Goal: Information Seeking & Learning: Learn about a topic

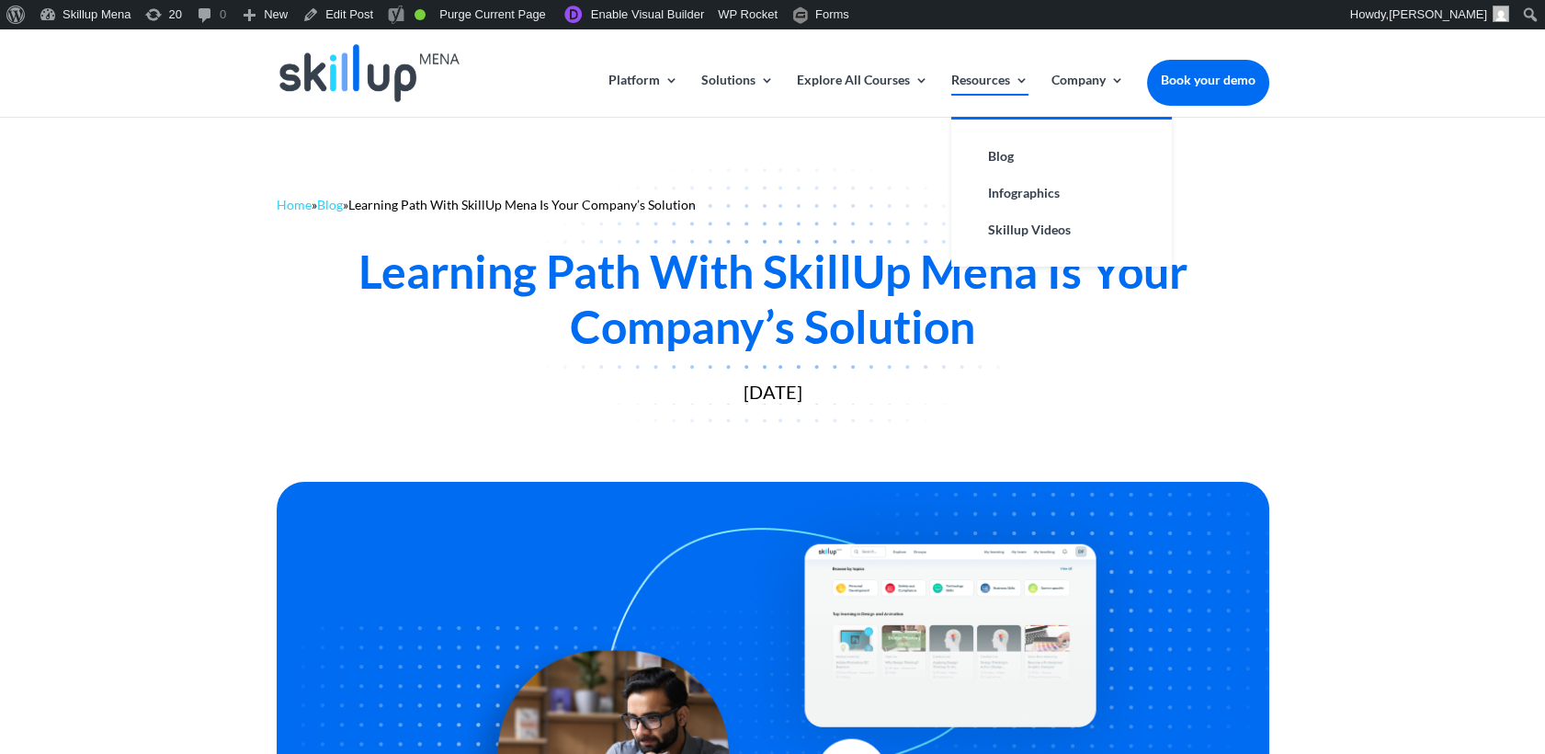
click at [989, 88] on link "Resources" at bounding box center [989, 95] width 77 height 43
click at [1009, 158] on link "Blog" at bounding box center [1062, 156] width 184 height 37
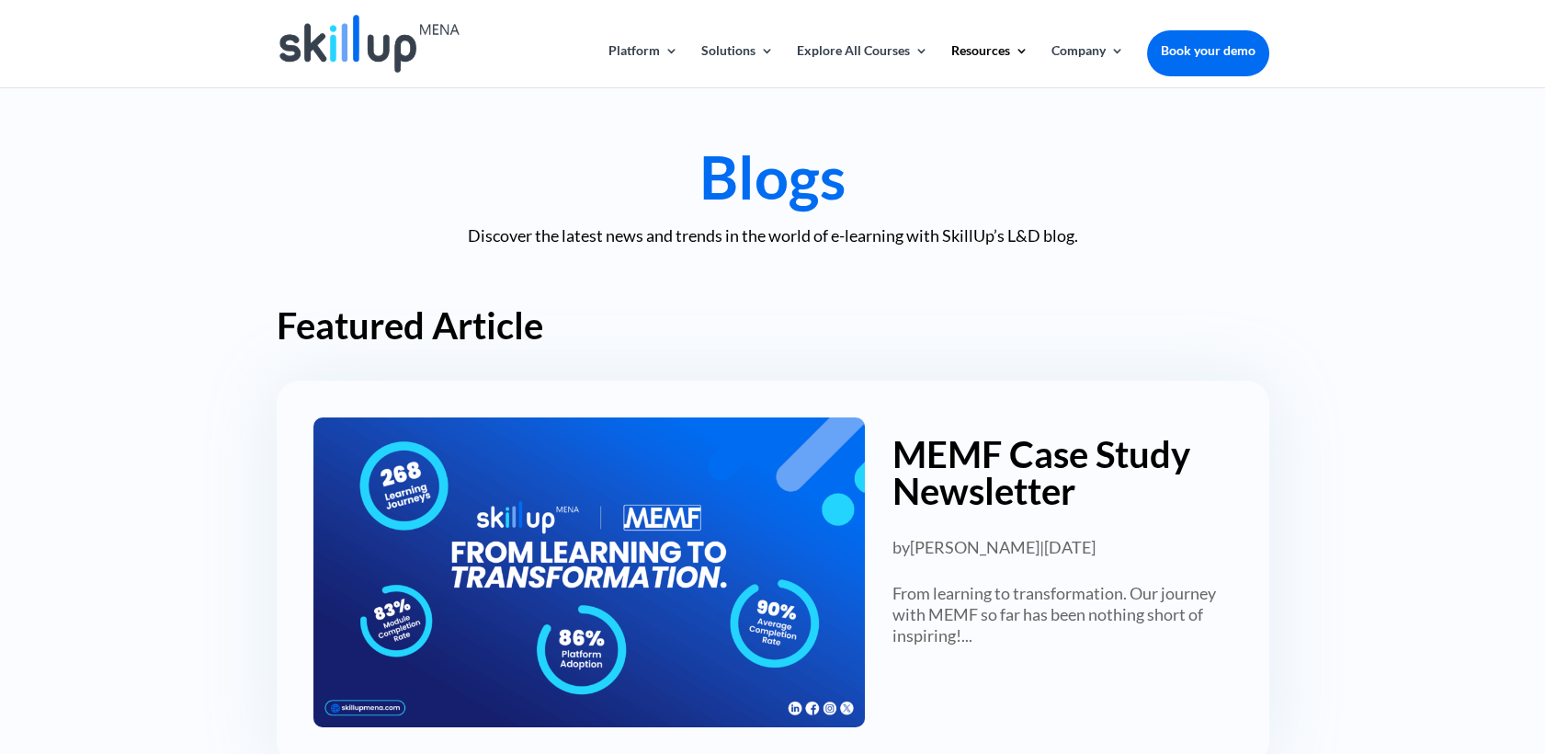
click at [1131, 326] on h2 "Featured Article" at bounding box center [773, 330] width 993 height 46
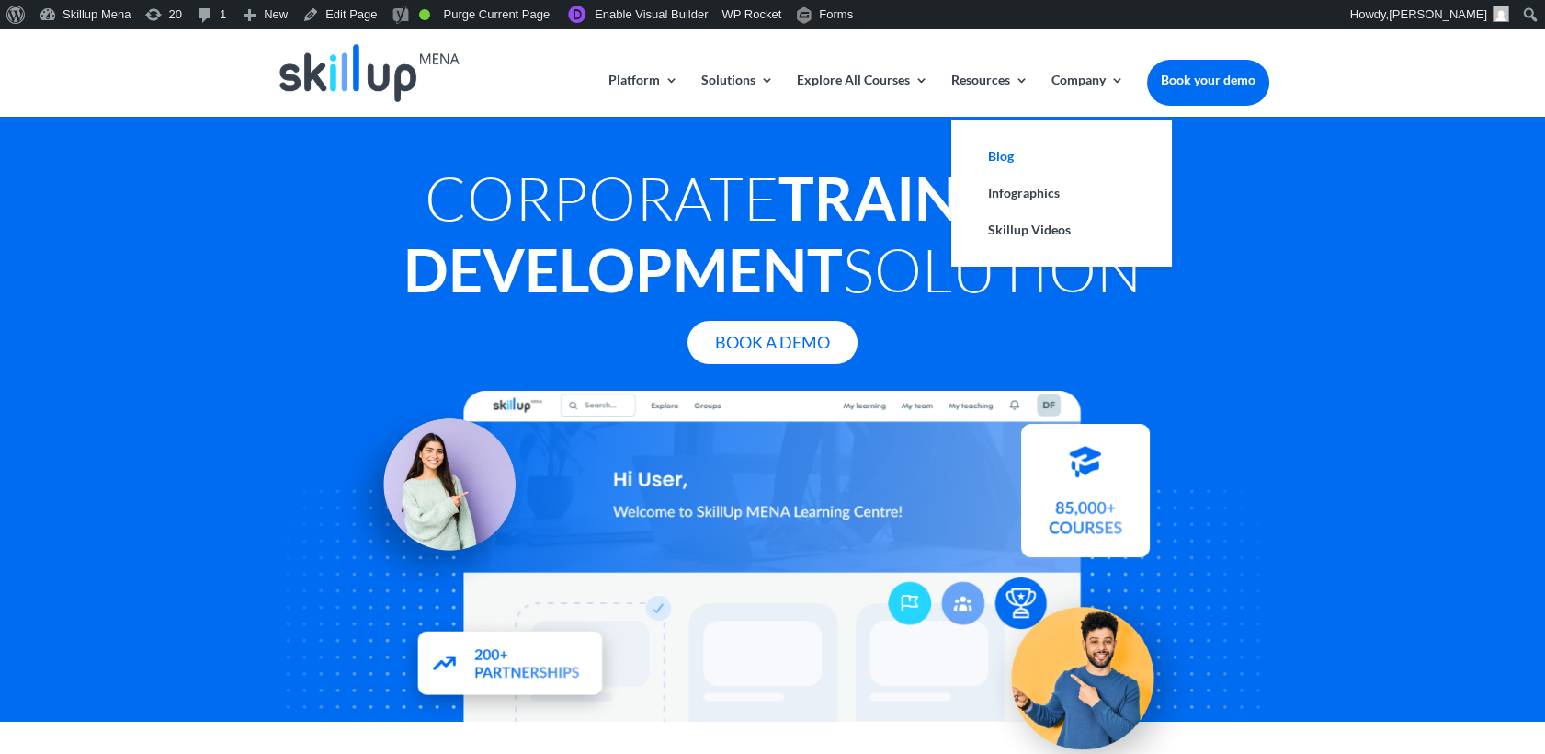
click at [1003, 159] on link "Blog" at bounding box center [1062, 156] width 184 height 37
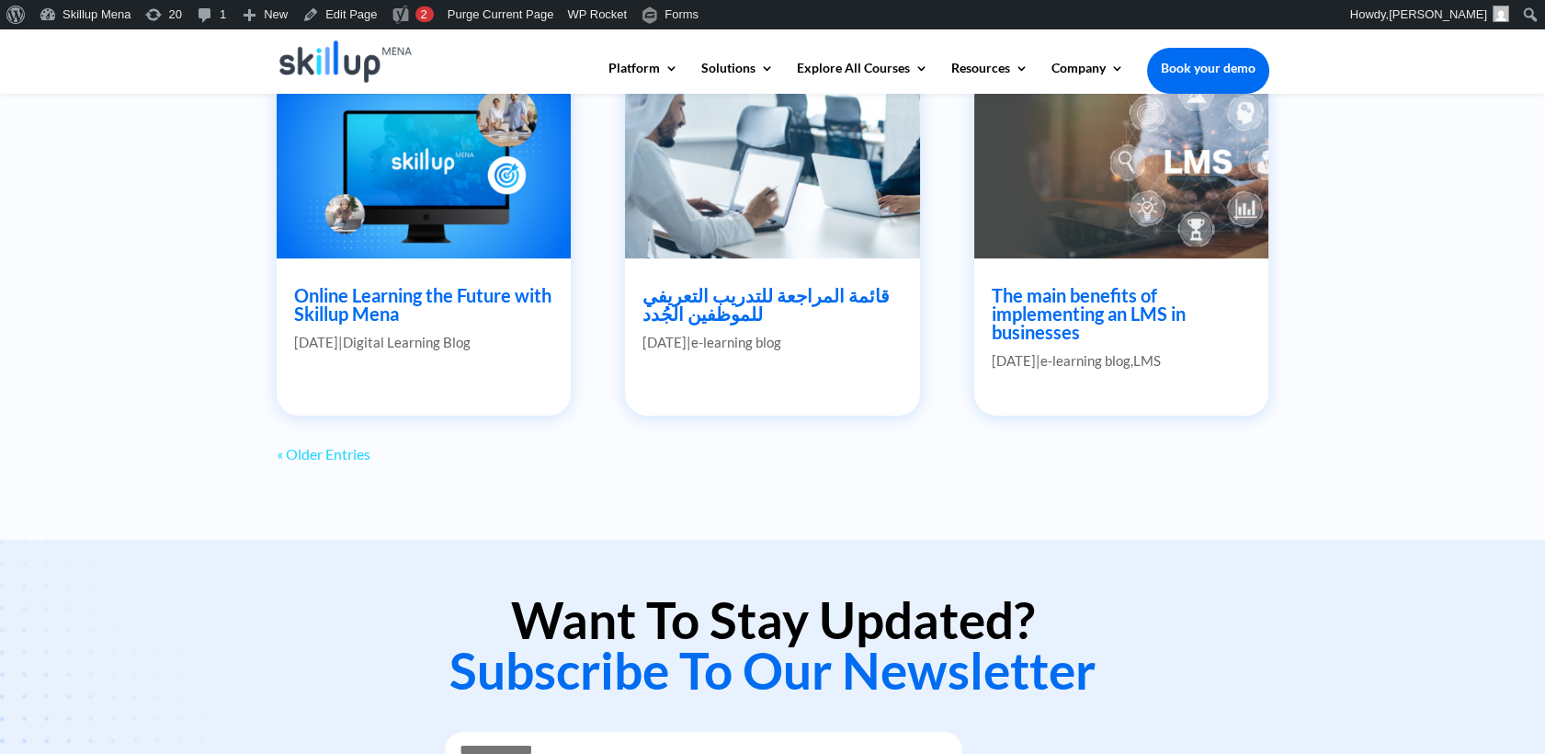
scroll to position [1680, 0]
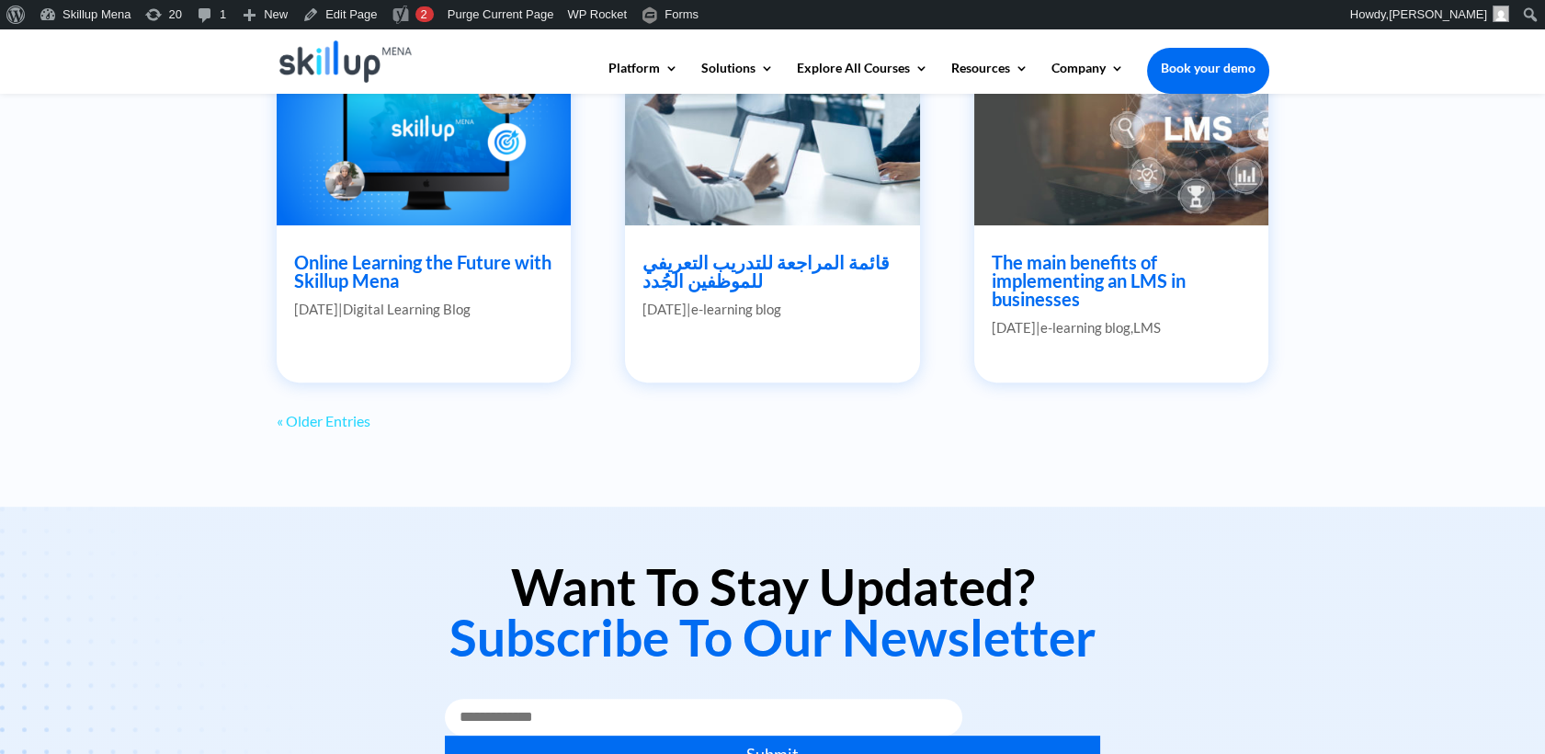
drag, startPoint x: 1039, startPoint y: 250, endPoint x: 1012, endPoint y: 286, distance: 44.7
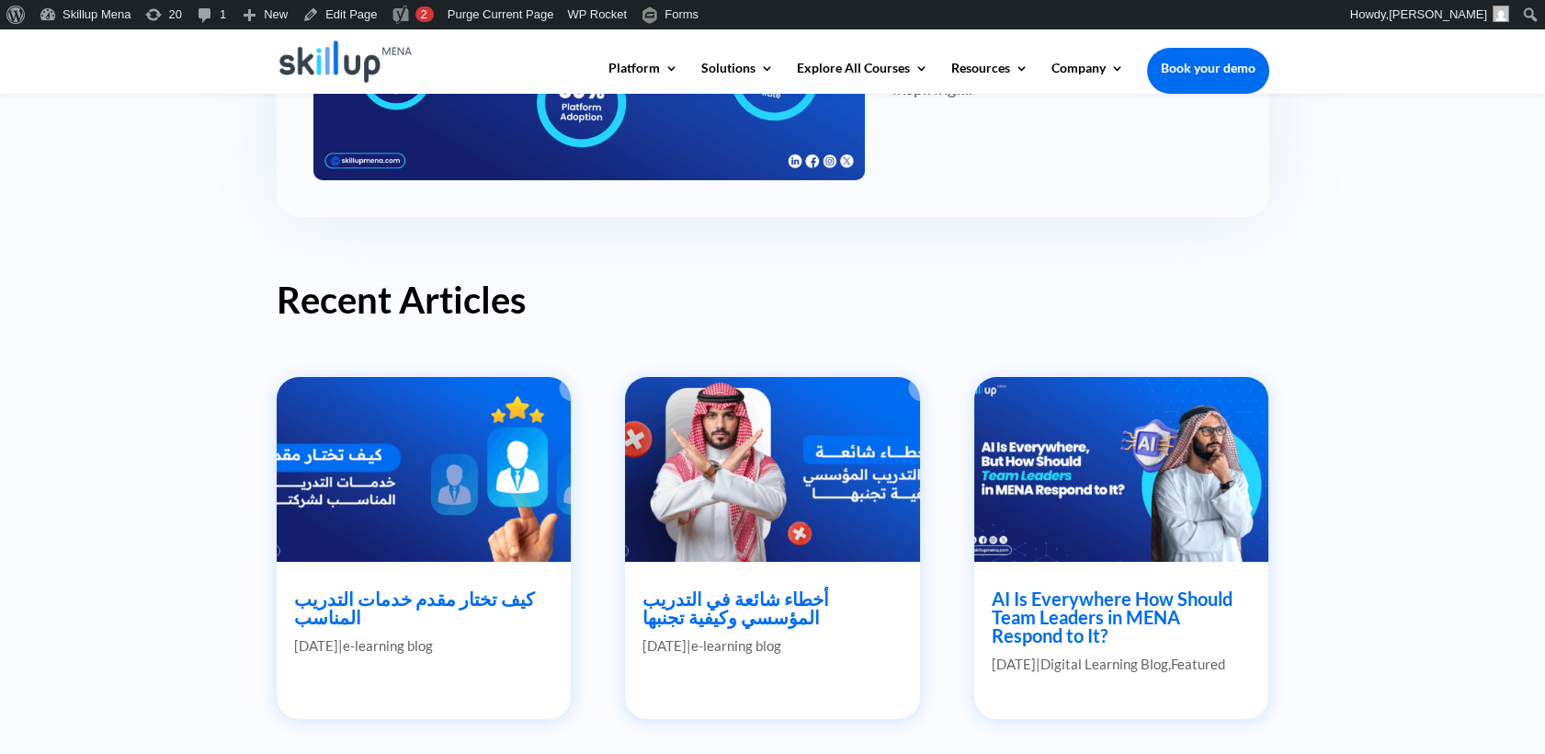
scroll to position [455, 0]
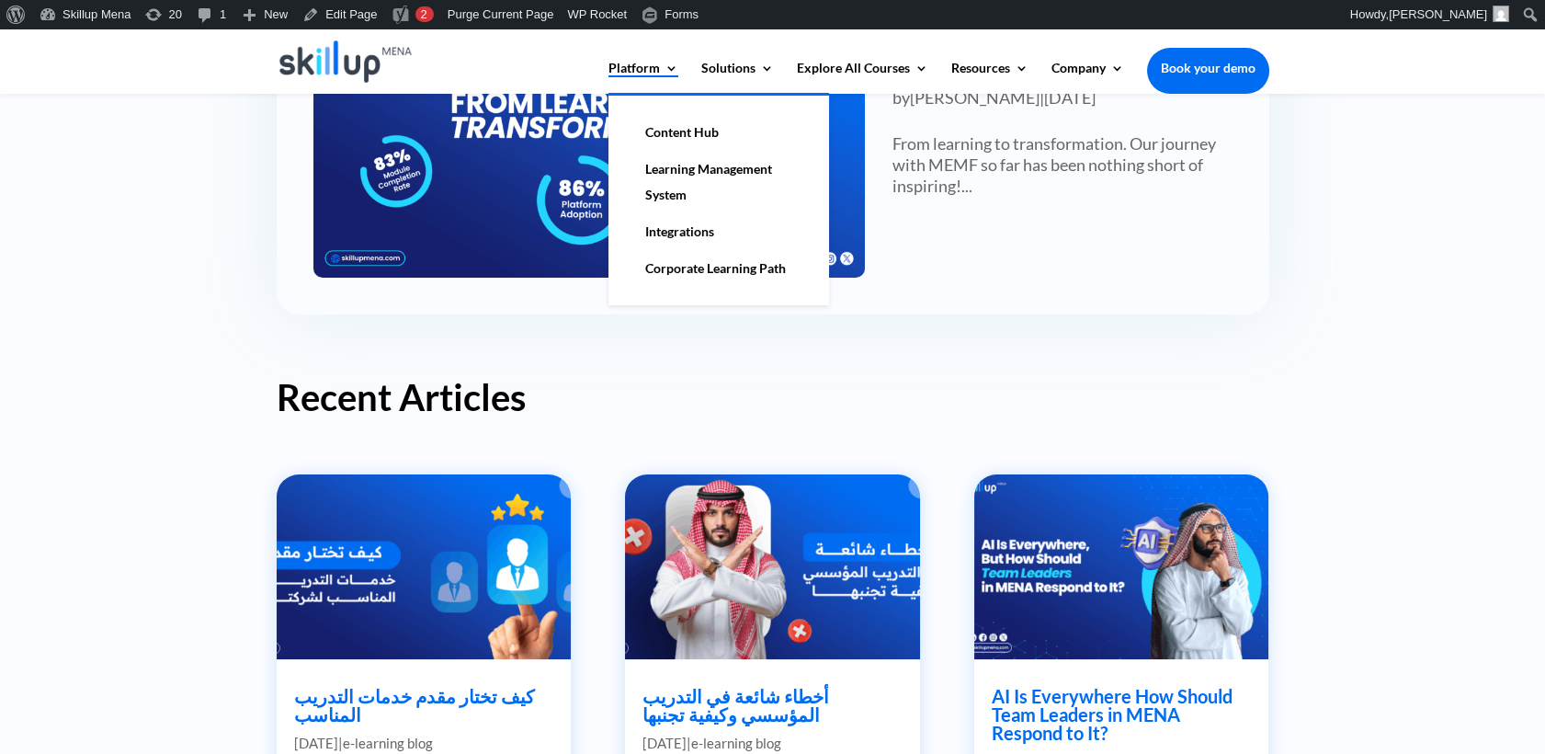
click at [655, 76] on link "Platform" at bounding box center [644, 77] width 70 height 31
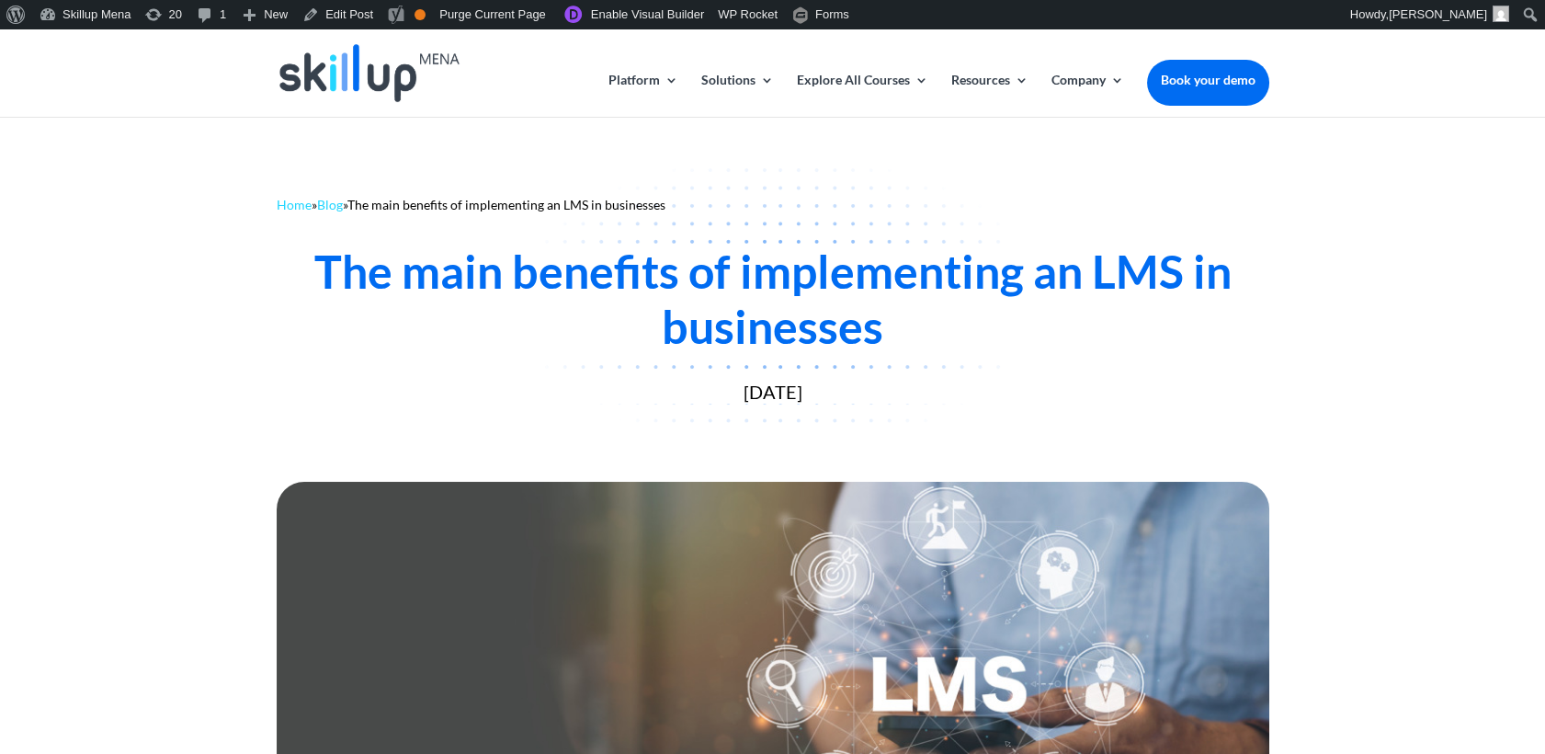
drag, startPoint x: 1450, startPoint y: 290, endPoint x: 1338, endPoint y: 19, distance: 292.2
click at [1450, 284] on div "Home » Blog » The main benefits of implementing an LMS in businesses The main b…" at bounding box center [772, 296] width 1545 height 358
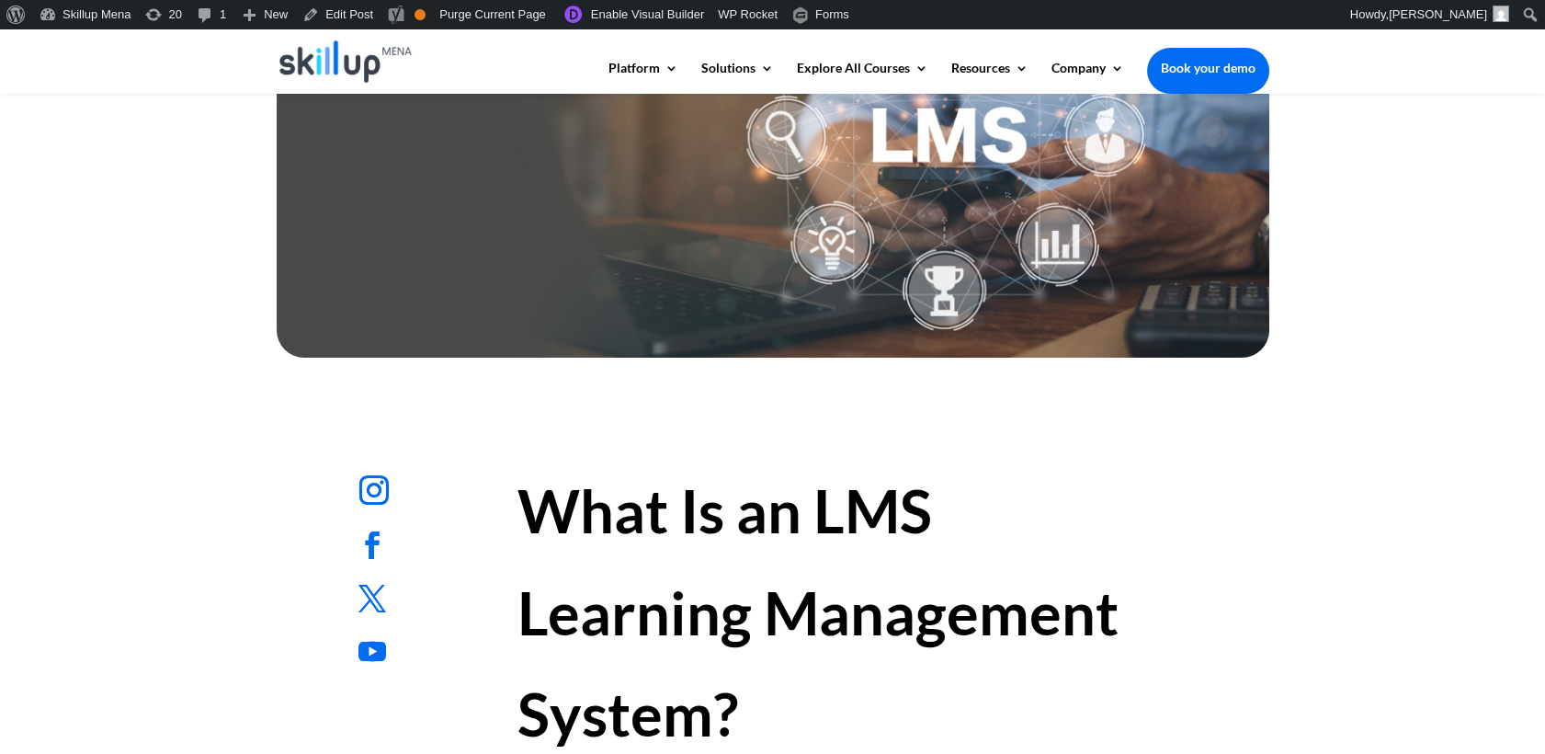
scroll to position [816, 0]
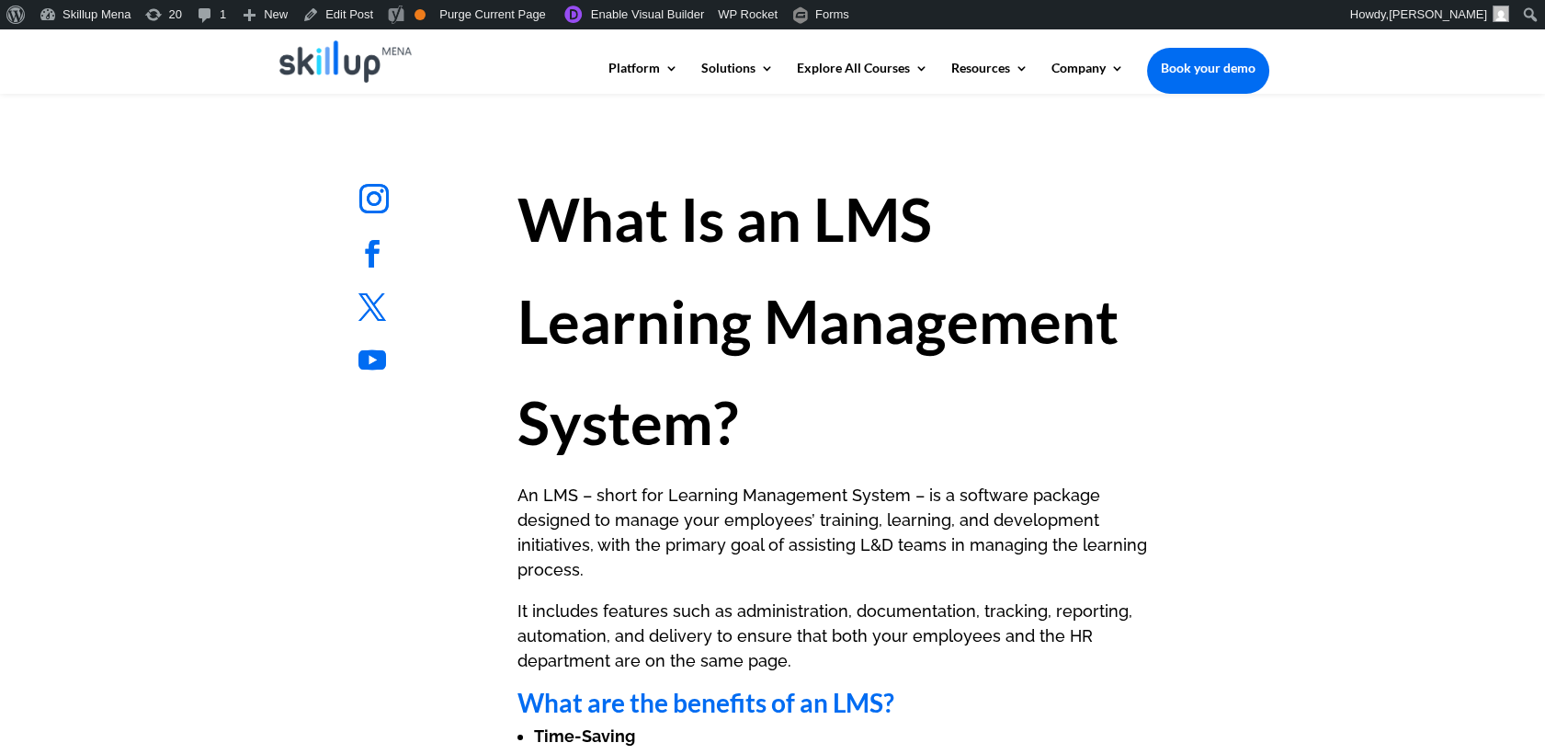
click at [728, 222] on strong "What Is an LMS Learning Management System?" at bounding box center [818, 320] width 601 height 275
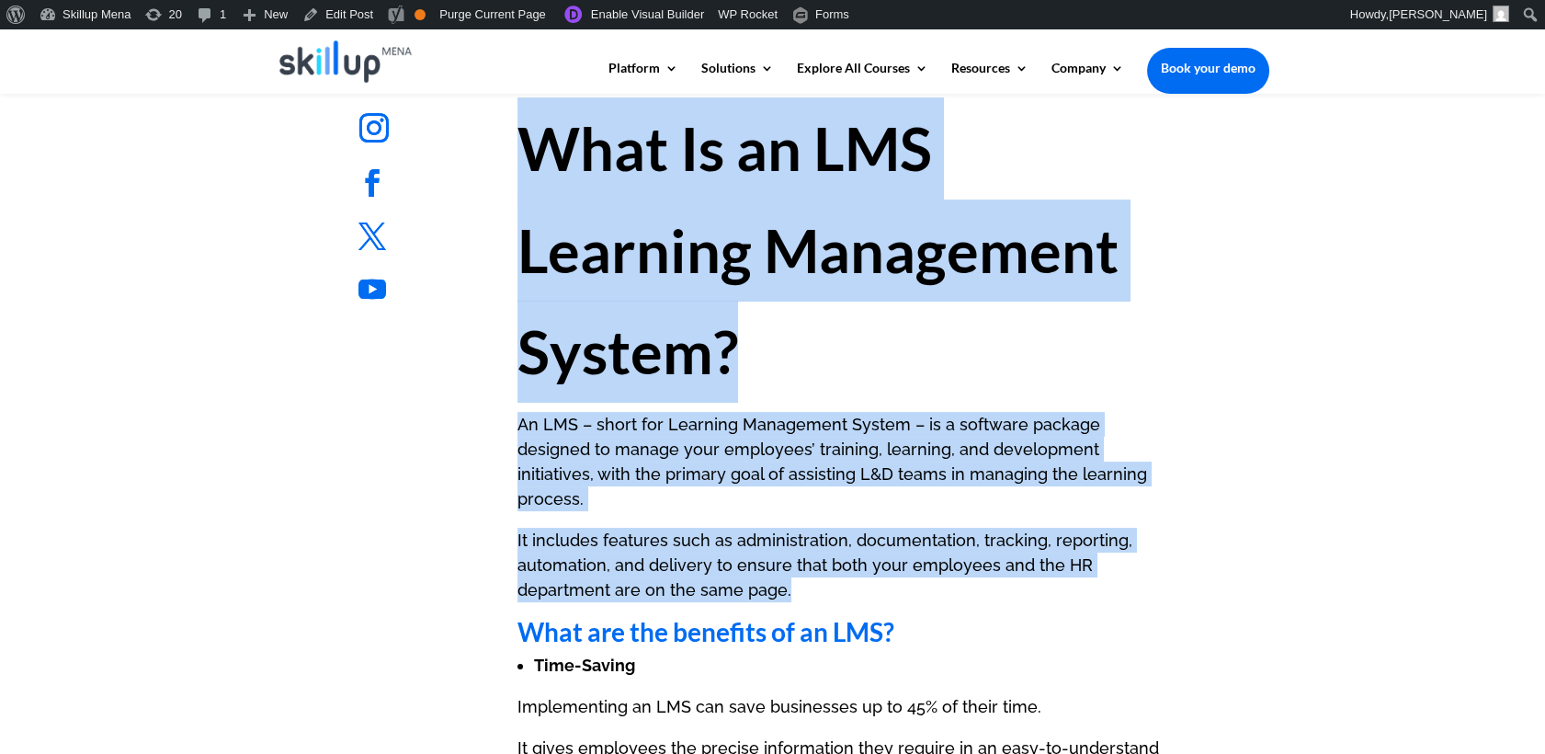
scroll to position [919, 0]
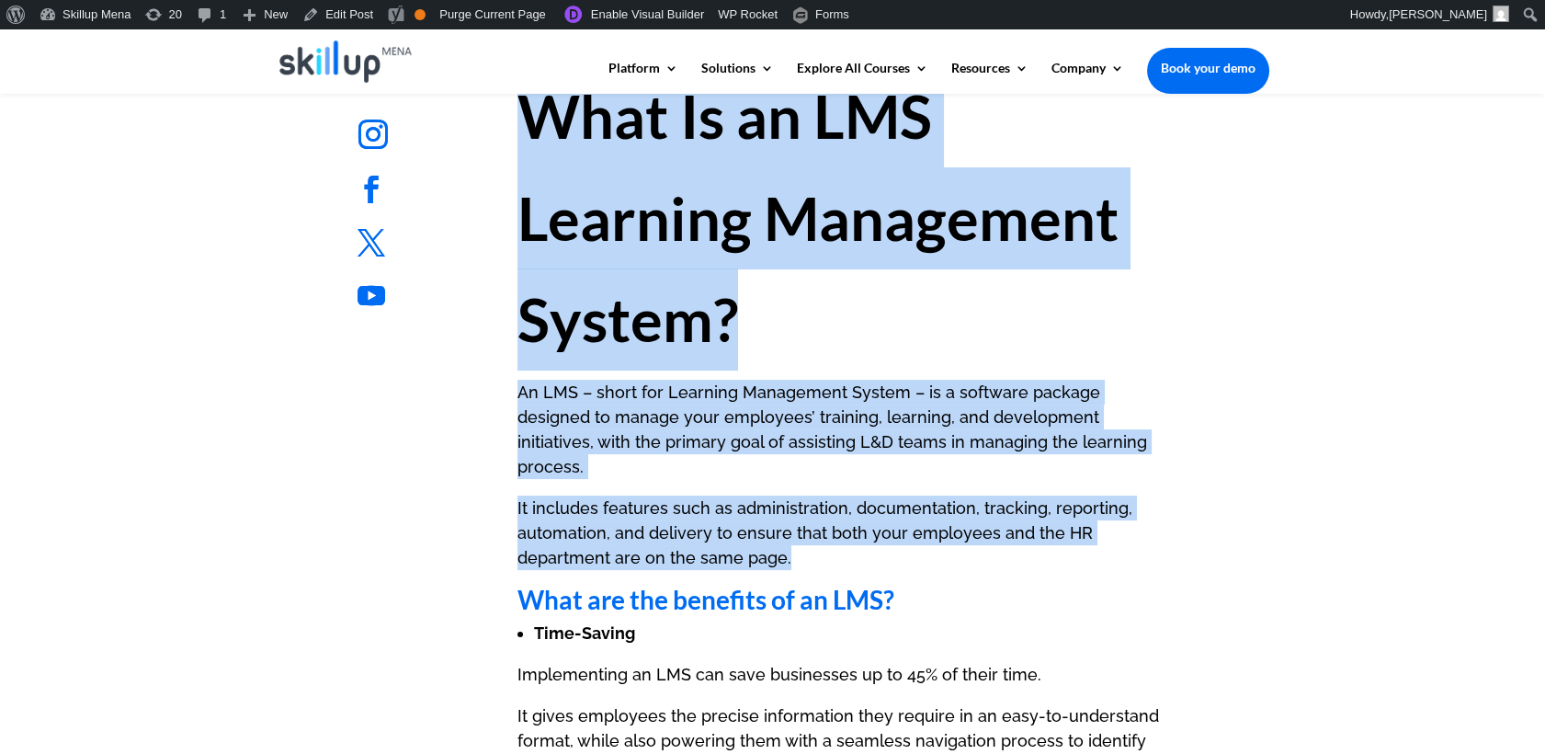
copy div "What Is an LMS Learning Management System? An LMS – short for Learning Manageme…"
drag, startPoint x: 728, startPoint y: 223, endPoint x: 747, endPoint y: 499, distance: 276.4
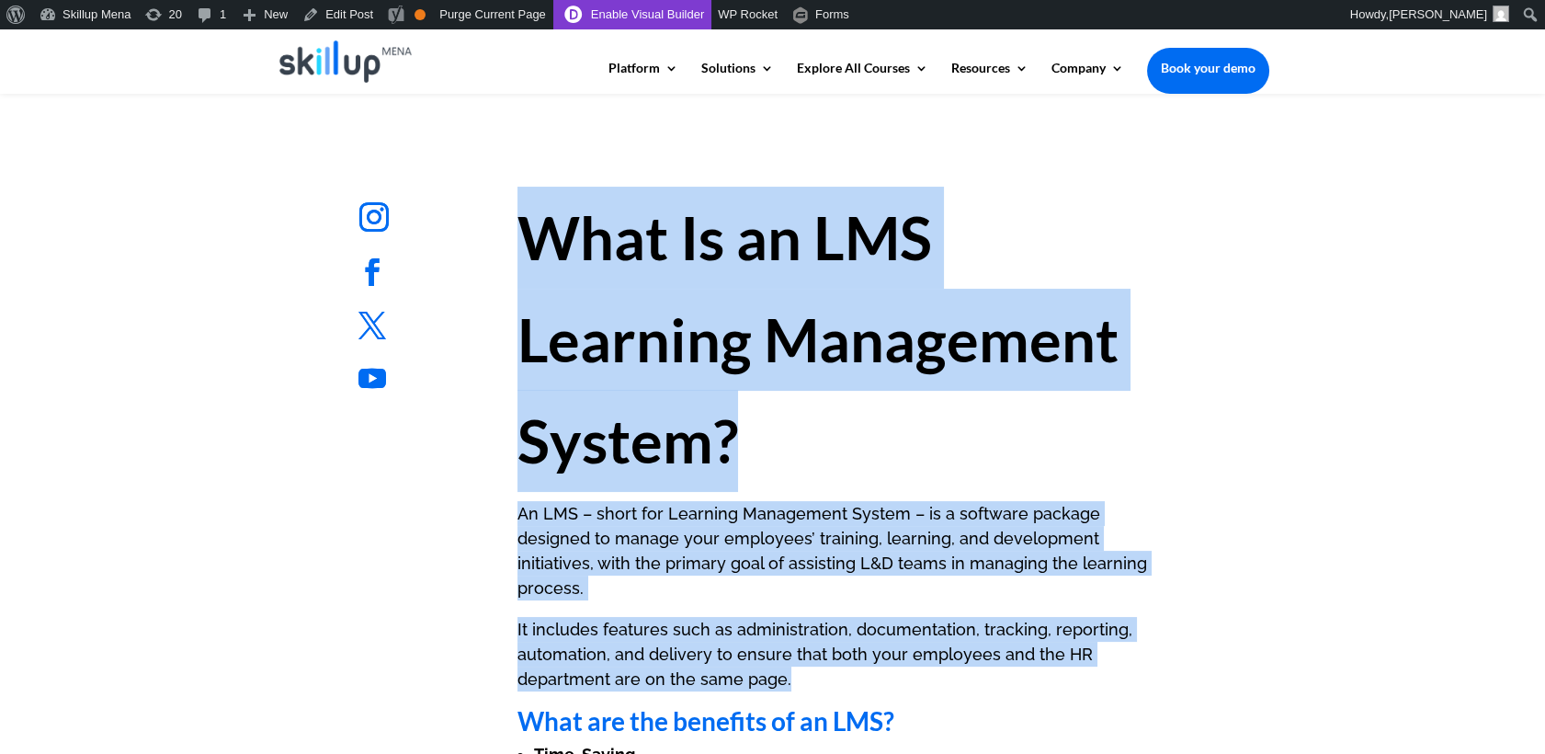
scroll to position [510, 0]
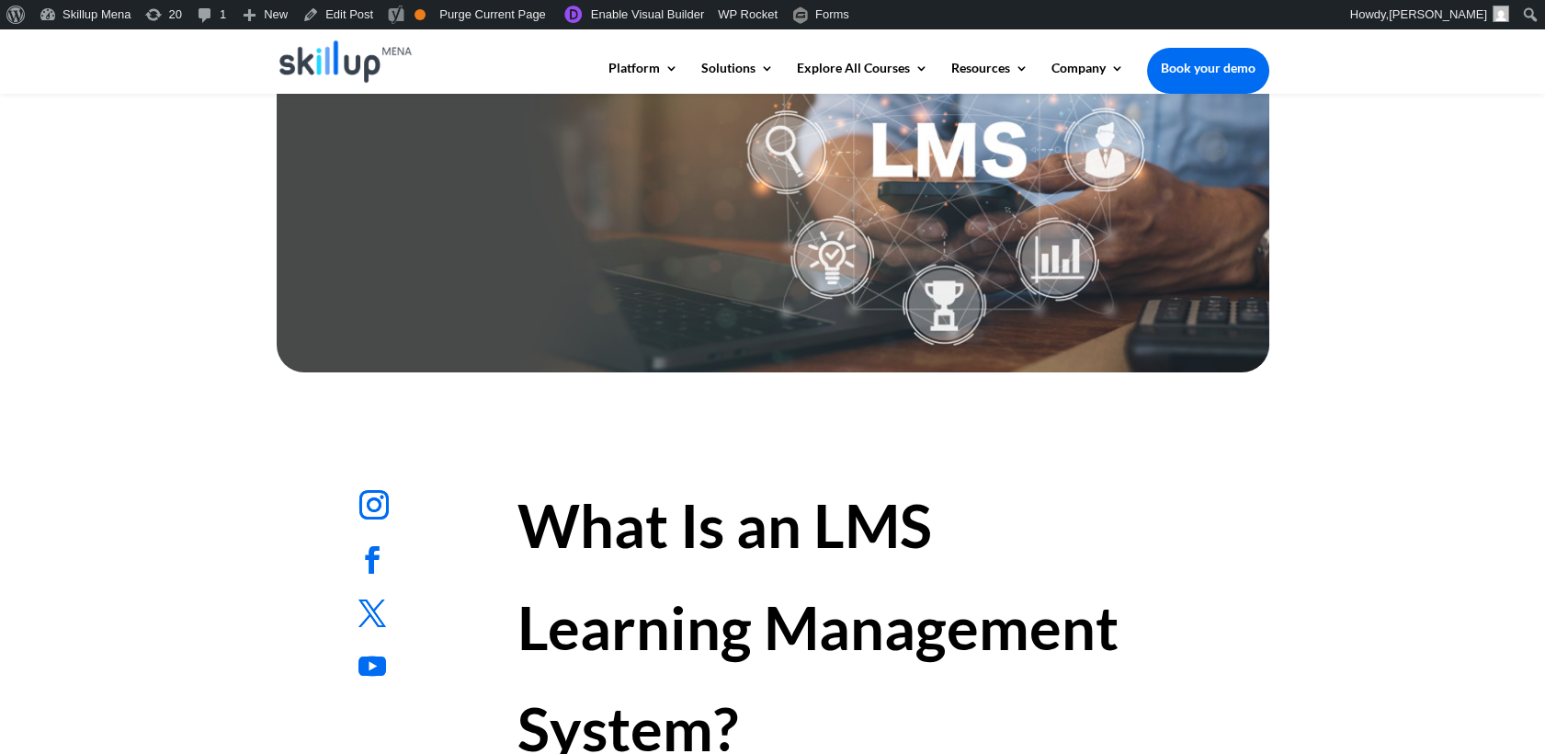
click at [1463, 221] on div at bounding box center [772, 159] width 1545 height 439
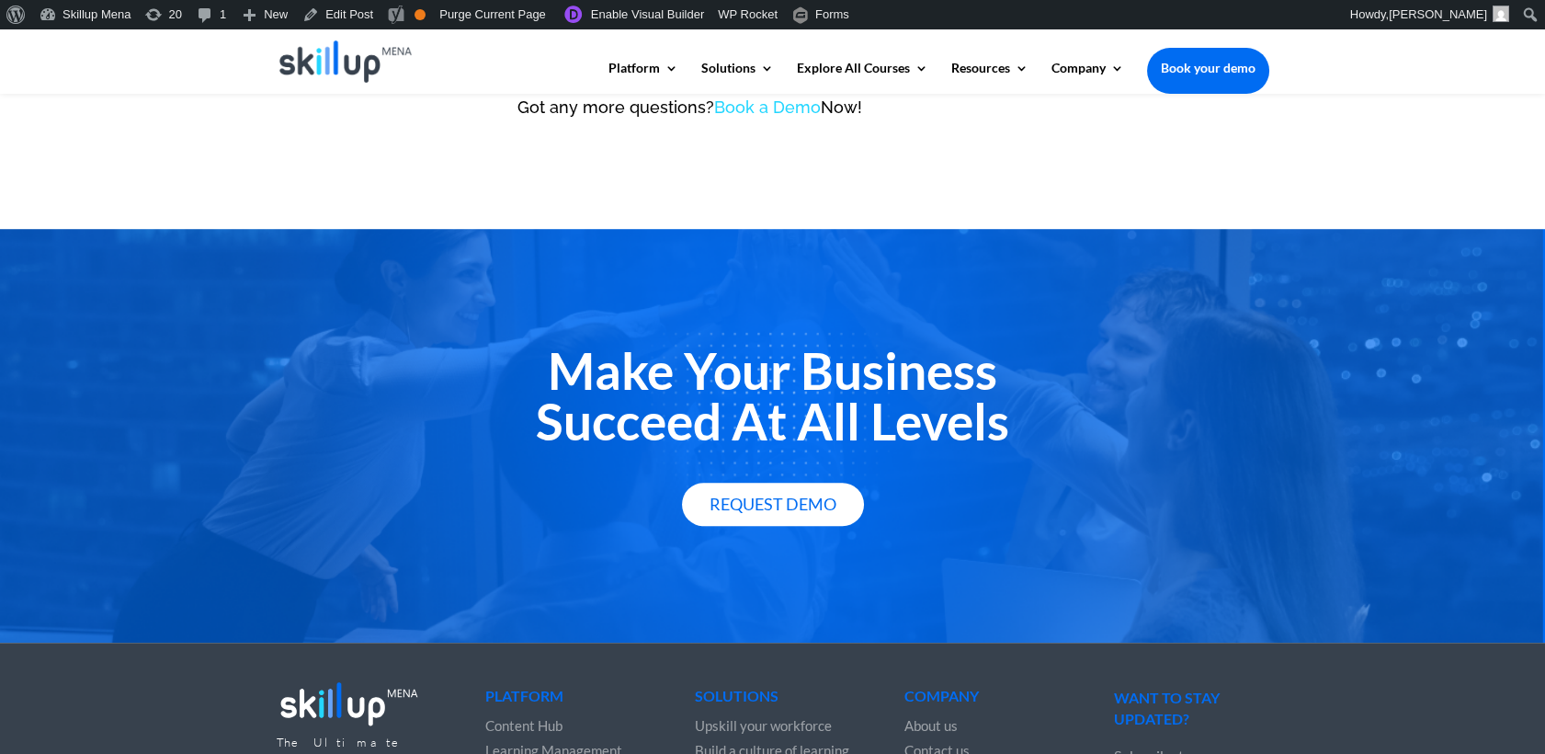
scroll to position [2929, 0]
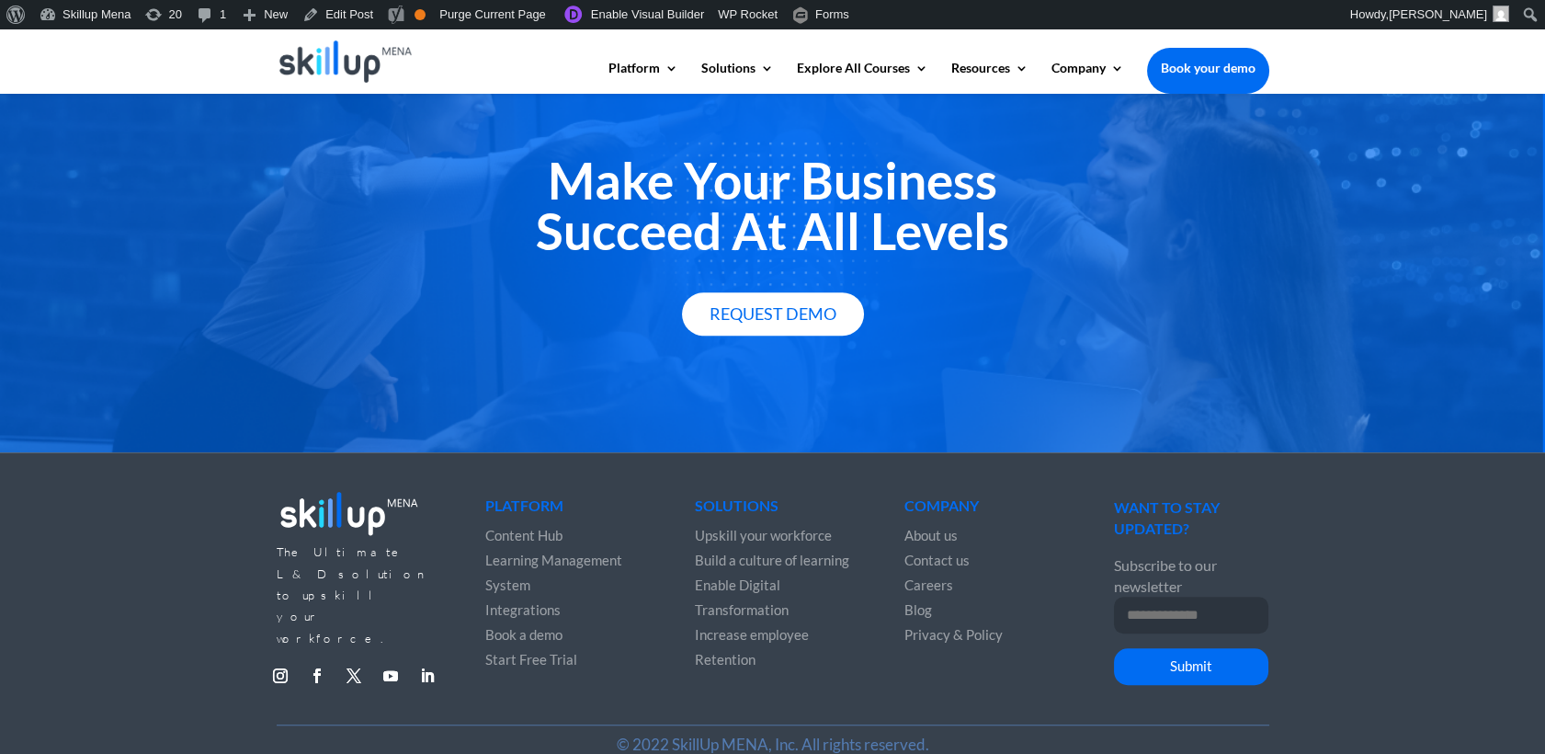
click at [1129, 208] on h2 "Make Your Business Succeed At All Levels" at bounding box center [773, 210] width 993 height 110
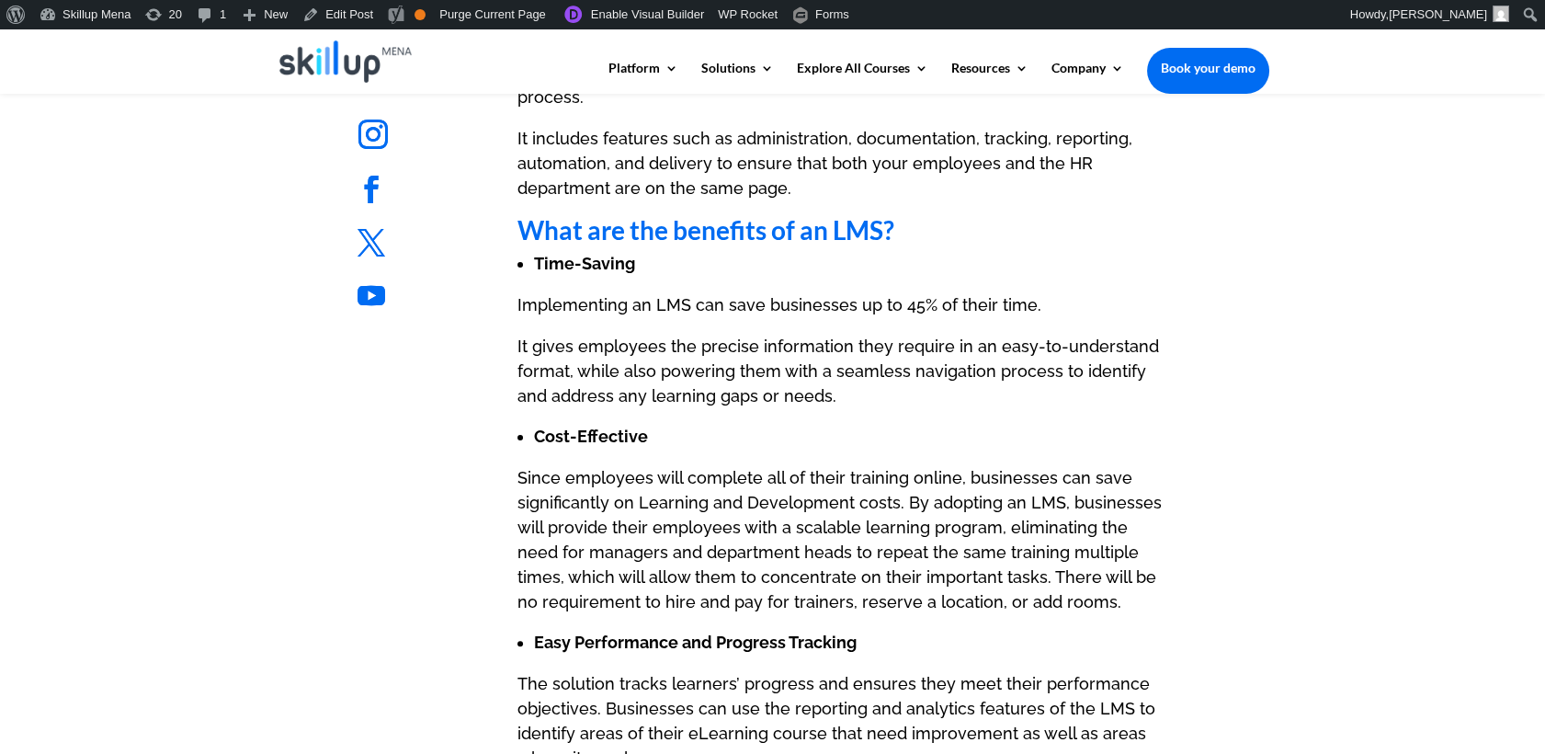
scroll to position [1192, 0]
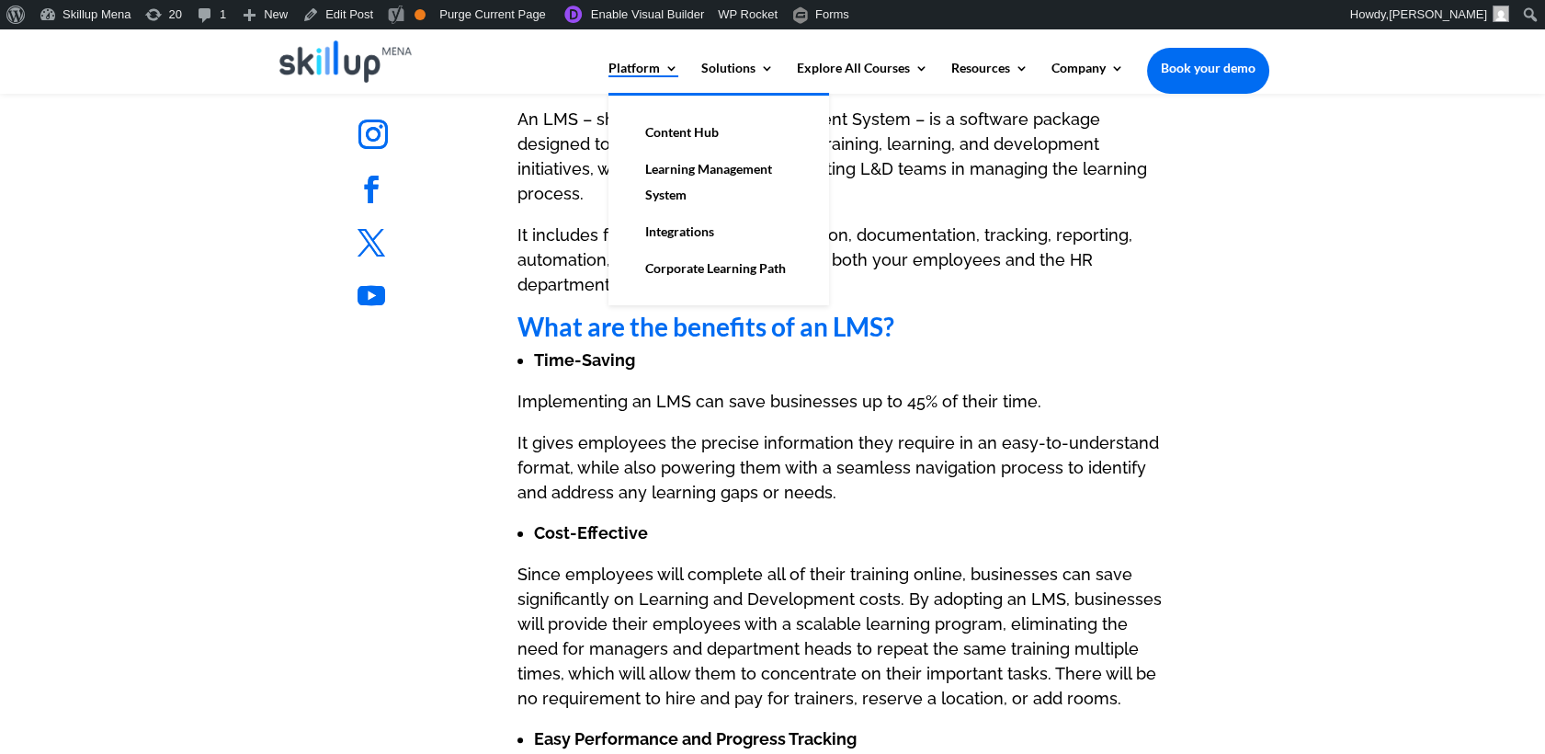
click at [641, 85] on link "Platform" at bounding box center [644, 77] width 70 height 31
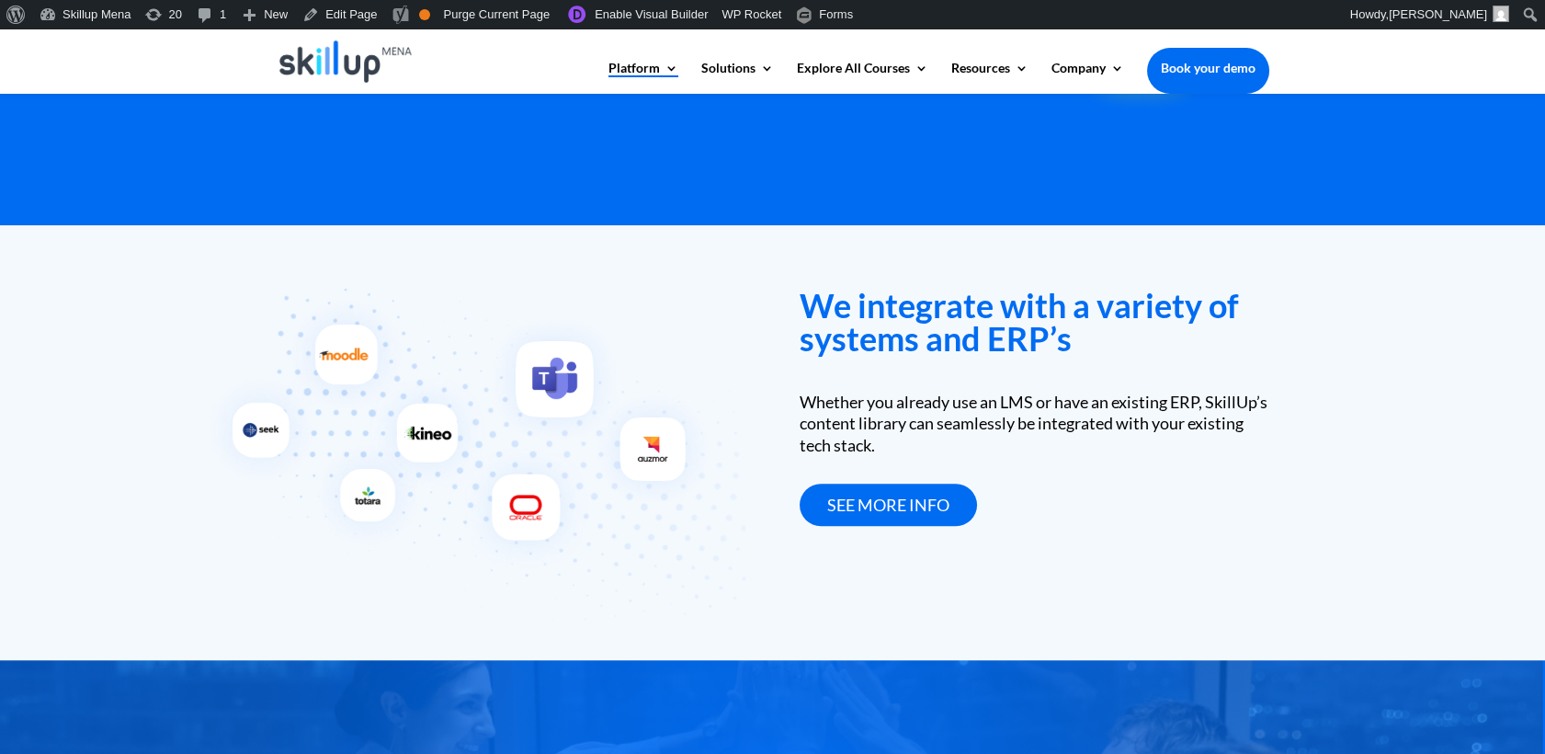
scroll to position [2695, 0]
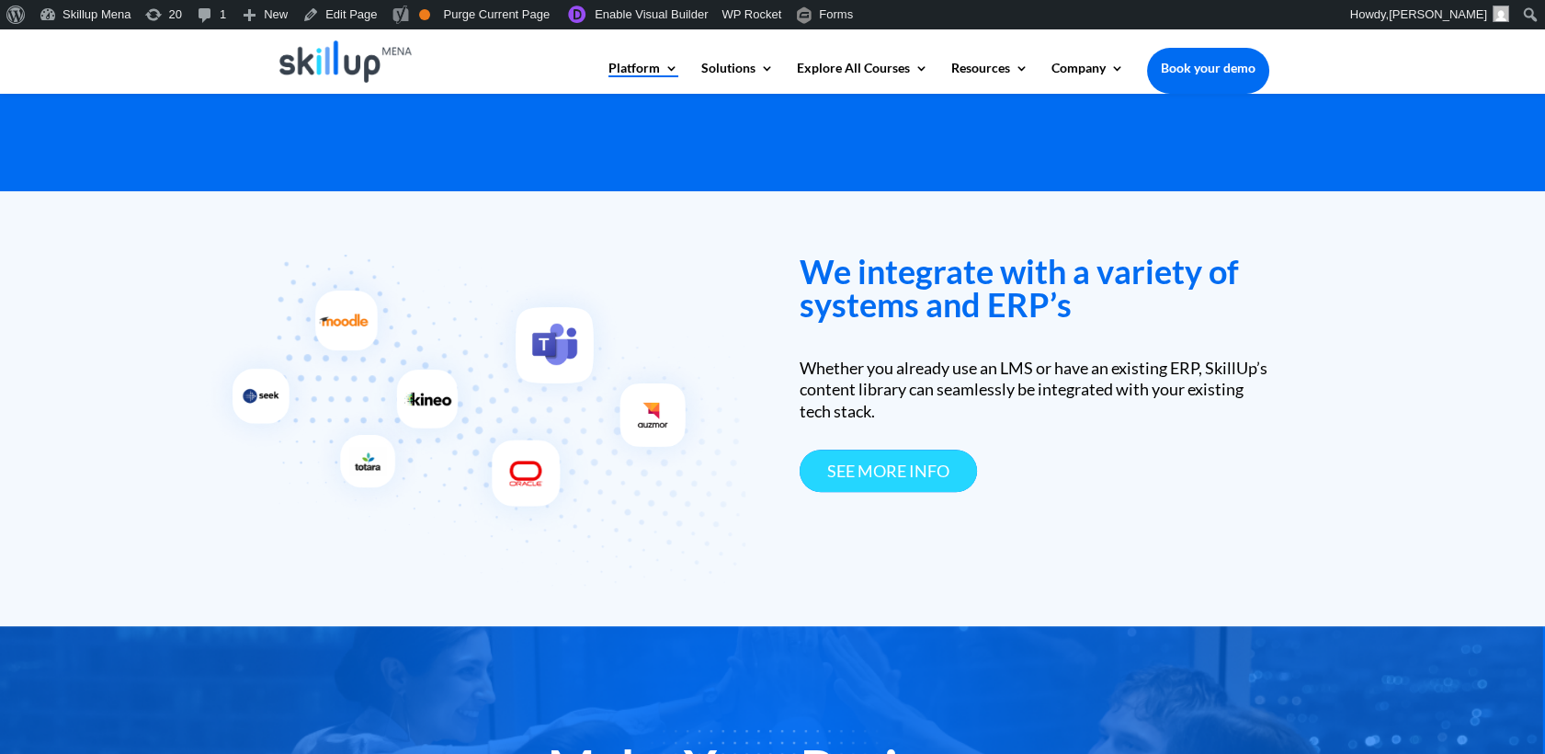
click at [908, 475] on link "see more info" at bounding box center [888, 470] width 177 height 43
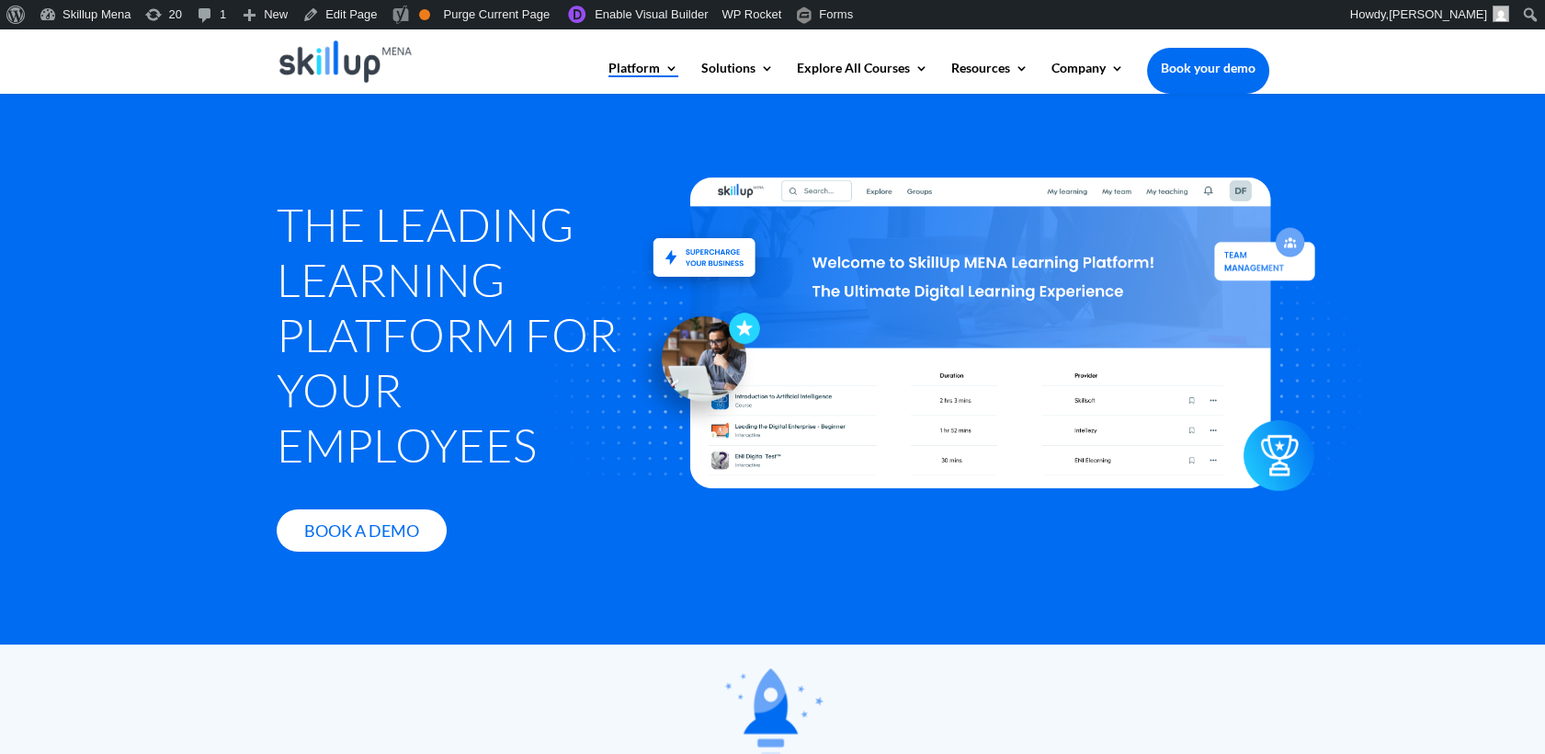
scroll to position [1675, 0]
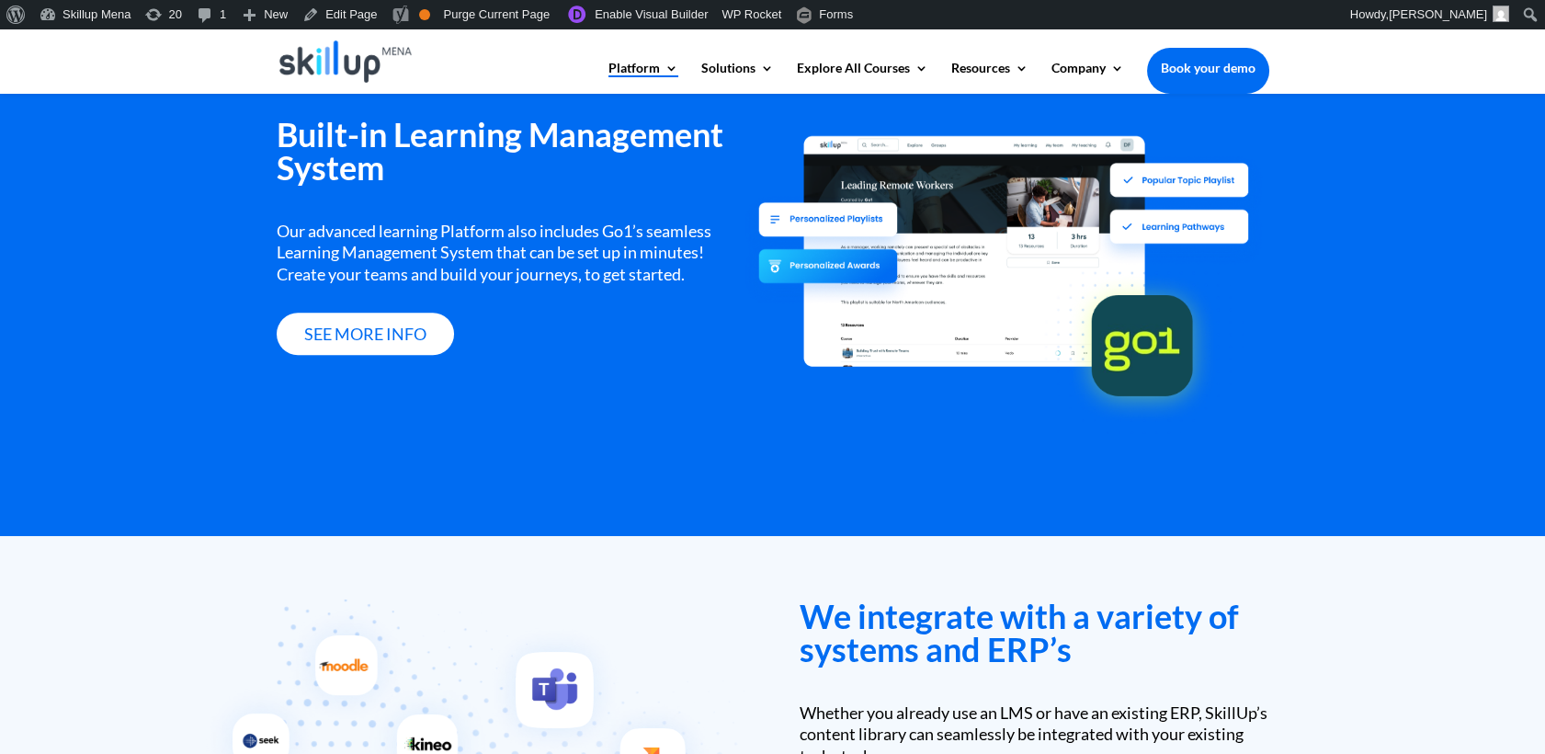
scroll to position [1839, 0]
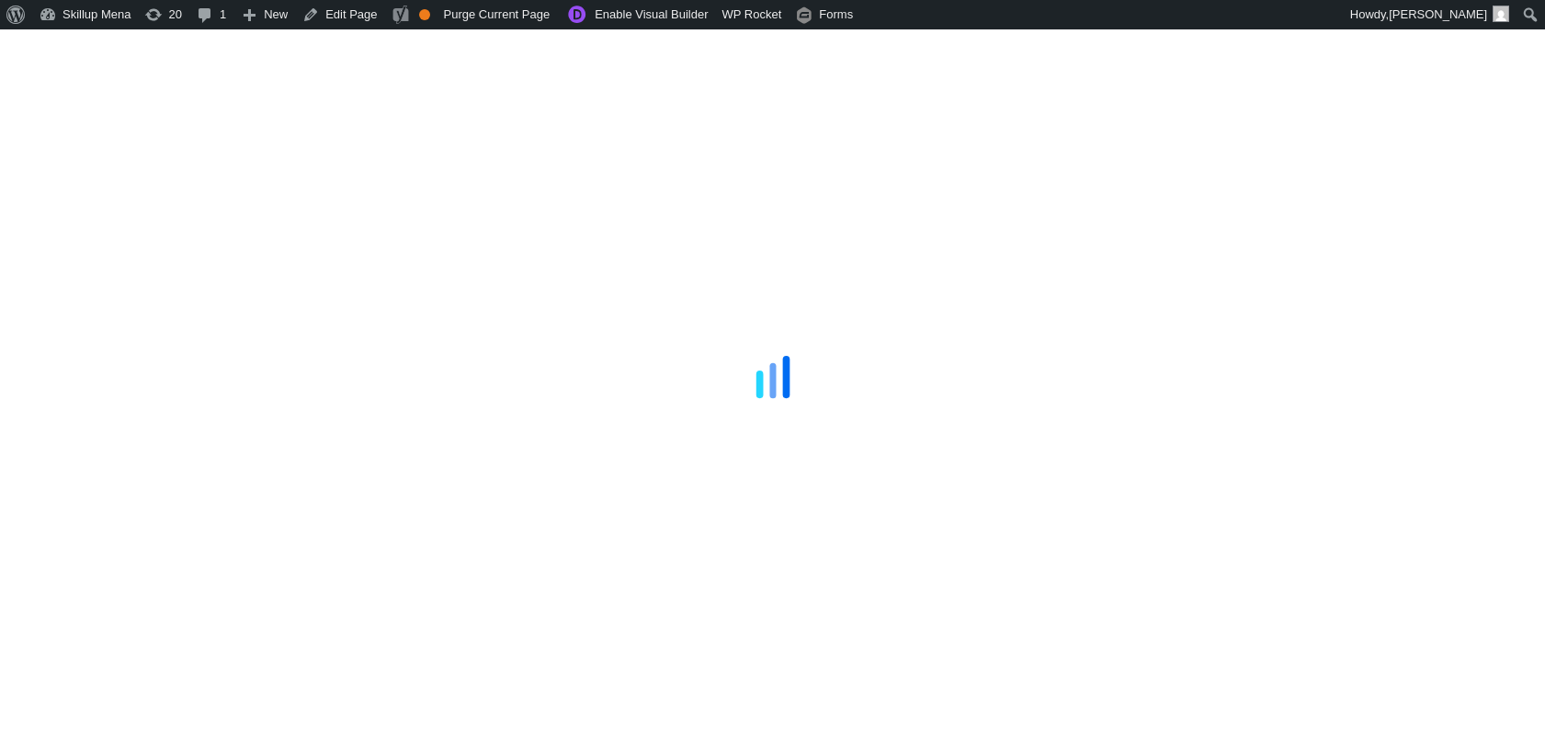
scroll to position [2793, 0]
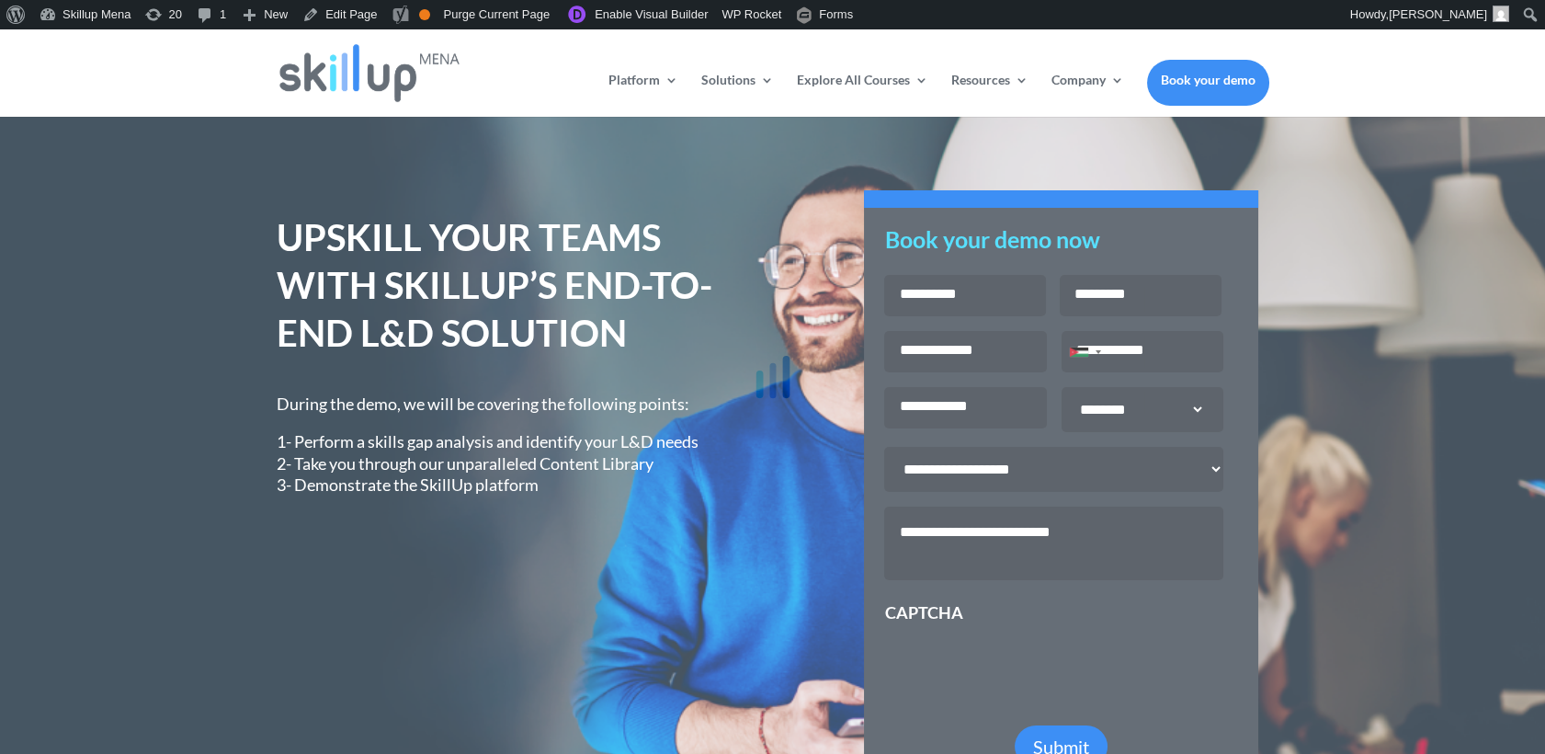
drag, startPoint x: 794, startPoint y: 188, endPoint x: 805, endPoint y: 188, distance: 11.1
click at [797, 188] on div at bounding box center [772, 377] width 1545 height 754
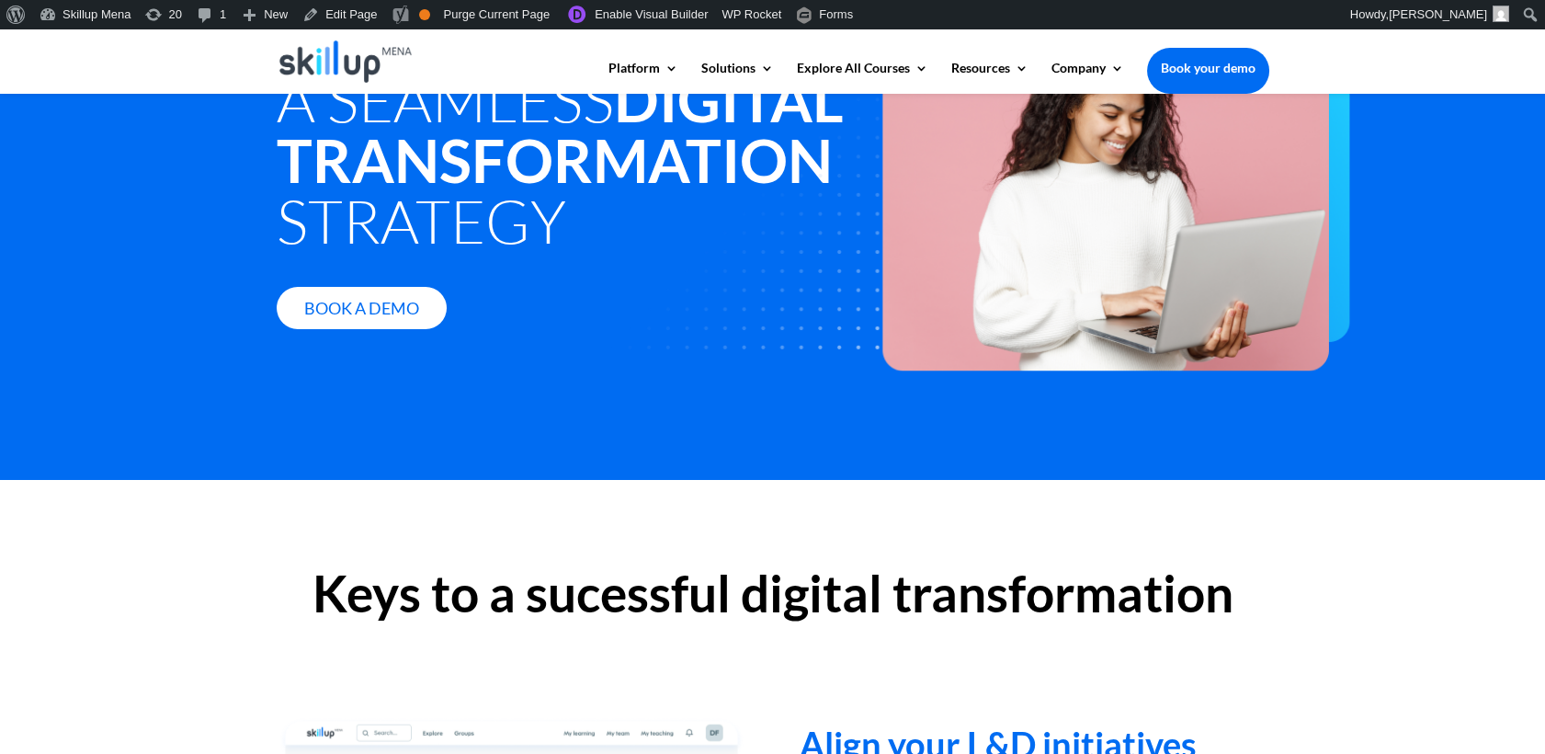
scroll to position [102, 0]
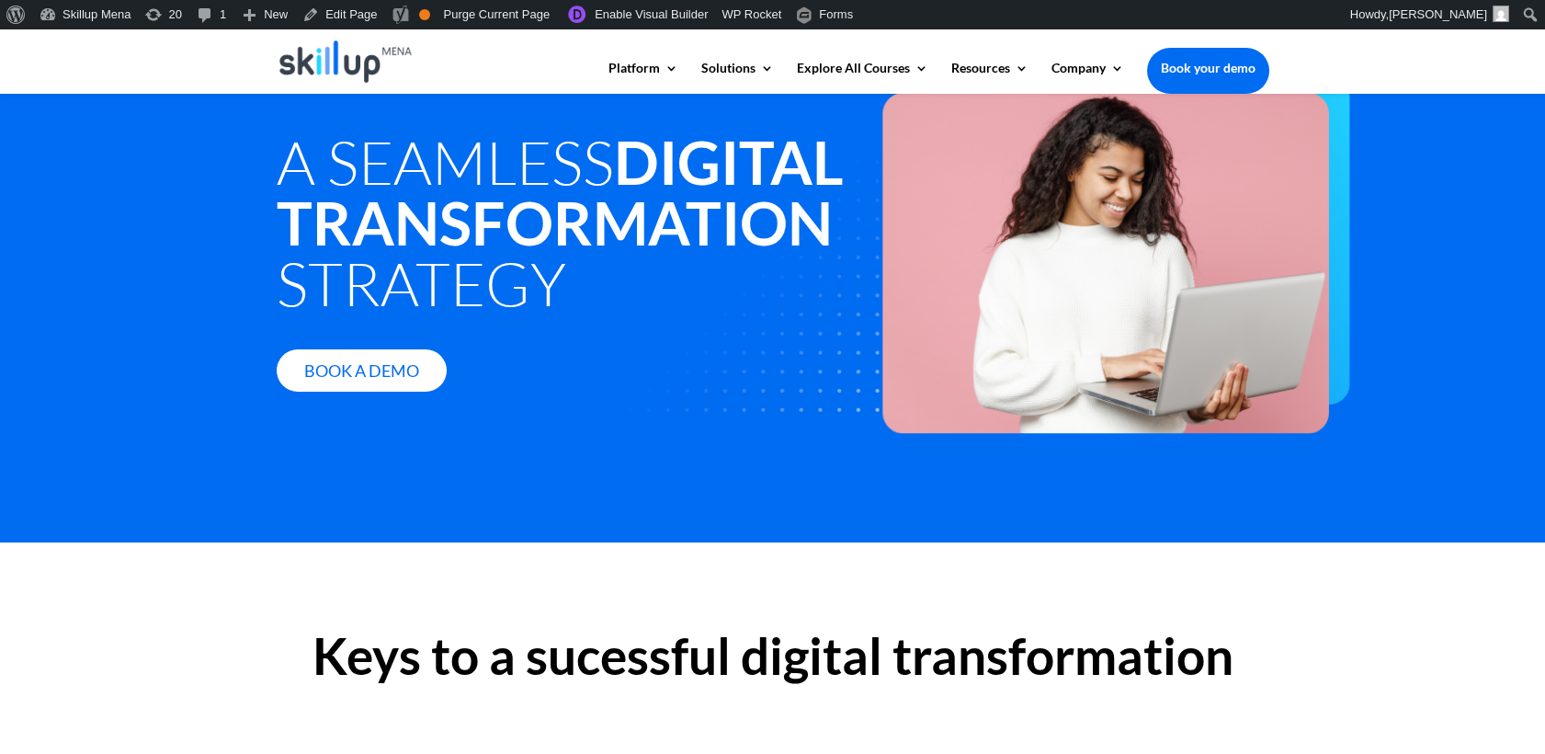
drag, startPoint x: 1452, startPoint y: 303, endPoint x: 1241, endPoint y: 483, distance: 277.8
click at [1452, 303] on div "A Seamless Digital Transformation Strategy Book a Demo" at bounding box center [772, 267] width 1545 height 552
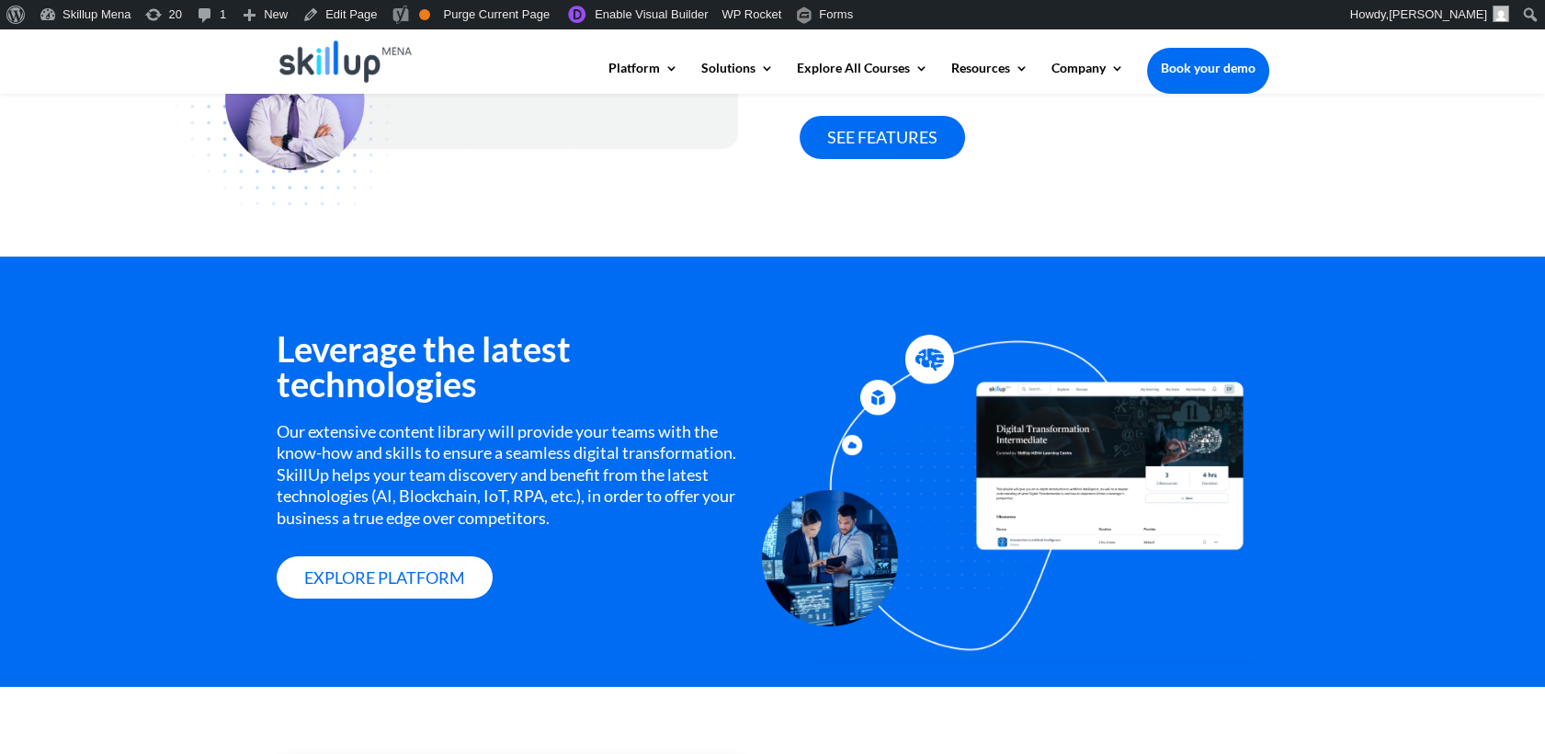
scroll to position [1429, 0]
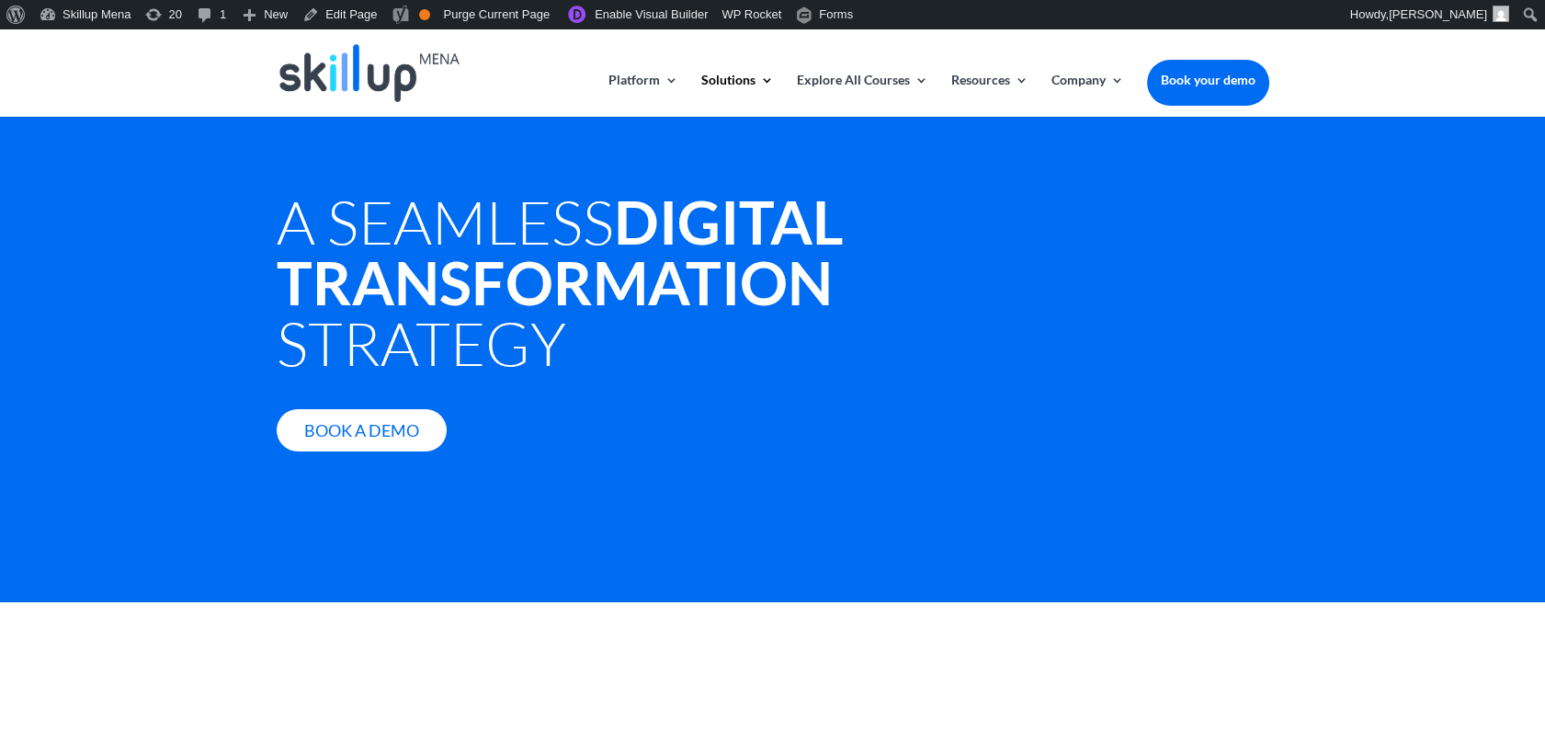
scroll to position [102, 0]
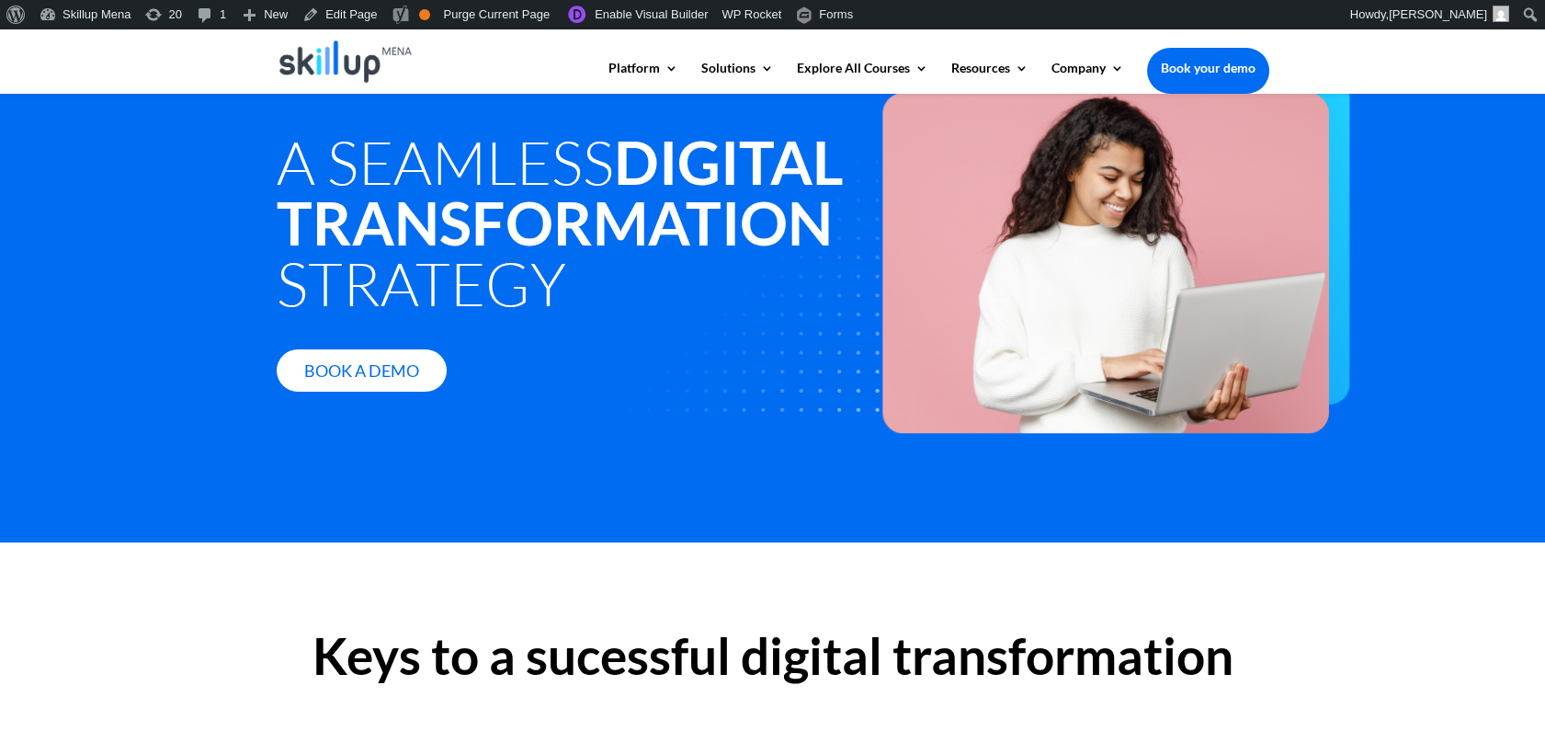
click at [529, 202] on h1 "A Seamless Digital Transformation Strategy" at bounding box center [564, 226] width 574 height 190
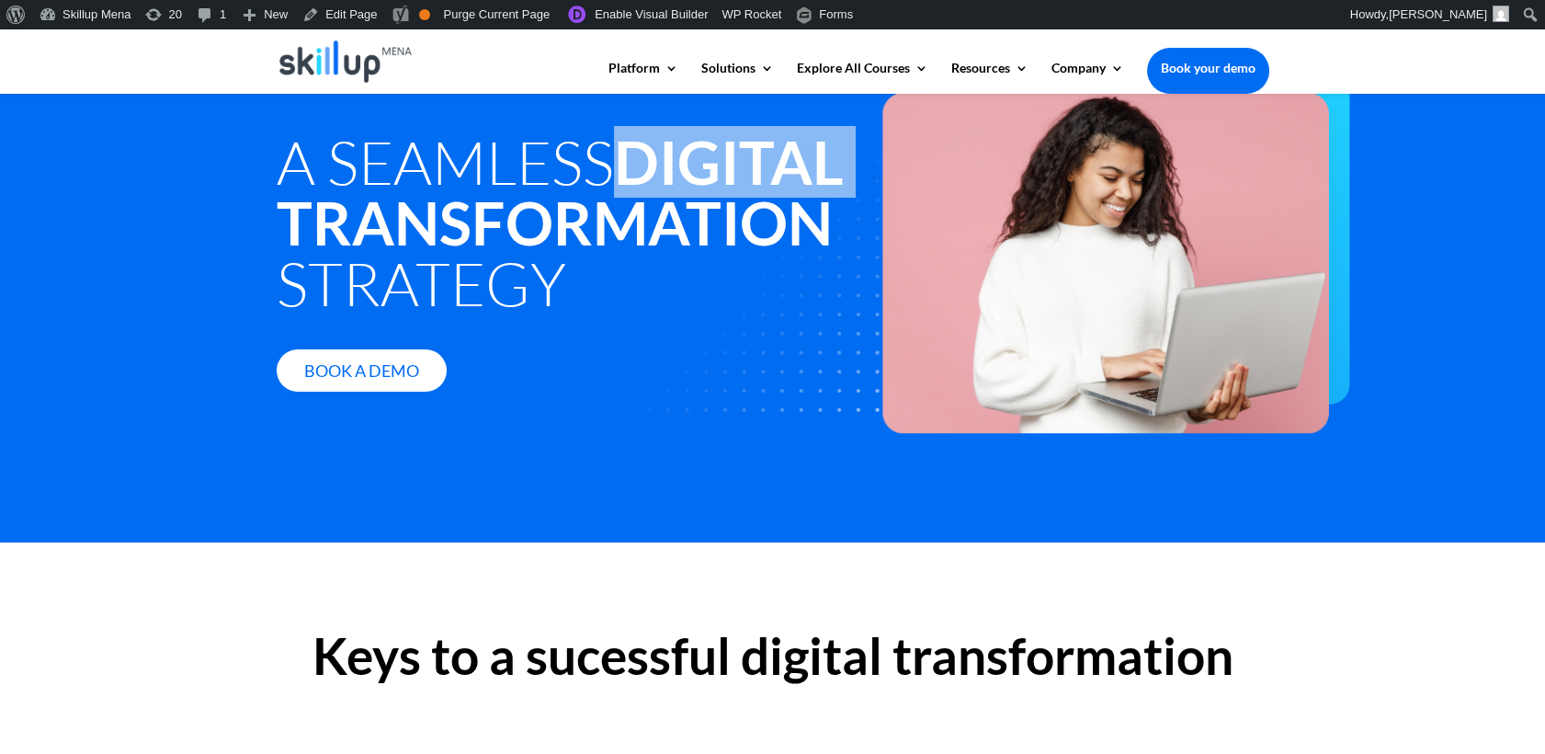
click at [529, 202] on h1 "A Seamless Digital Transformation Strategy" at bounding box center [564, 226] width 574 height 190
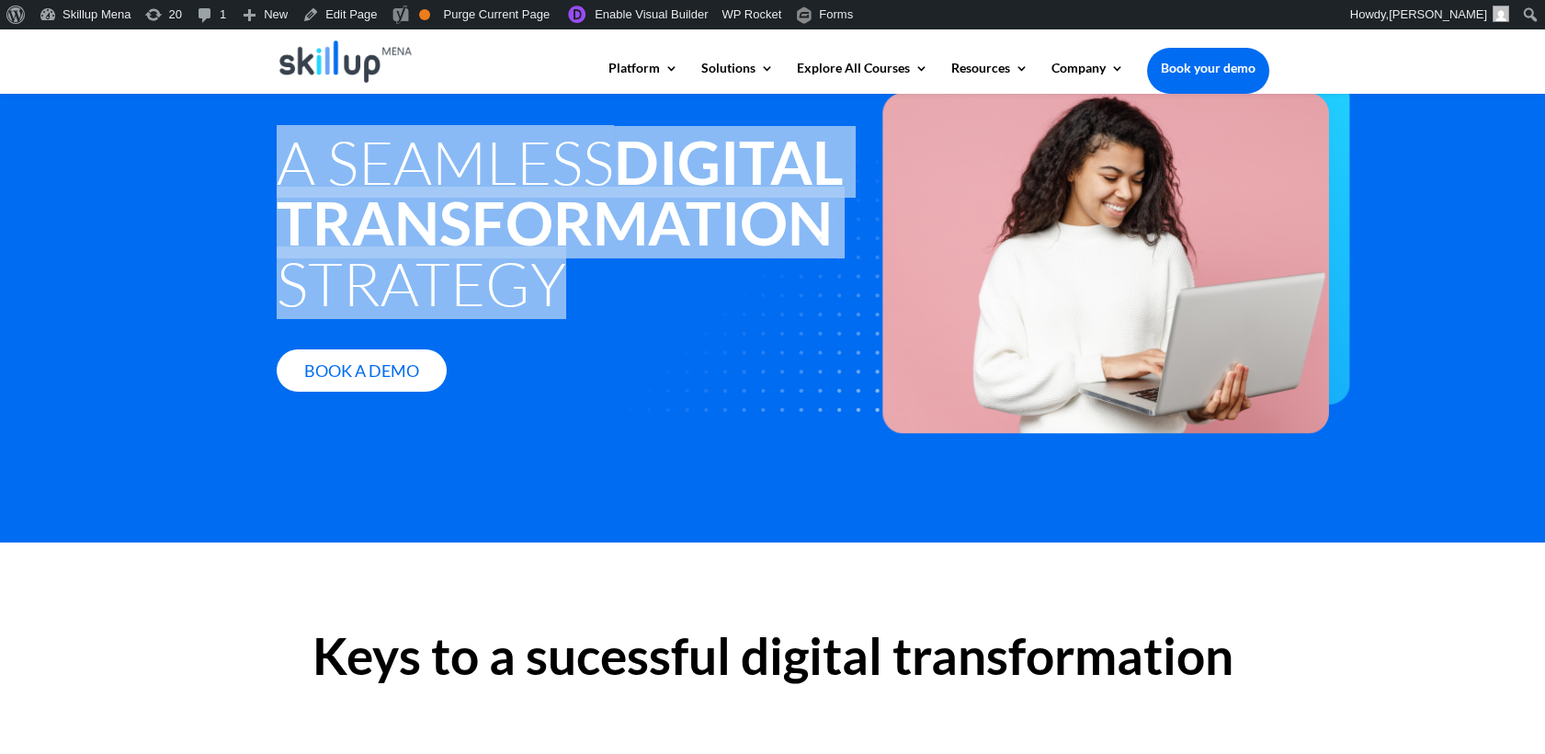
click at [529, 202] on h1 "A Seamless Digital Transformation Strategy" at bounding box center [564, 226] width 574 height 190
copy div "A Seamless Digital Transformation Strategy"
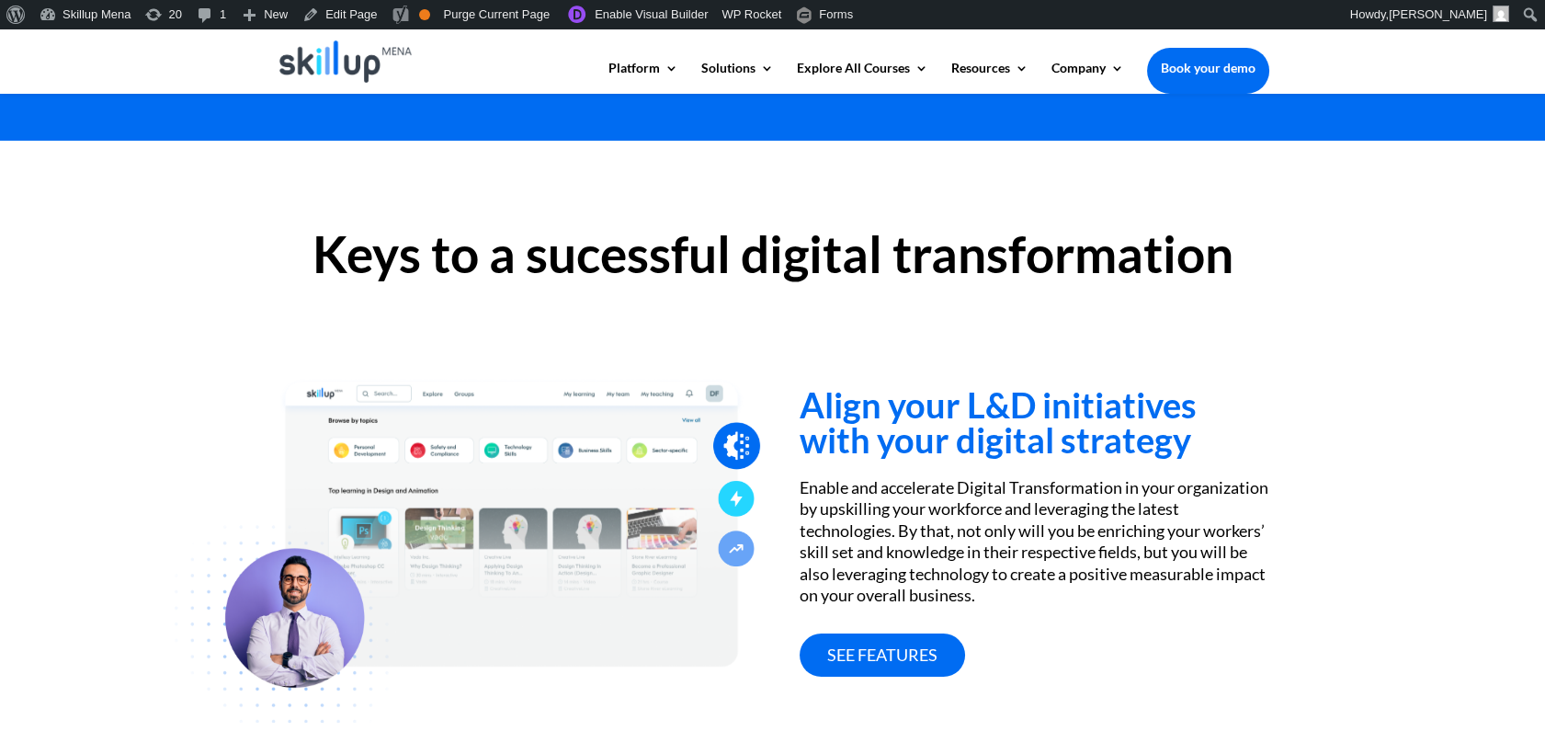
scroll to position [612, 0]
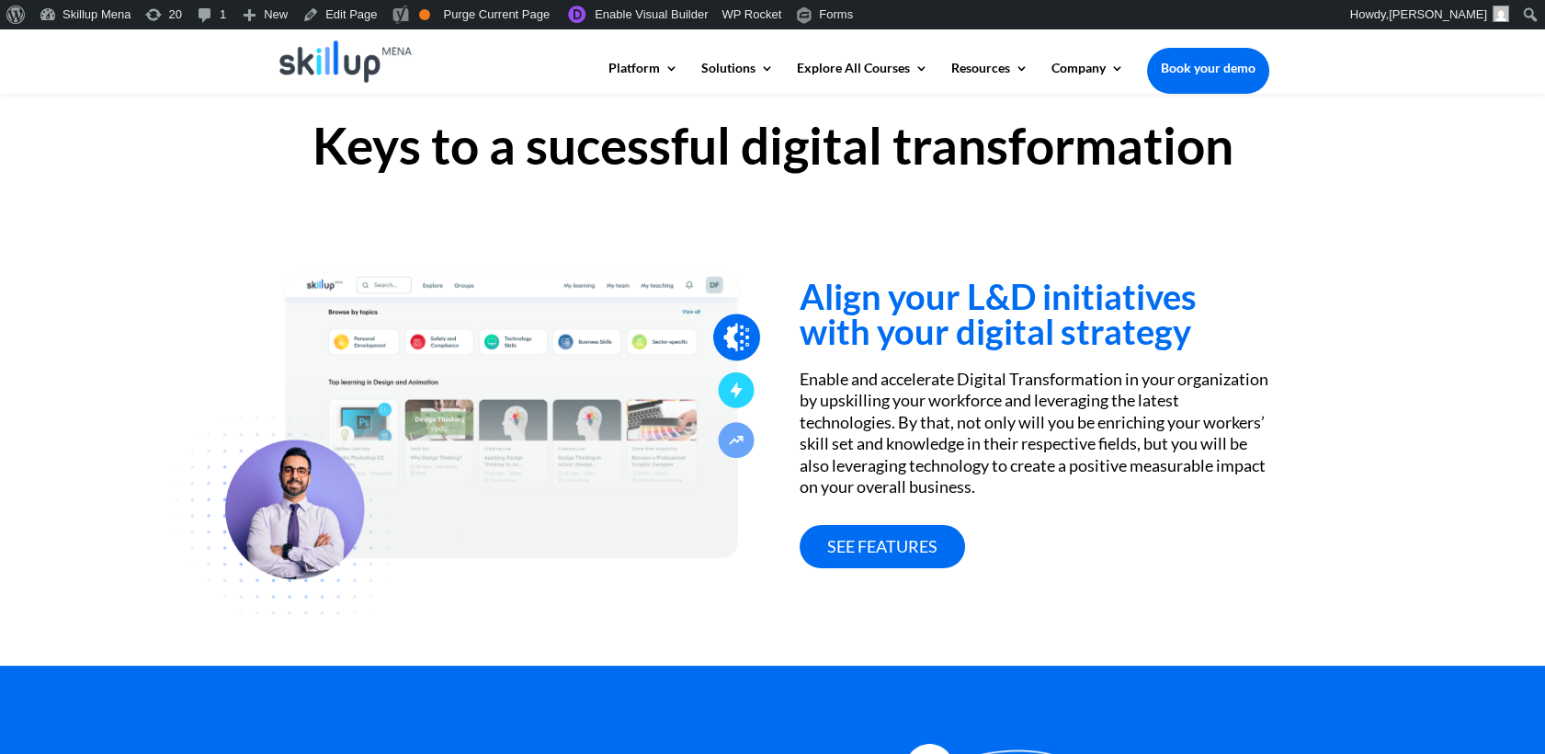
click at [915, 281] on h3 "Align your L&D initiatives with your digital strategy" at bounding box center [1034, 318] width 469 height 79
click at [838, 320] on h3 "Align your L&D initiatives with your digital strategy" at bounding box center [1034, 318] width 469 height 79
click at [838, 267] on div "Align your L&D initiatives with your digital strategy Enable and accelerate Dig…" at bounding box center [1034, 399] width 469 height 338
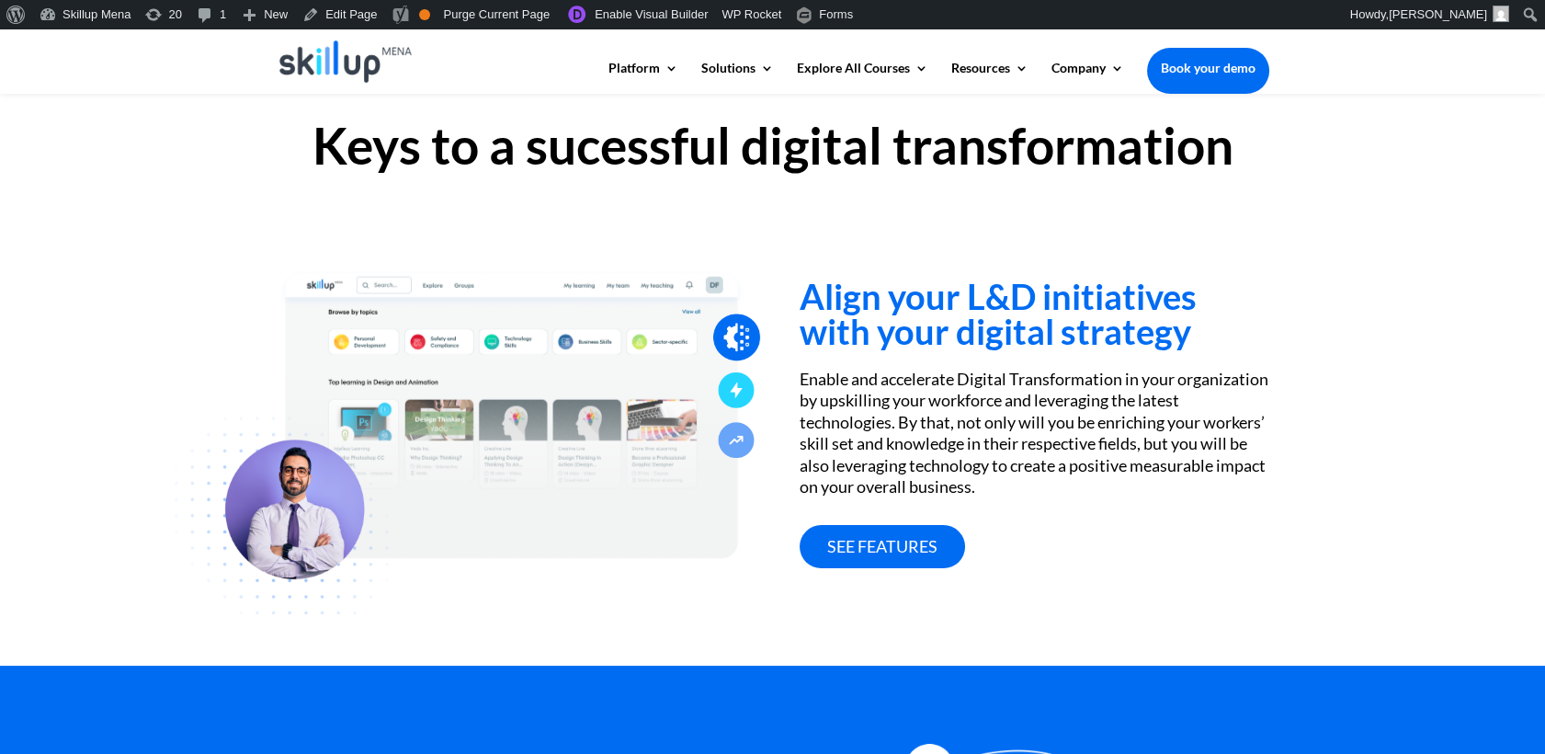
click at [816, 293] on h3 "Align your L&D initiatives with your digital strategy" at bounding box center [1034, 318] width 469 height 79
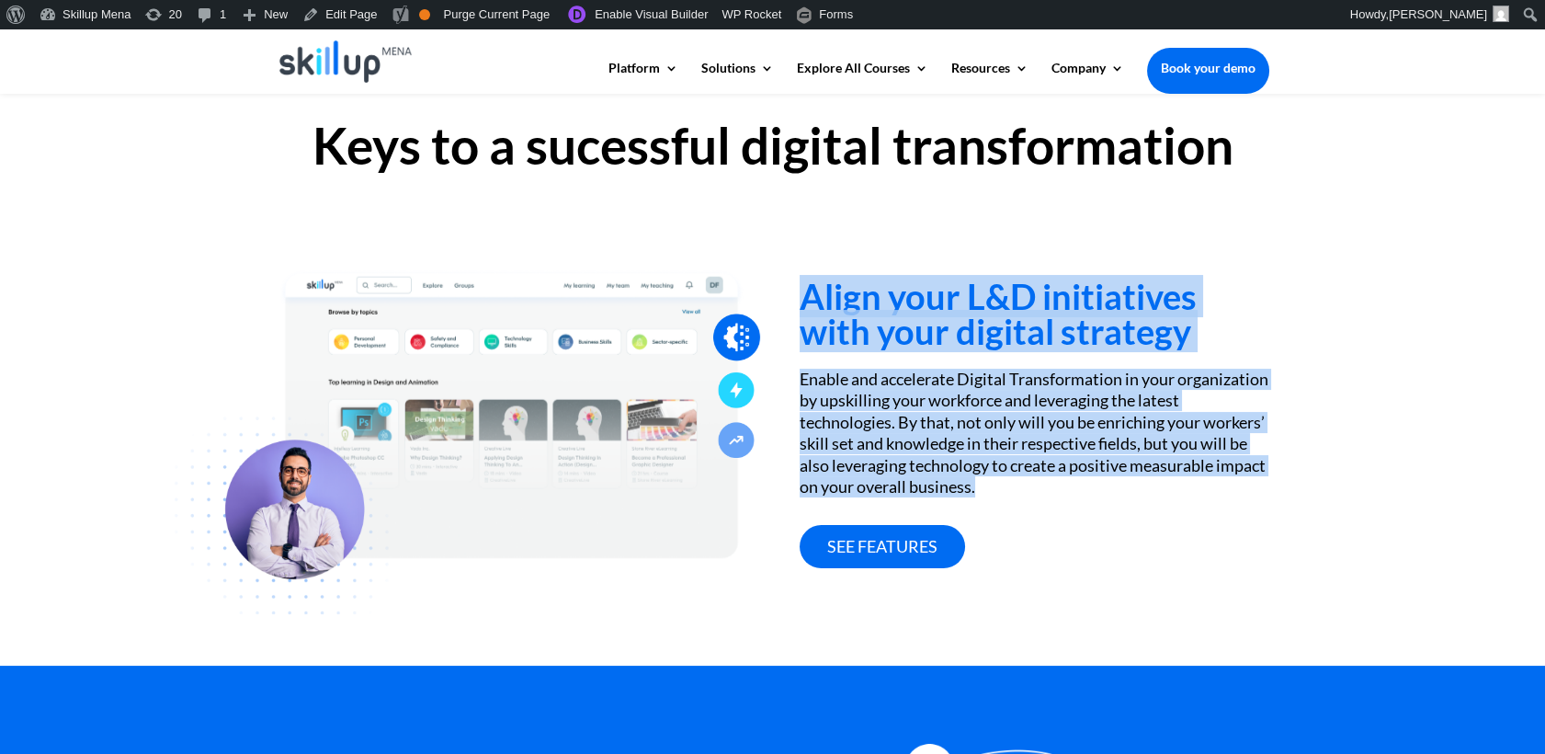
drag, startPoint x: 816, startPoint y: 293, endPoint x: 1136, endPoint y: 493, distance: 377.0
click at [1136, 493] on div "Align your L&D initiatives with your digital strategy Enable and accelerate Dig…" at bounding box center [1034, 399] width 469 height 338
copy div "Align your L&D initiatives with your digital strategy Enable and accelerate Dig…"
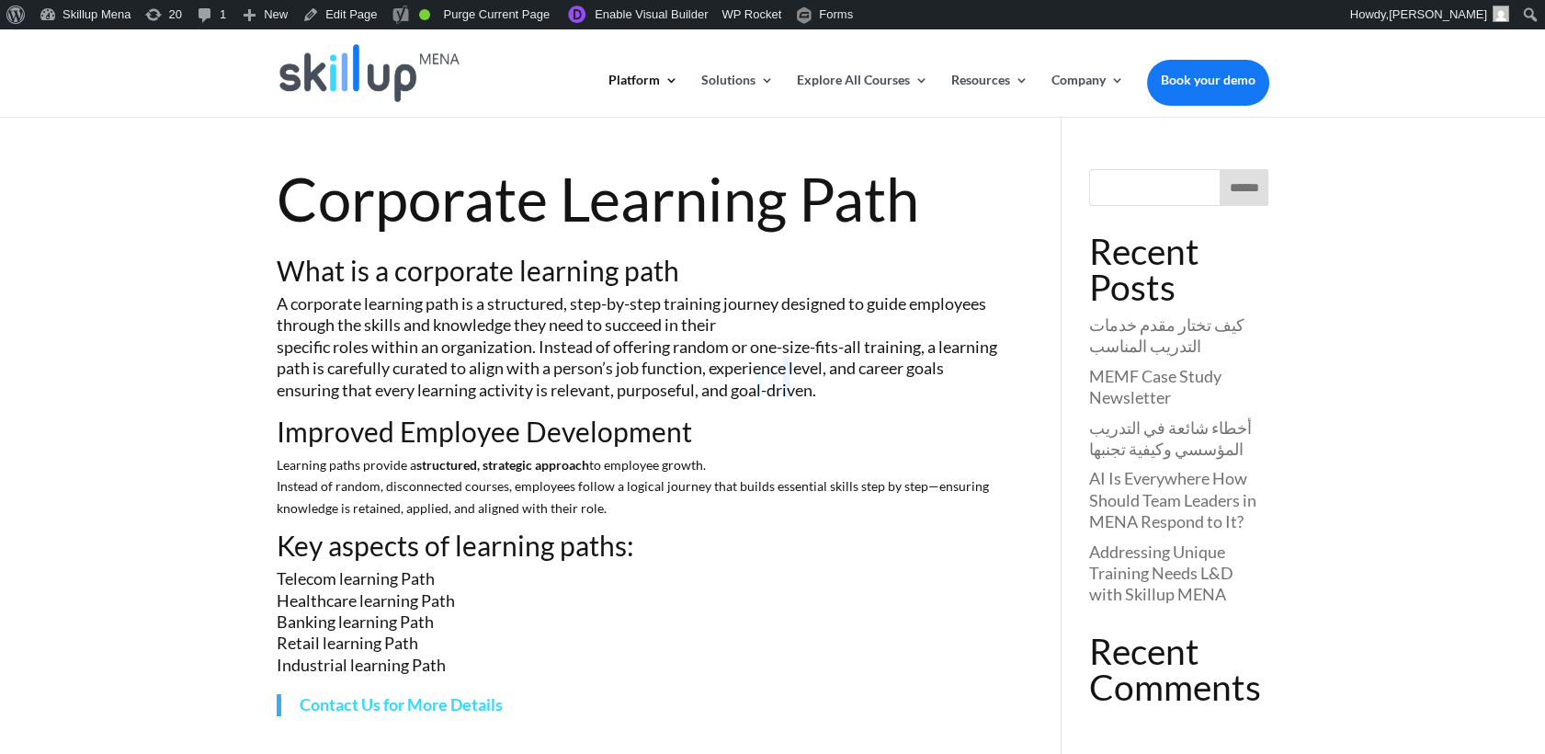
click at [791, 210] on div at bounding box center [772, 377] width 1545 height 754
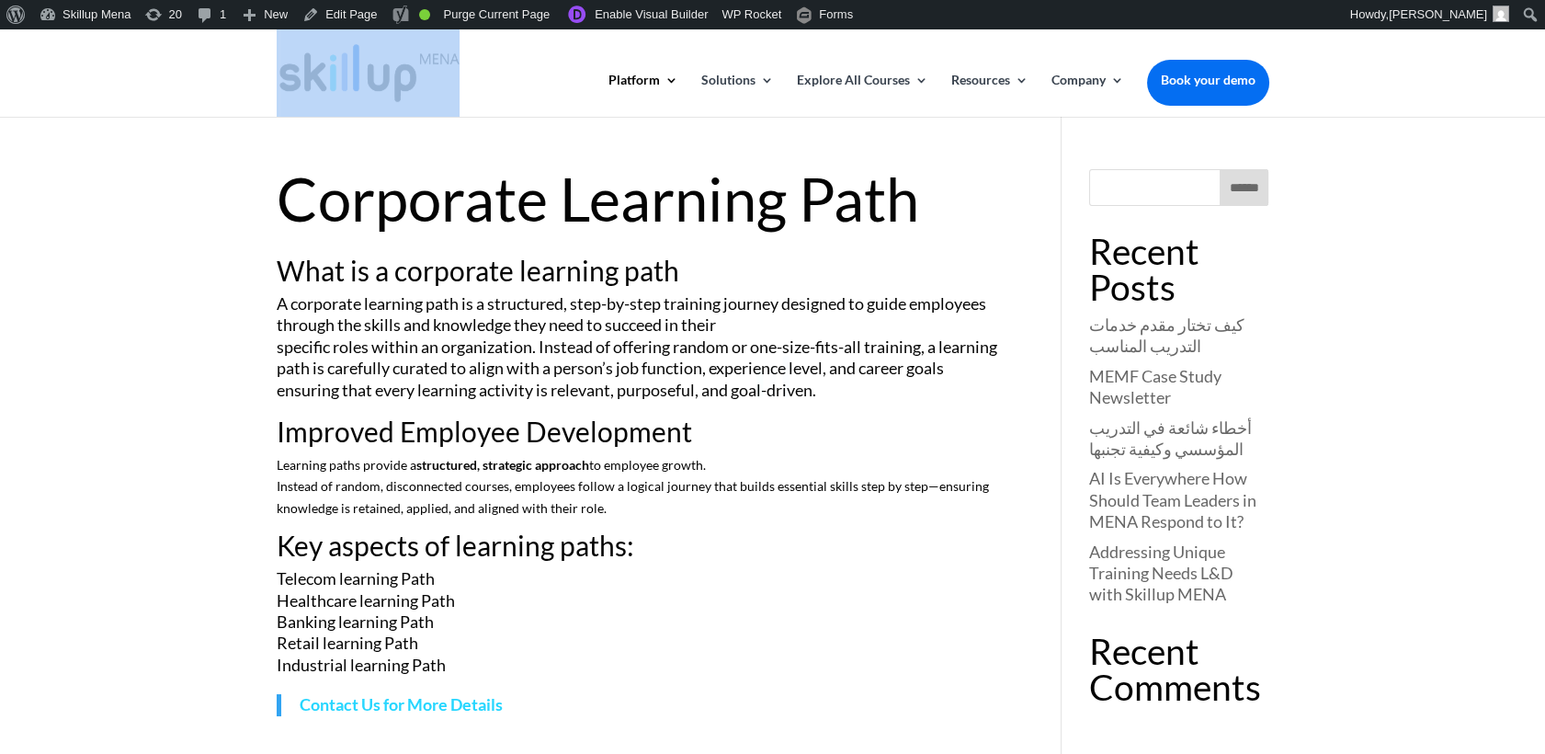
click at [791, 210] on div at bounding box center [772, 377] width 1545 height 754
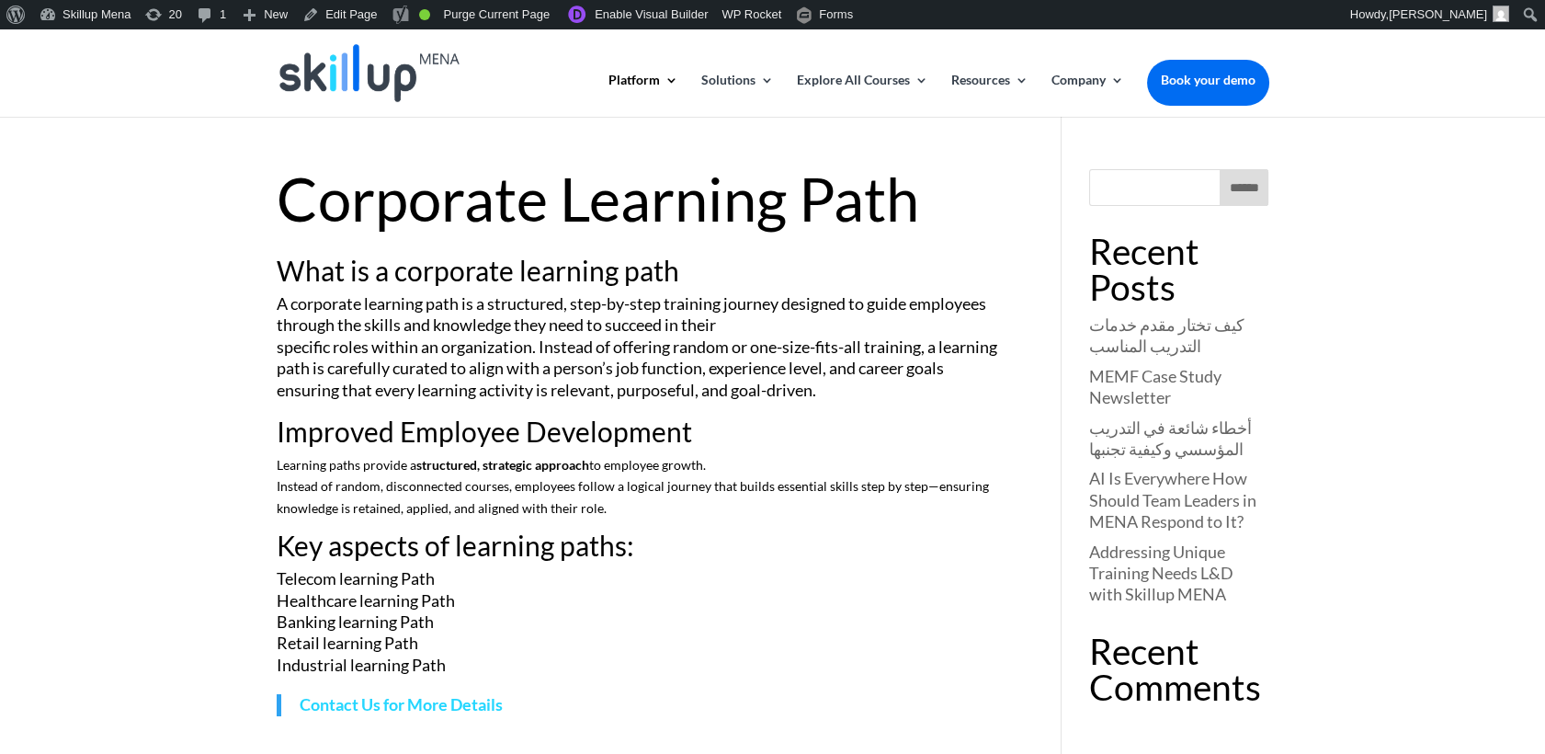
drag, startPoint x: 791, startPoint y: 210, endPoint x: 658, endPoint y: 202, distance: 132.6
click at [658, 202] on h1 "Corporate Learning Path" at bounding box center [642, 203] width 731 height 69
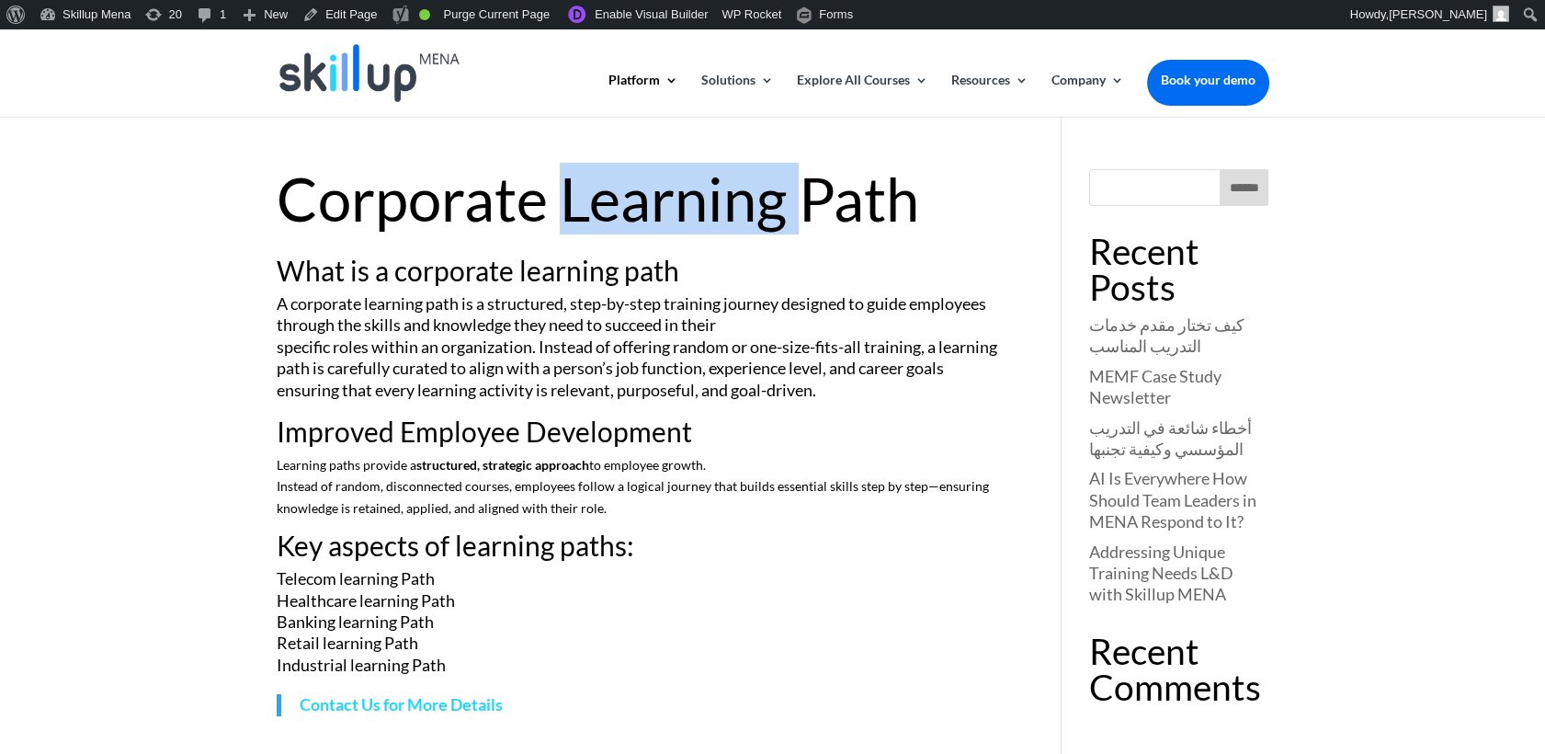
click at [658, 202] on h1 "Corporate Learning Path" at bounding box center [642, 203] width 731 height 69
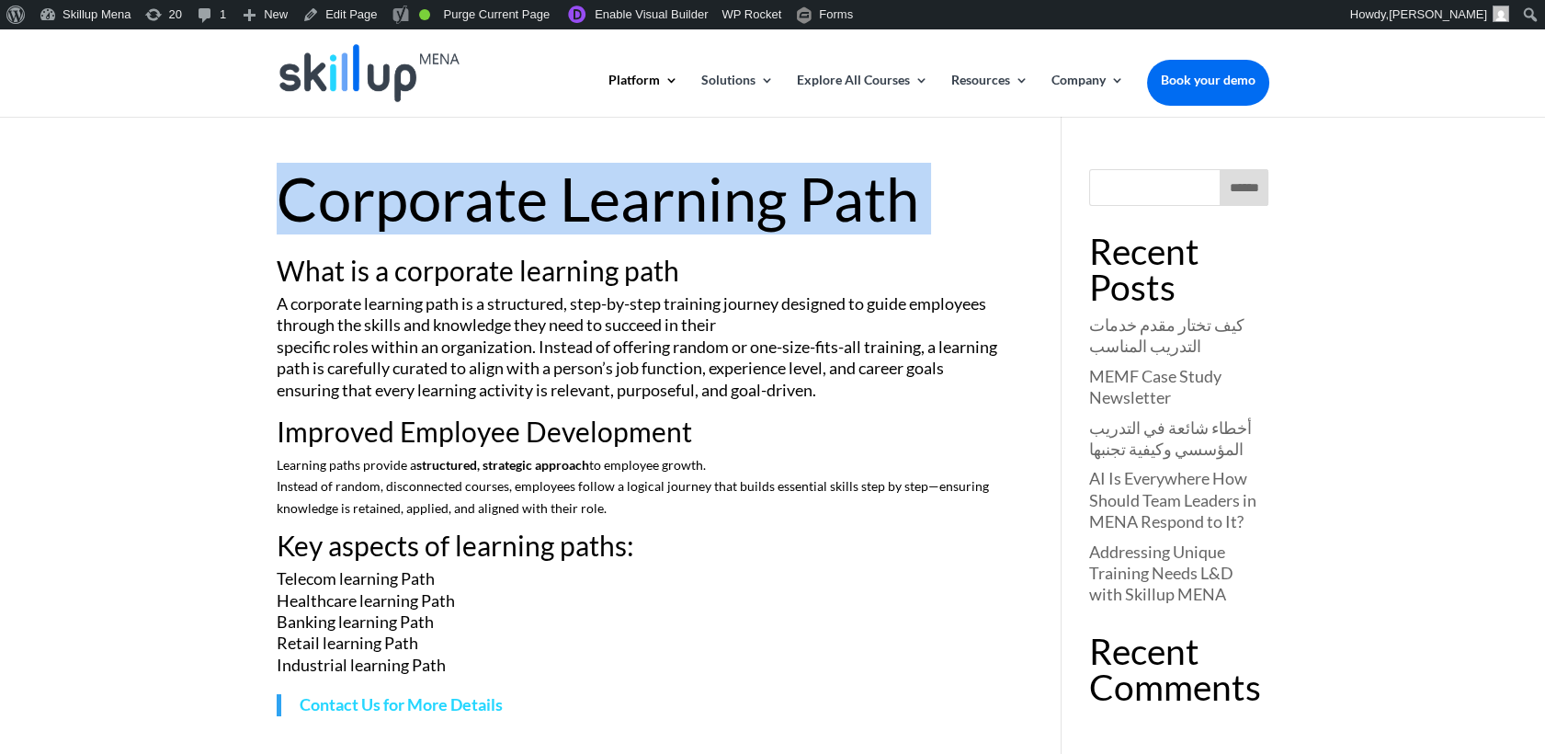
click at [658, 202] on h1 "Corporate Learning Path" at bounding box center [642, 203] width 731 height 69
copy article "Corporate Learning Path"
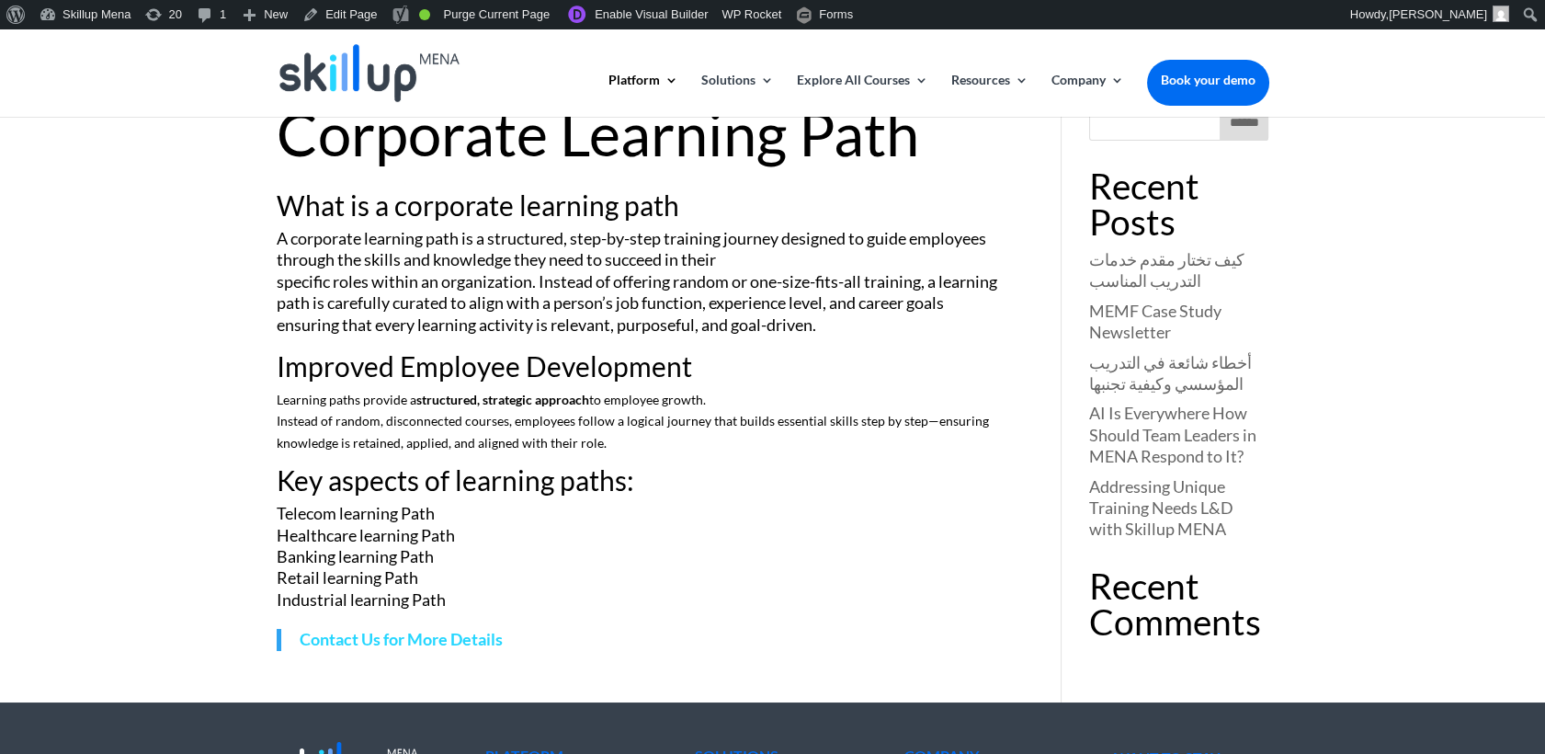
click at [836, 176] on article "Corporate Learning Path What is a corporate learning path A corporate learning …" at bounding box center [642, 377] width 731 height 547
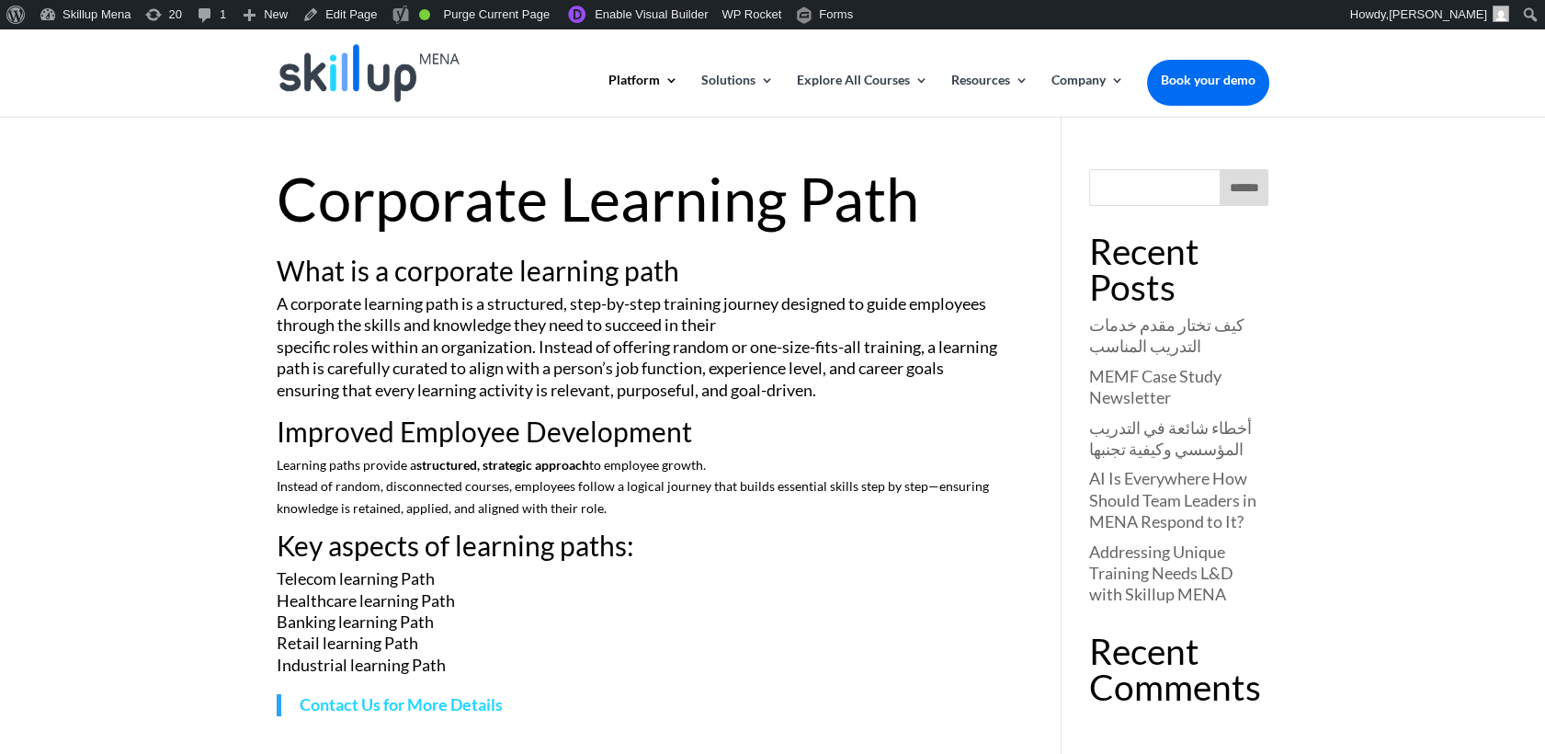
click at [811, 199] on h1 "Corporate Learning Path" at bounding box center [642, 203] width 731 height 69
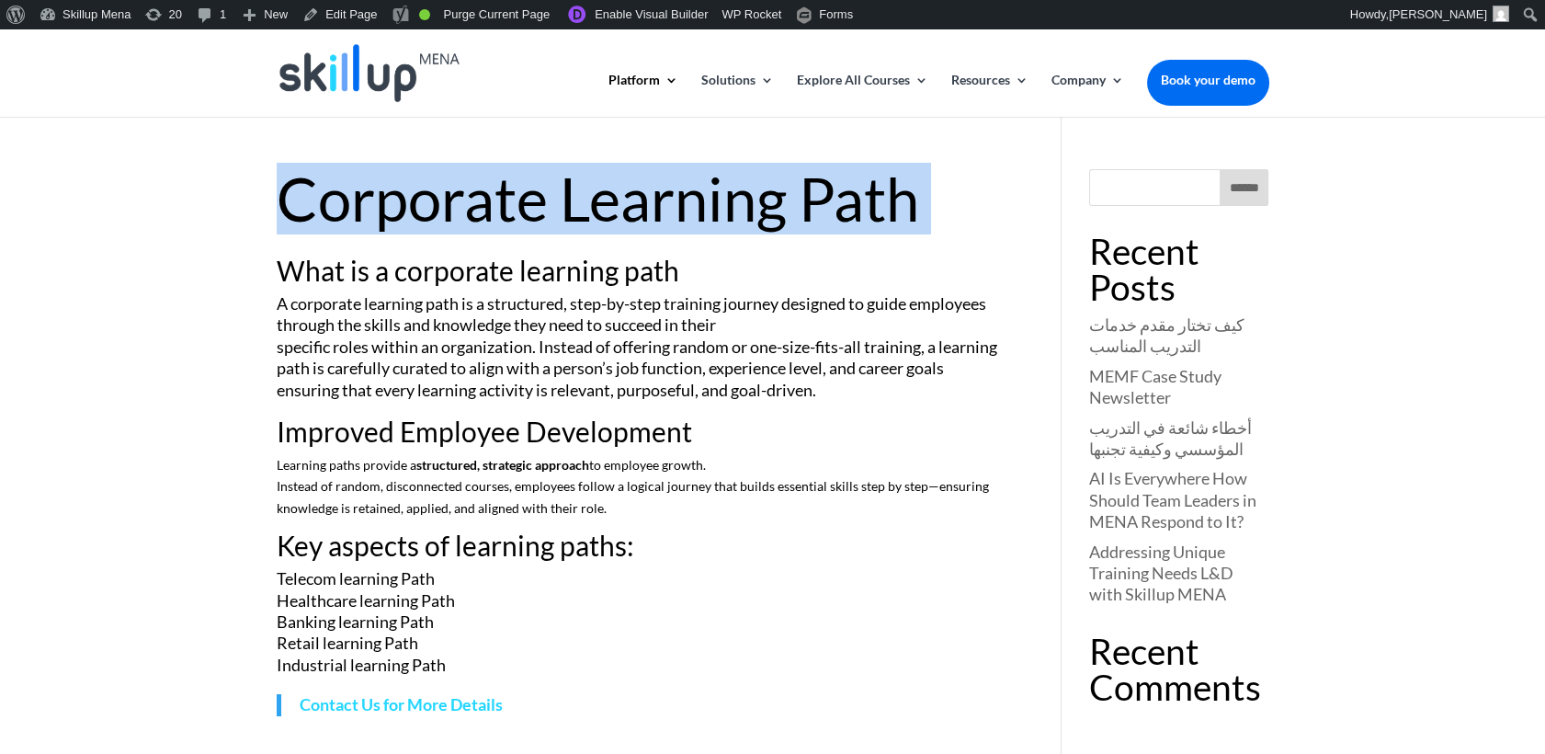
drag, startPoint x: 811, startPoint y: 199, endPoint x: 828, endPoint y: 200, distance: 17.5
click at [828, 200] on h1 "Corporate Learning Path" at bounding box center [642, 203] width 731 height 69
copy article "Corporate Learning Path"
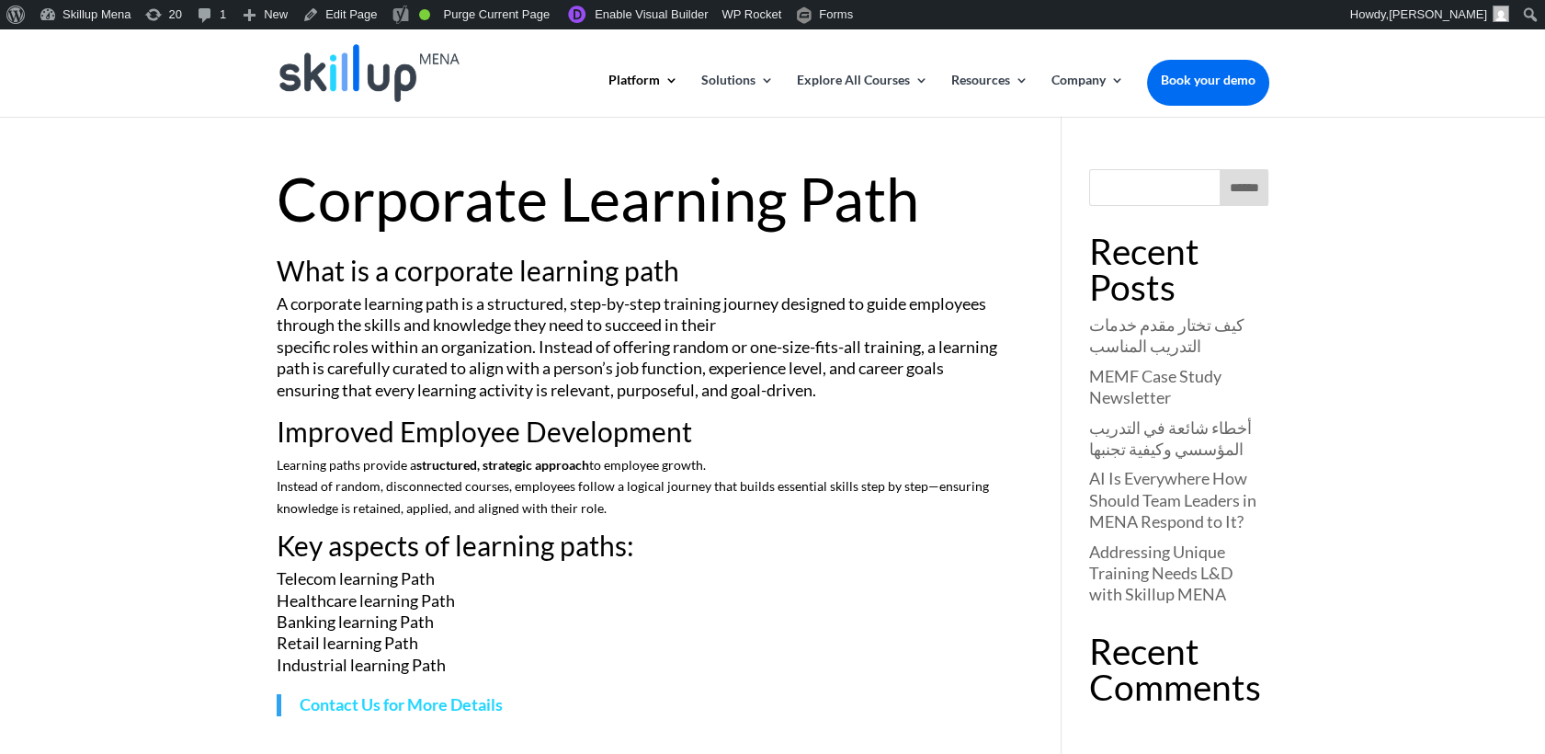
click at [451, 270] on h2 "What is a corporate learning path" at bounding box center [642, 274] width 731 height 37
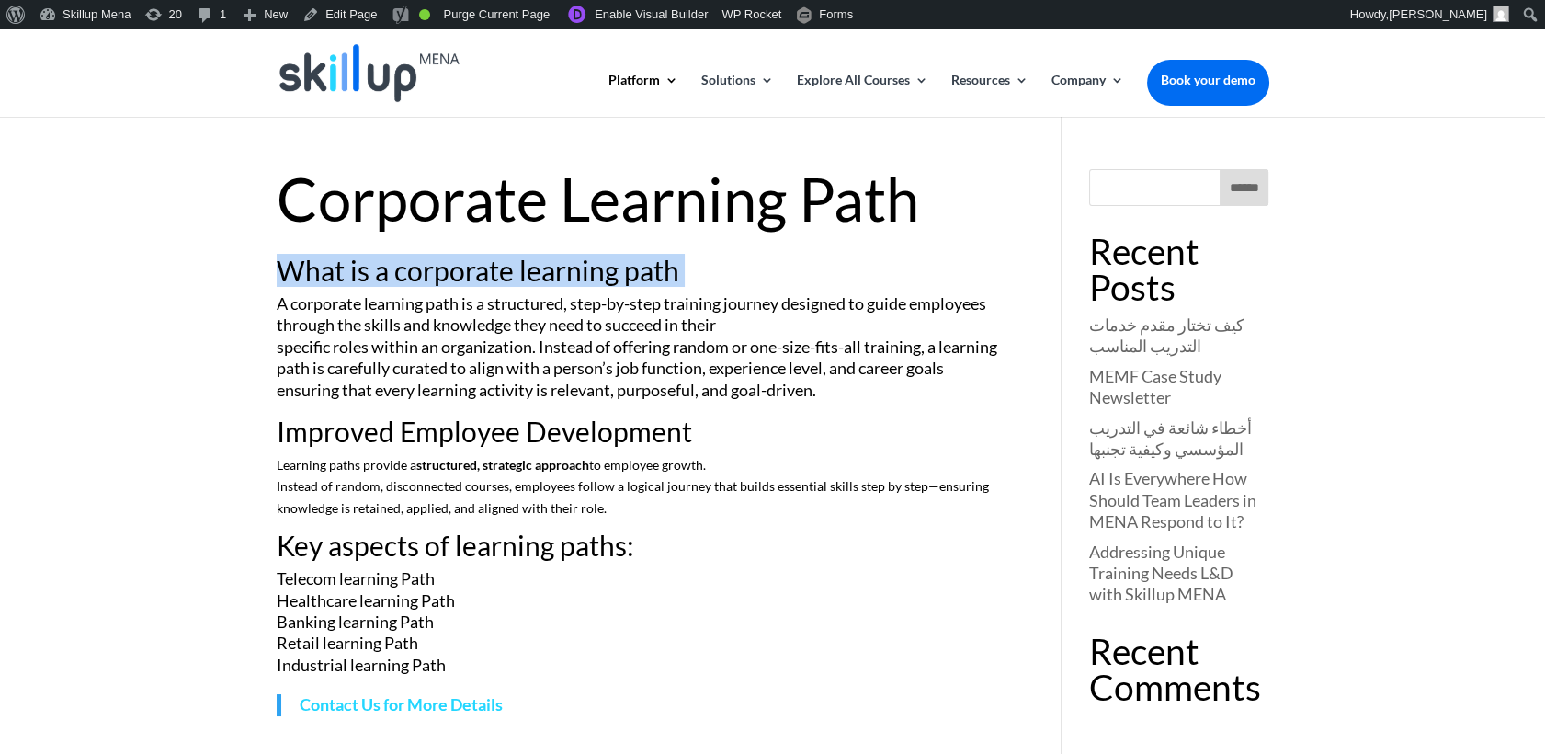
click at [451, 270] on h2 "What is a corporate learning path" at bounding box center [642, 274] width 731 height 37
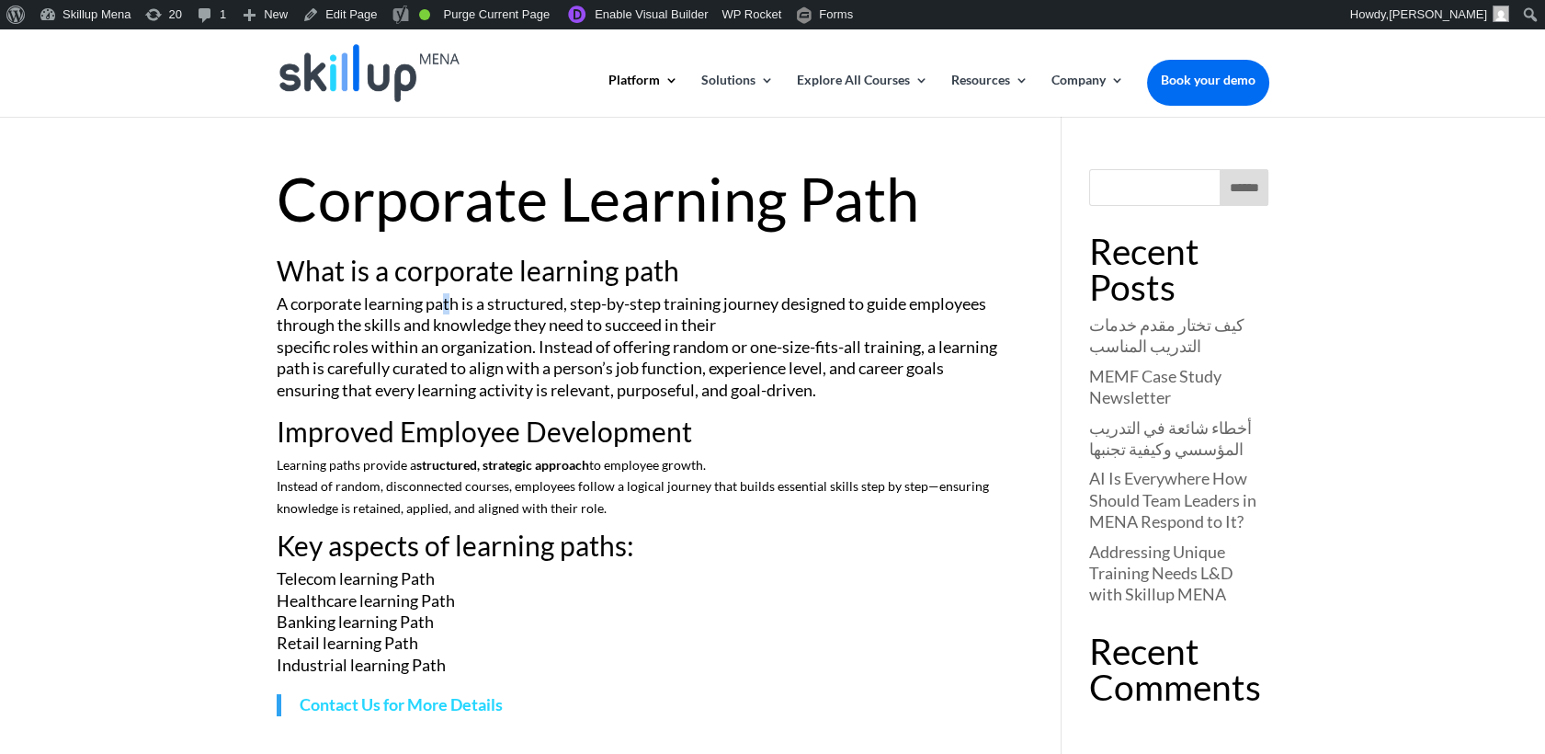
drag, startPoint x: 451, startPoint y: 270, endPoint x: 449, endPoint y: 295, distance: 25.0
click at [449, 295] on p "A corporate learning path is a structured, step-by-step training journey design…" at bounding box center [642, 355] width 731 height 124
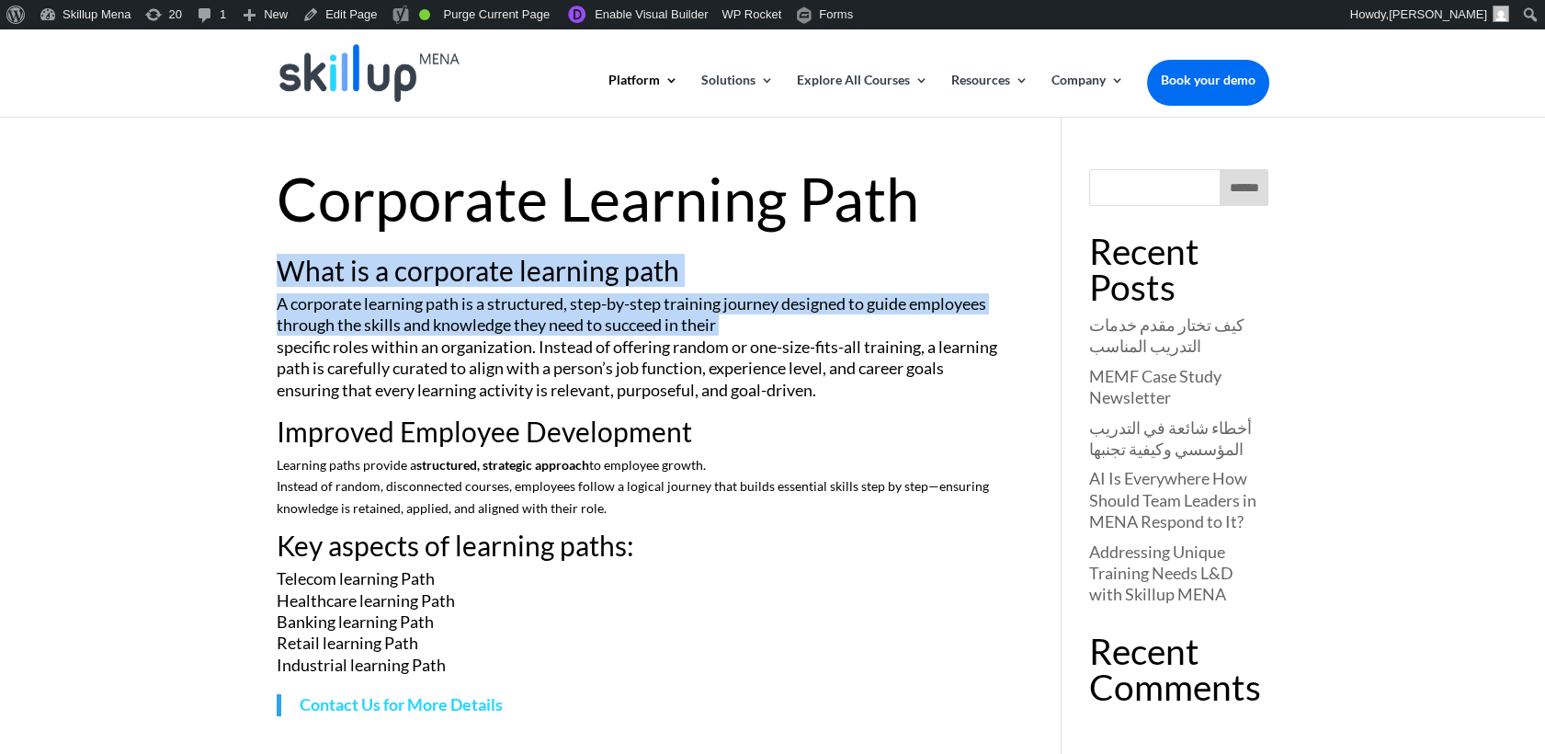
click at [449, 288] on div "What is a corporate learning path A corporate learning path is a structured, st…" at bounding box center [642, 486] width 731 height 460
drag, startPoint x: 449, startPoint y: 288, endPoint x: 369, endPoint y: 277, distance: 80.7
click at [369, 277] on h2 "What is a corporate learning path" at bounding box center [642, 274] width 731 height 37
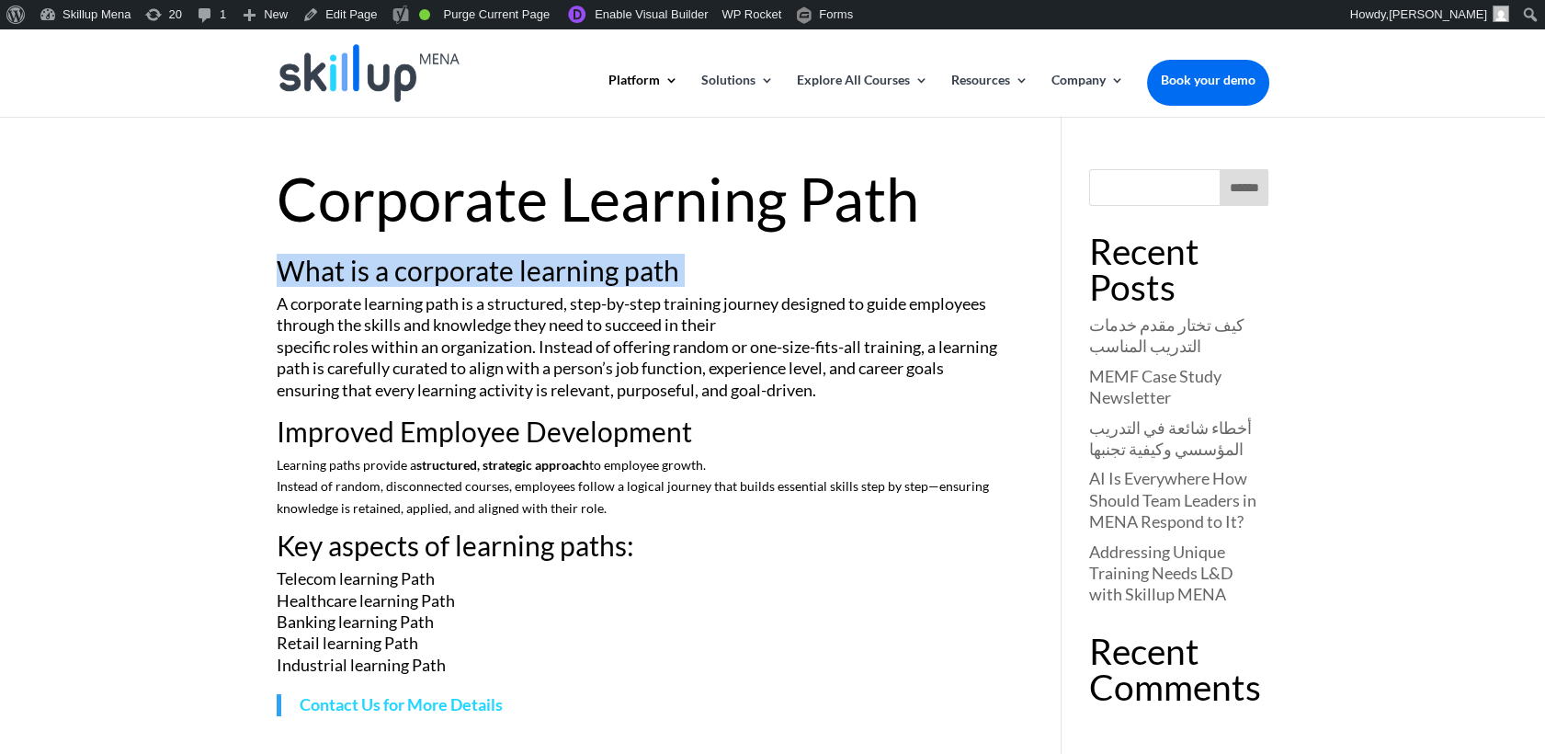
drag, startPoint x: 369, startPoint y: 277, endPoint x: 363, endPoint y: 332, distance: 55.4
click at [369, 283] on h2 "What is a corporate learning path" at bounding box center [642, 274] width 731 height 37
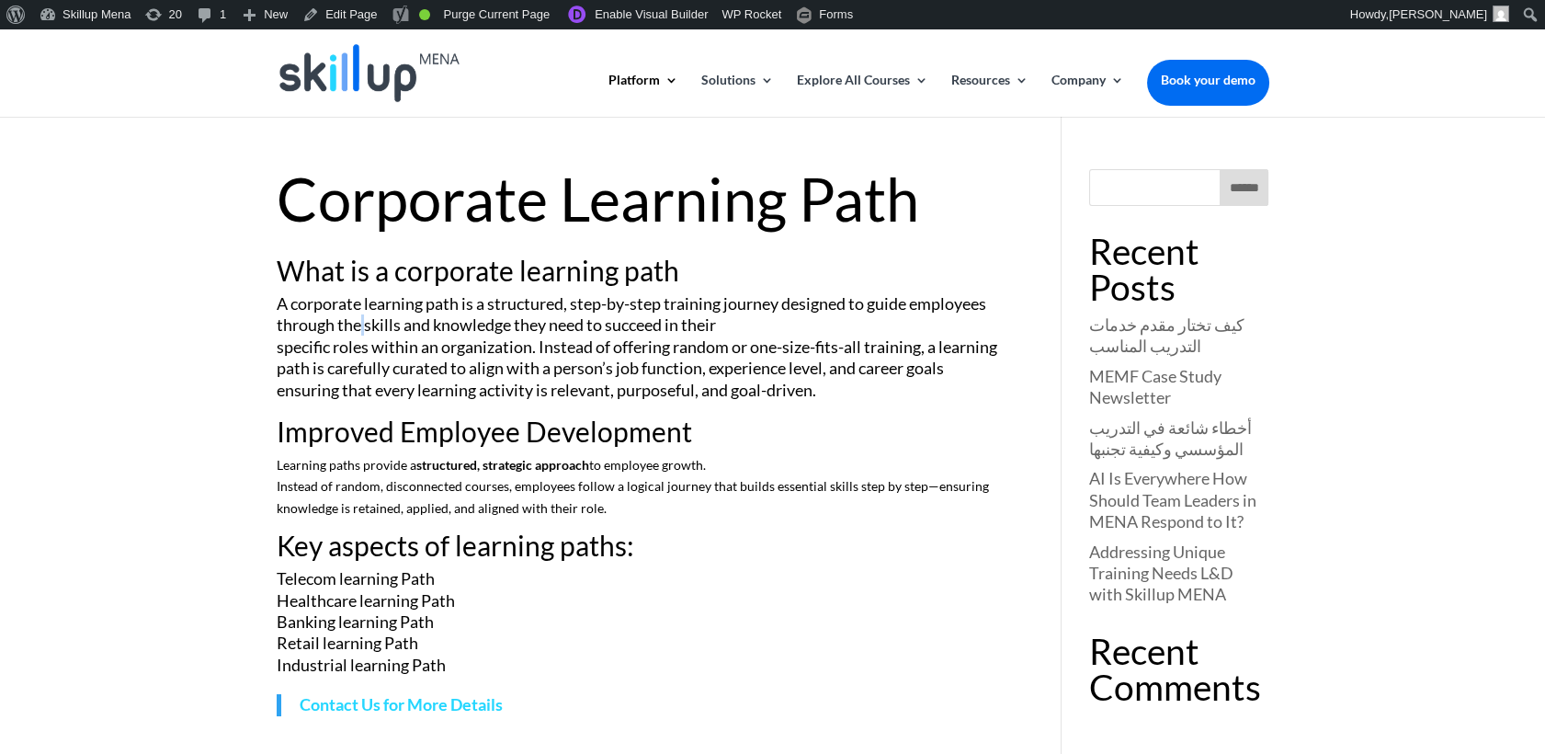
click at [363, 332] on p "A corporate learning path is a structured, step-by-step training journey design…" at bounding box center [642, 355] width 731 height 124
click at [358, 311] on p "A corporate learning path is a structured, step-by-step training journey design…" at bounding box center [642, 355] width 731 height 124
click at [358, 310] on p "A corporate learning path is a structured, step-by-step training journey design…" at bounding box center [642, 355] width 731 height 124
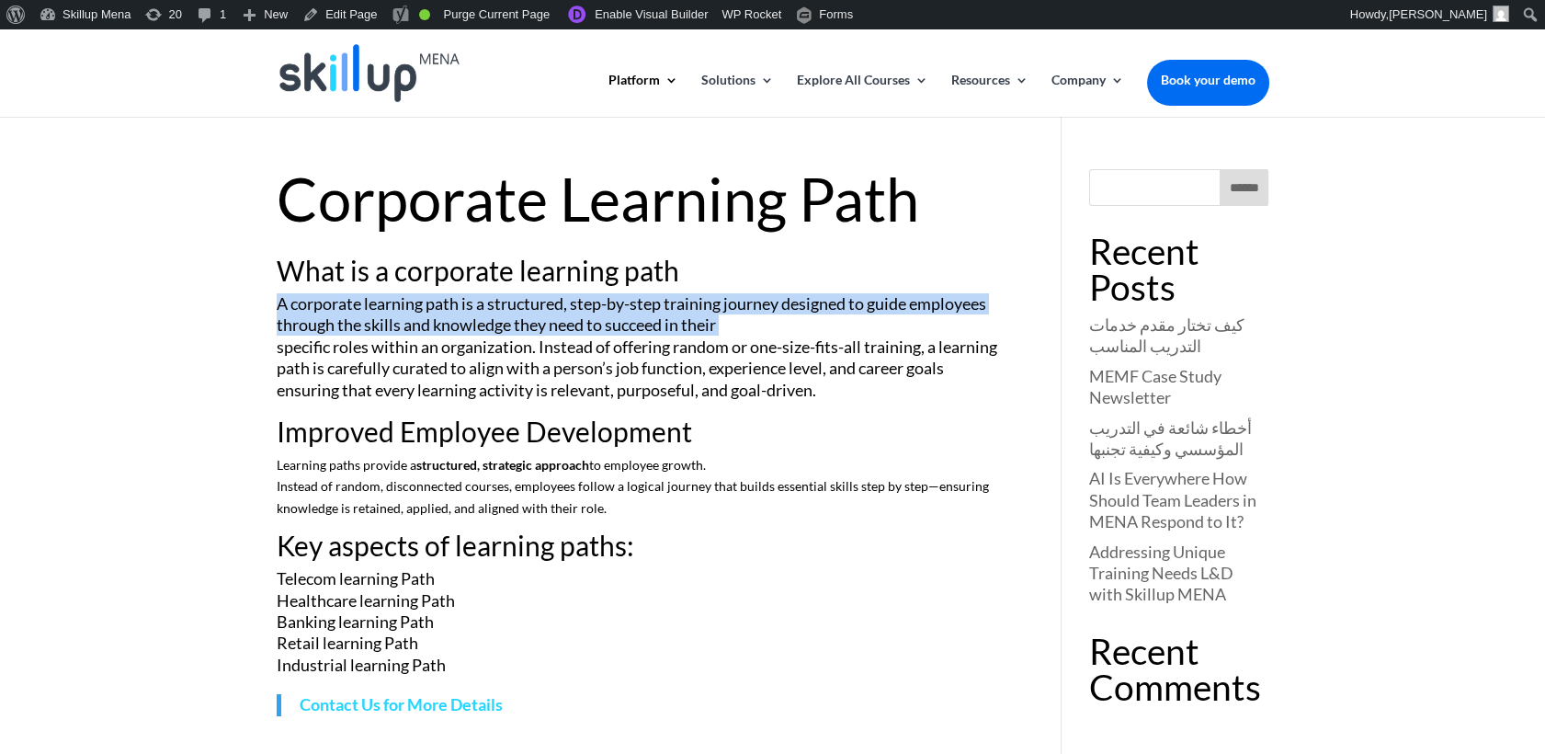
click at [356, 309] on p "A corporate learning path is a structured, step-by-step training journey design…" at bounding box center [642, 355] width 731 height 124
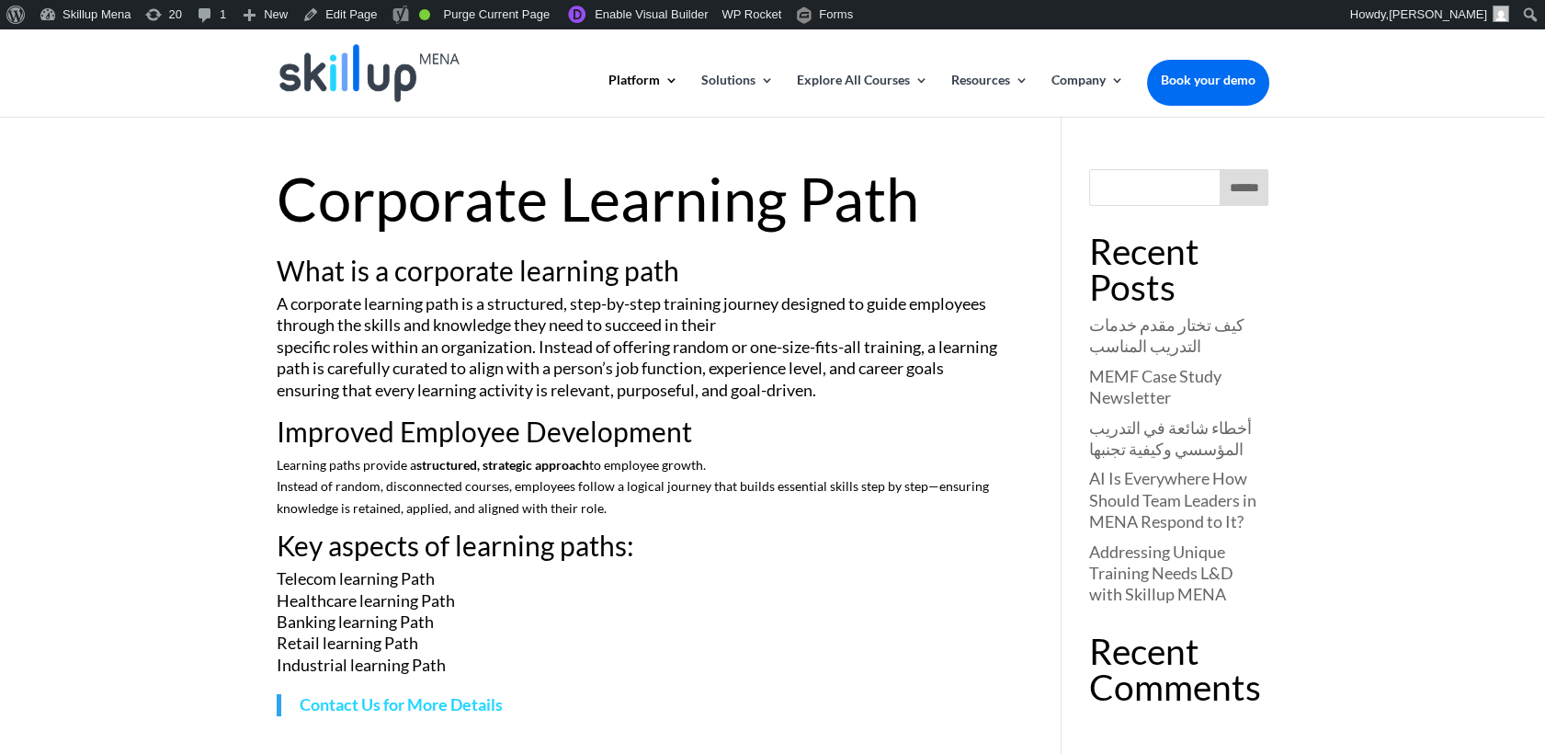
drag, startPoint x: 356, startPoint y: 309, endPoint x: 324, endPoint y: 276, distance: 45.5
click at [324, 276] on h2 "What is a corporate learning path" at bounding box center [642, 274] width 731 height 37
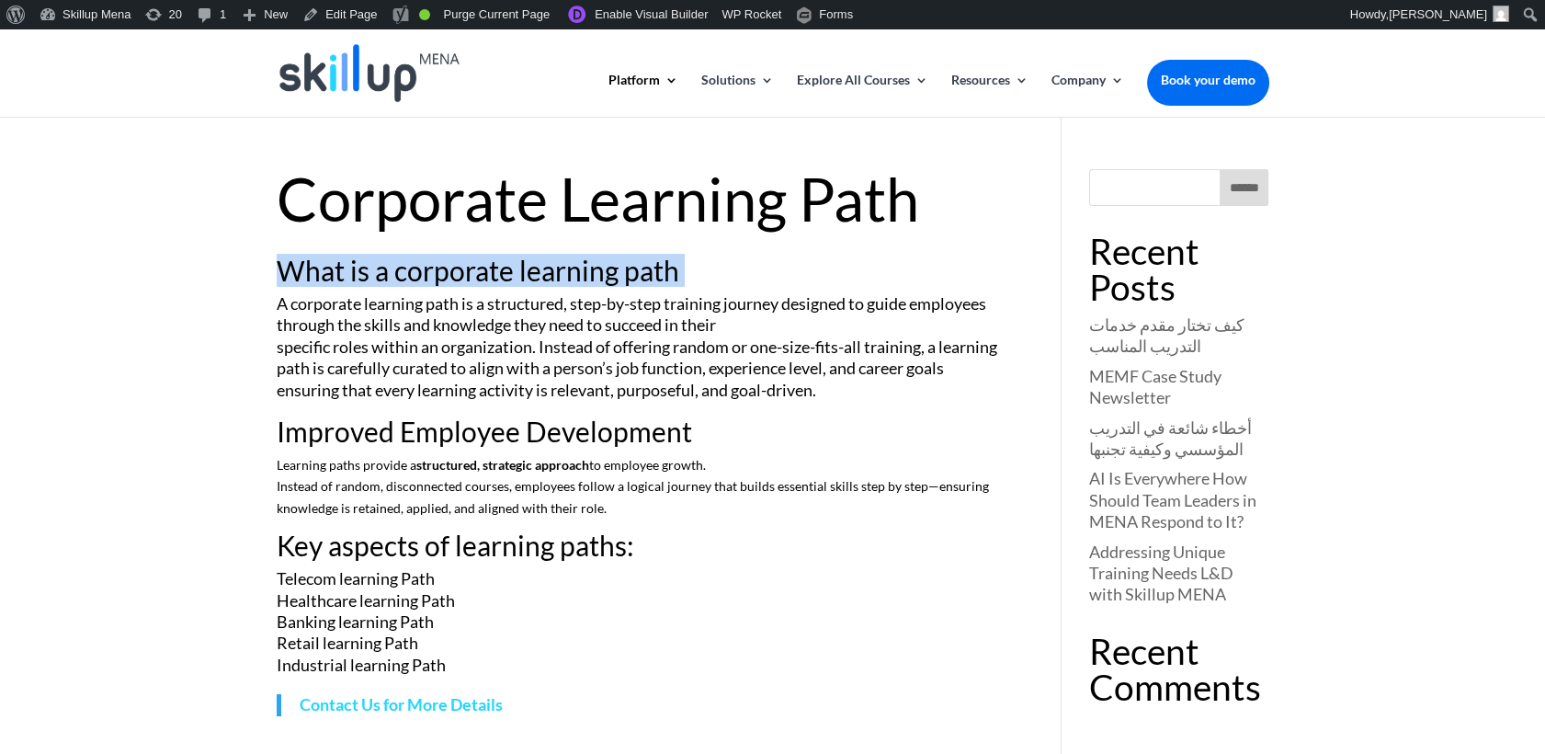
click at [324, 276] on h2 "What is a corporate learning path" at bounding box center [642, 274] width 731 height 37
copy div "What is a corporate learning path"
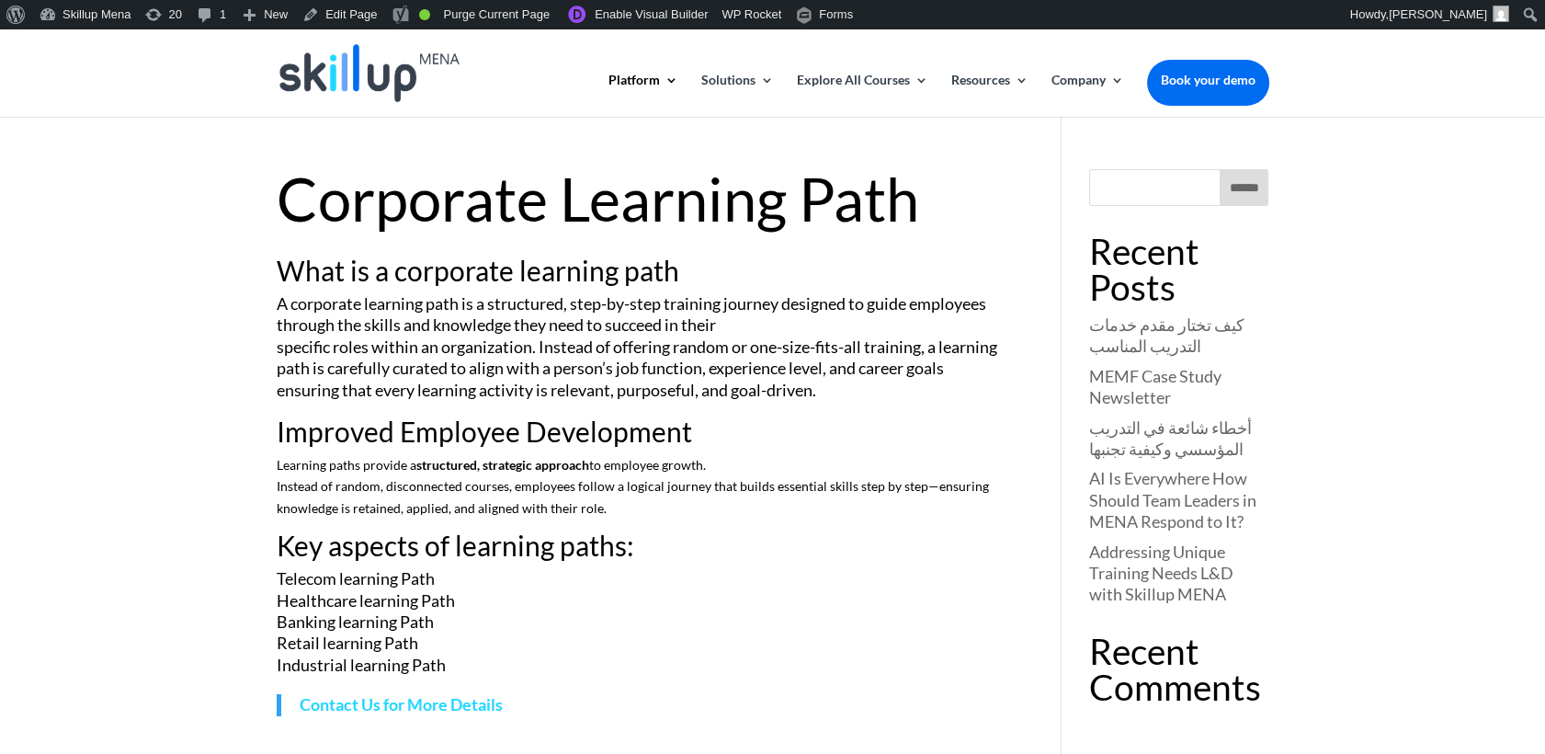
drag, startPoint x: 1456, startPoint y: 189, endPoint x: 1086, endPoint y: 10, distance: 411.5
click at [1457, 189] on div "Corporate Learning Path What is a corporate learning path A corporate learning …" at bounding box center [772, 442] width 1545 height 652
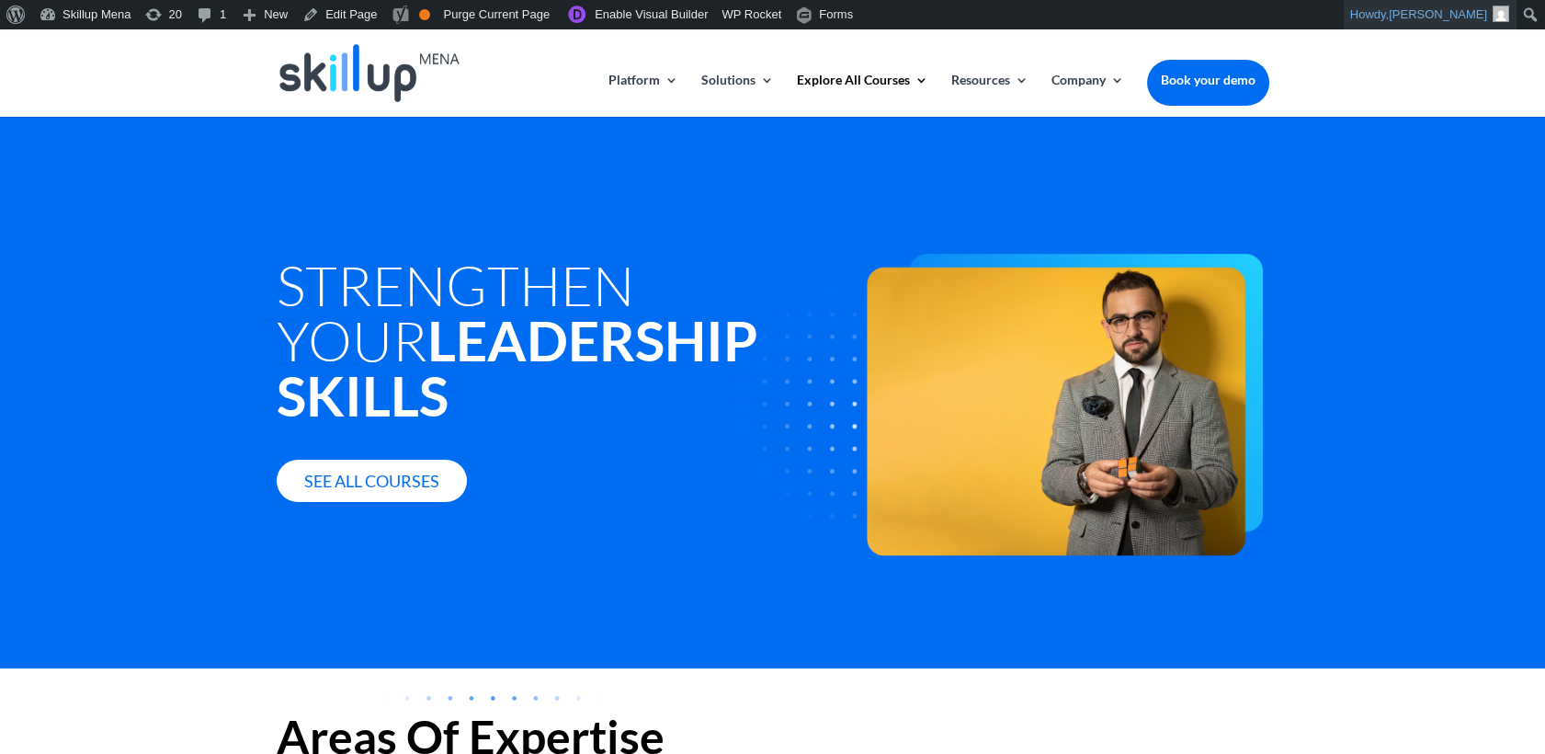
drag, startPoint x: 1482, startPoint y: 231, endPoint x: 1388, endPoint y: 6, distance: 243.1
click at [1471, 217] on div "Strengthen Your Leadership Skills See all courses" at bounding box center [772, 393] width 1545 height 552
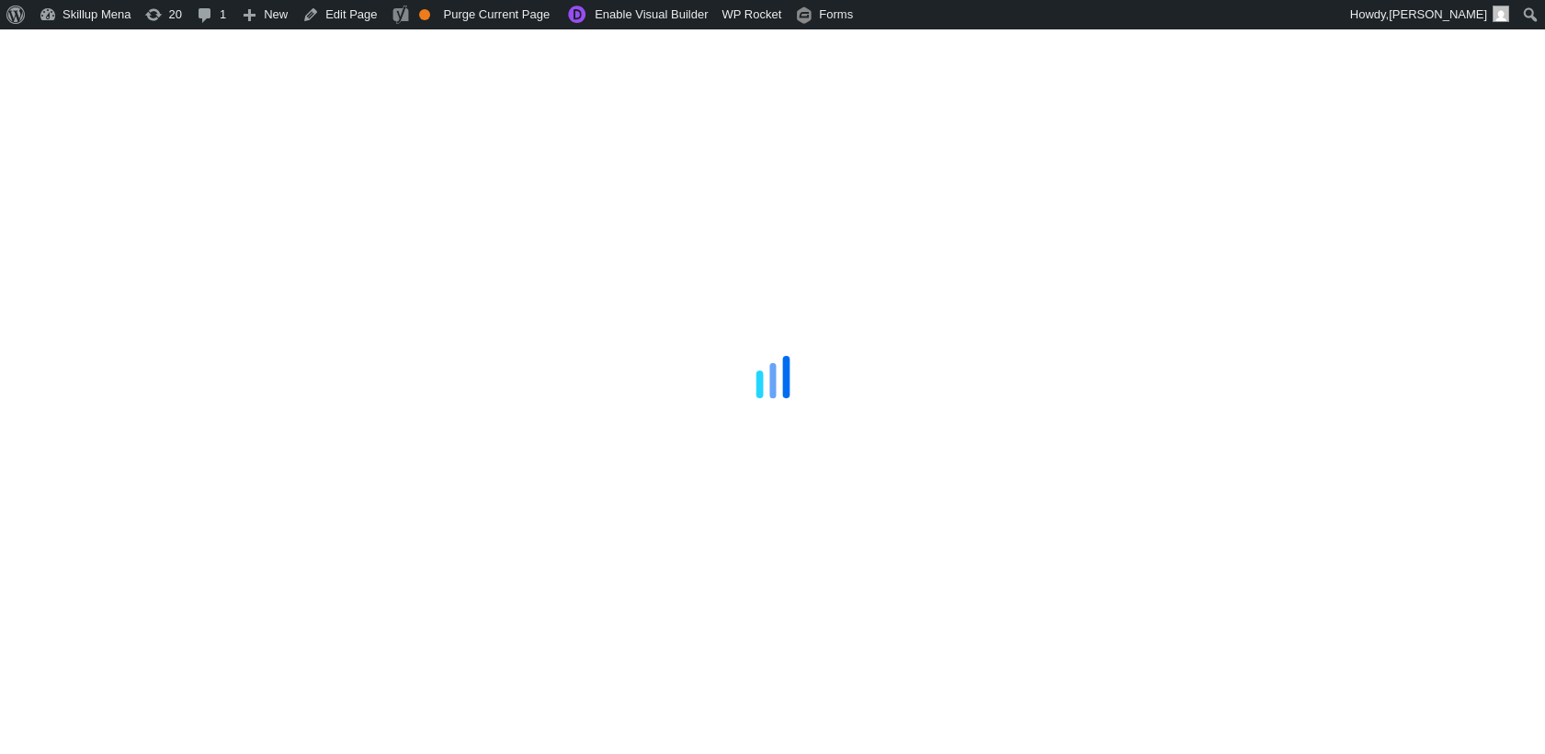
drag, startPoint x: 1445, startPoint y: 184, endPoint x: 1123, endPoint y: 239, distance: 326.4
click at [1446, 184] on div at bounding box center [772, 377] width 1545 height 754
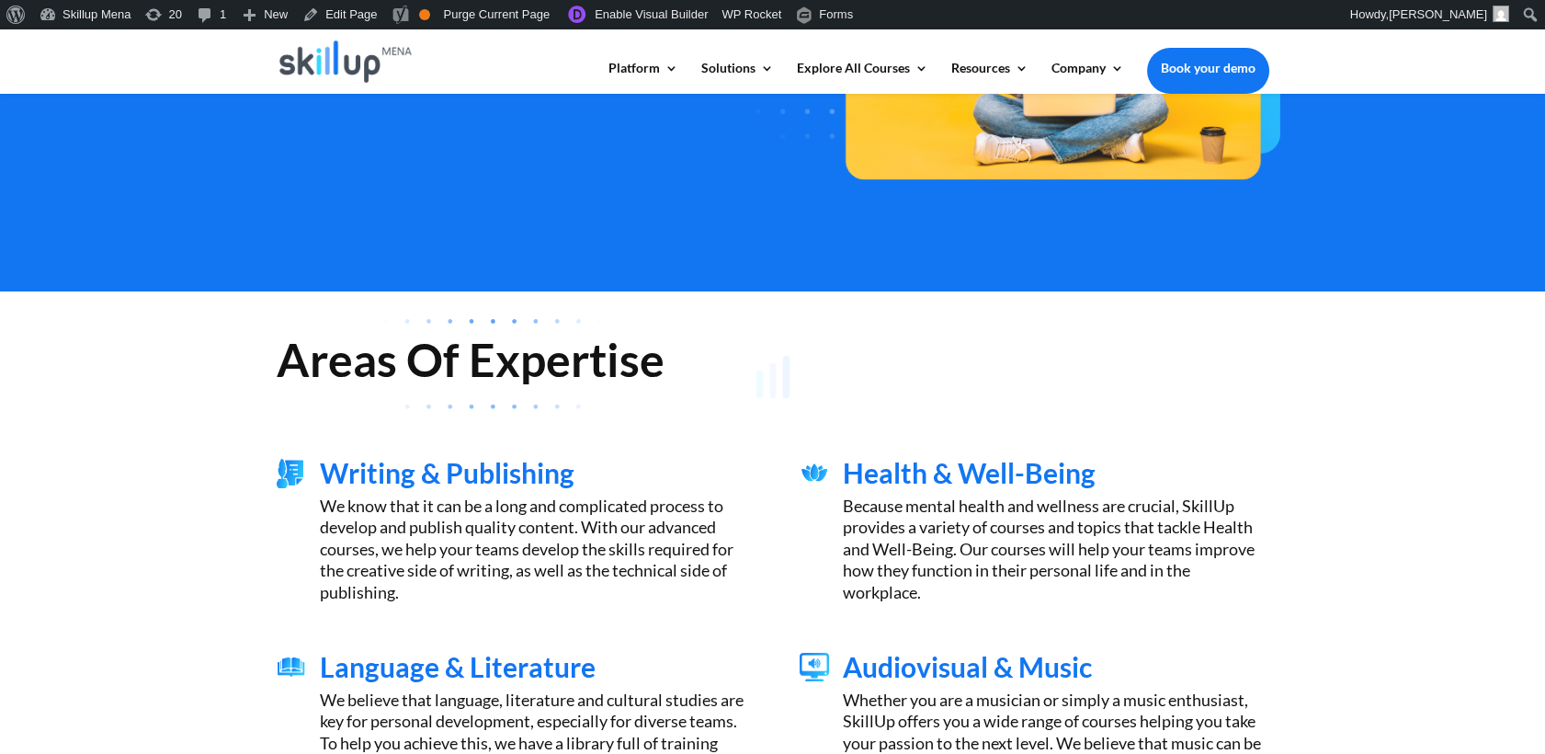
scroll to position [408, 0]
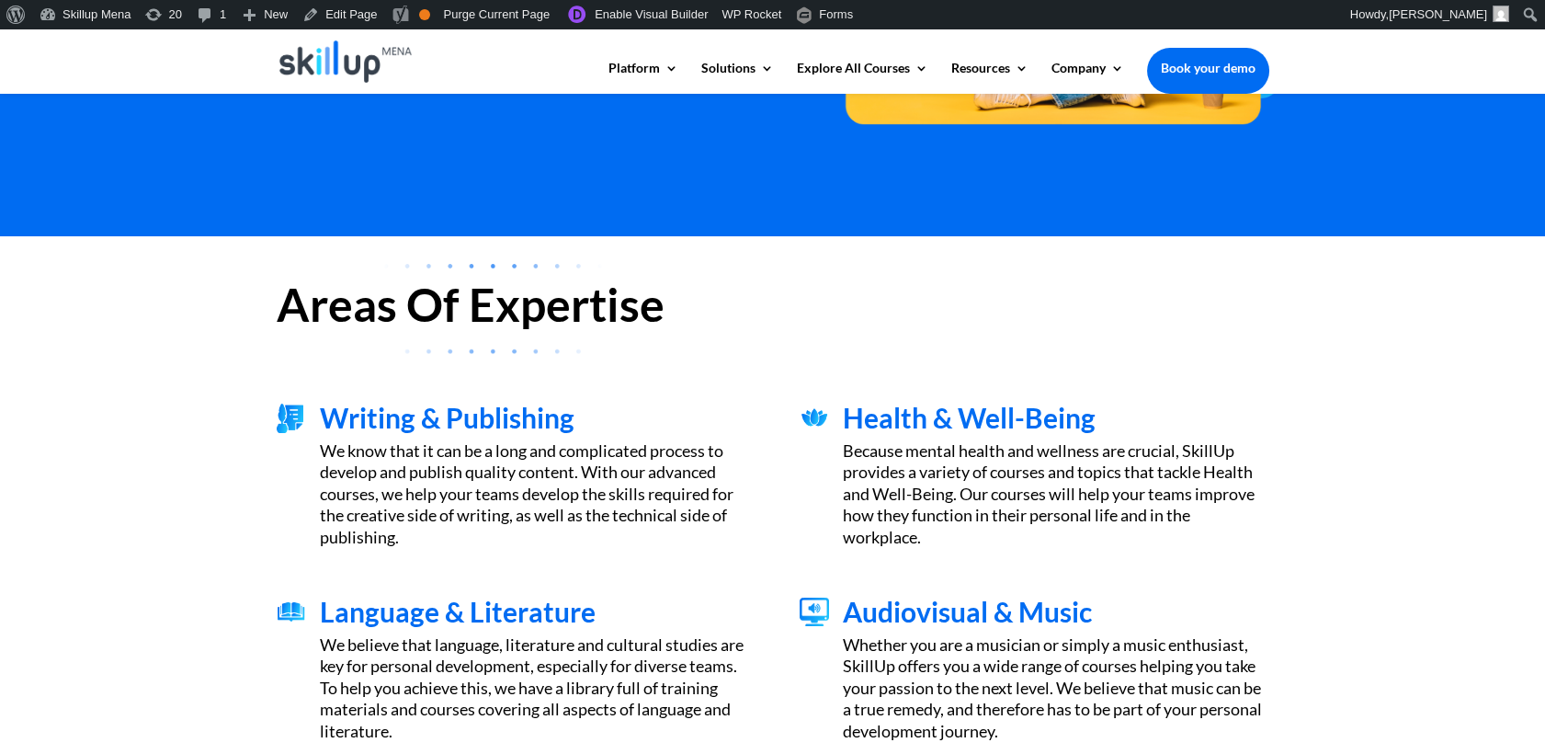
click at [346, 295] on h2 "Areas Of Expertise" at bounding box center [773, 308] width 993 height 55
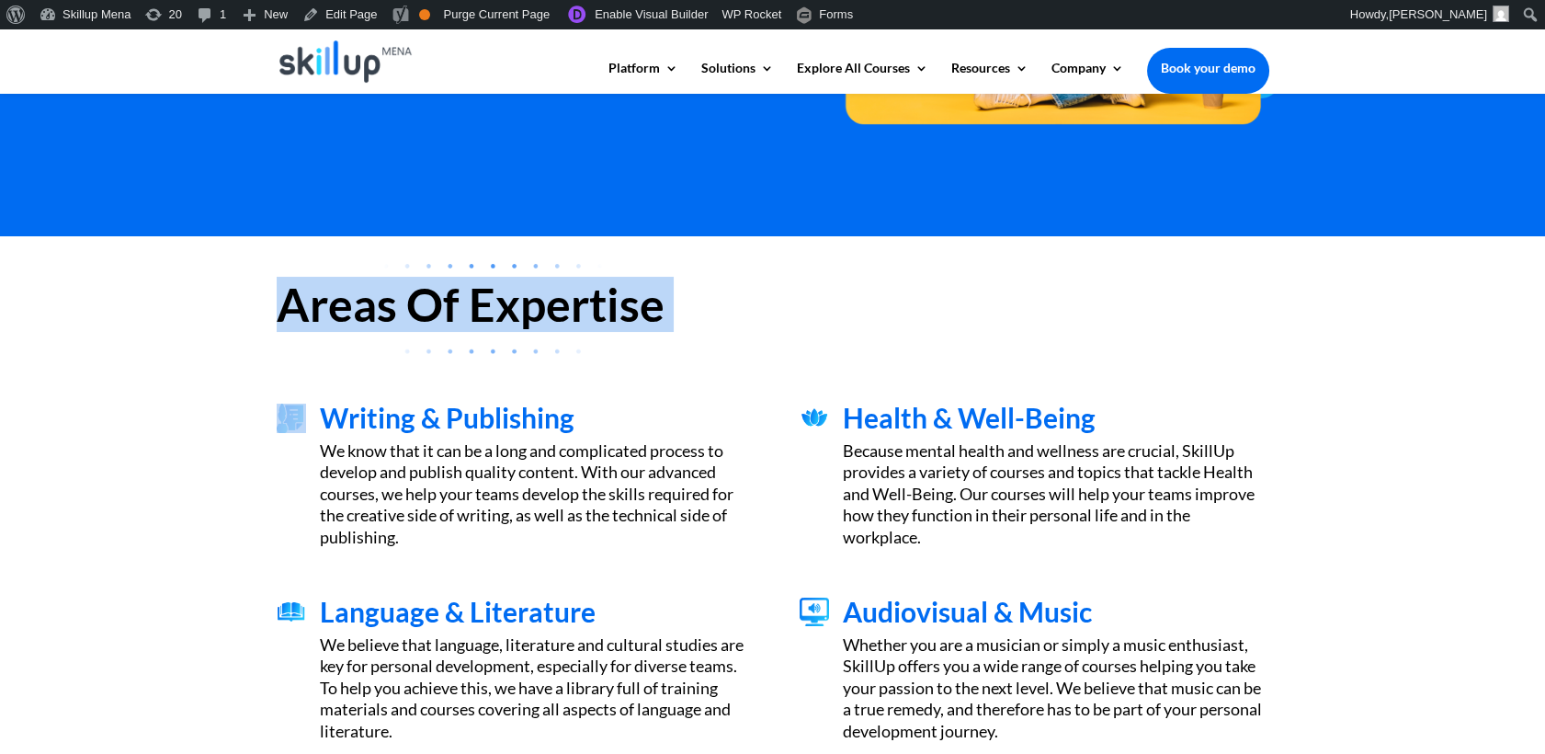
click at [346, 295] on h2 "Areas Of Expertise" at bounding box center [773, 308] width 993 height 55
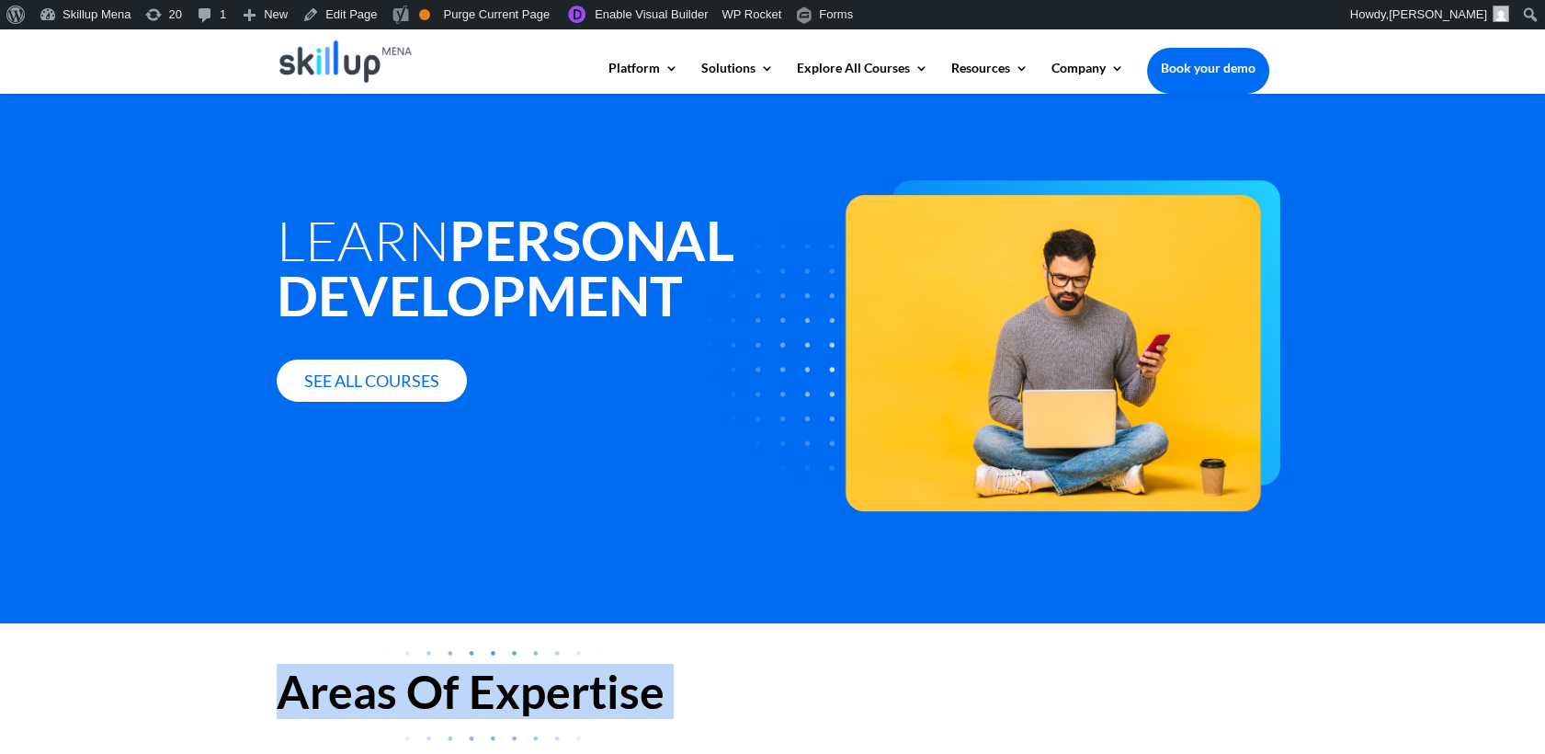
scroll to position [0, 0]
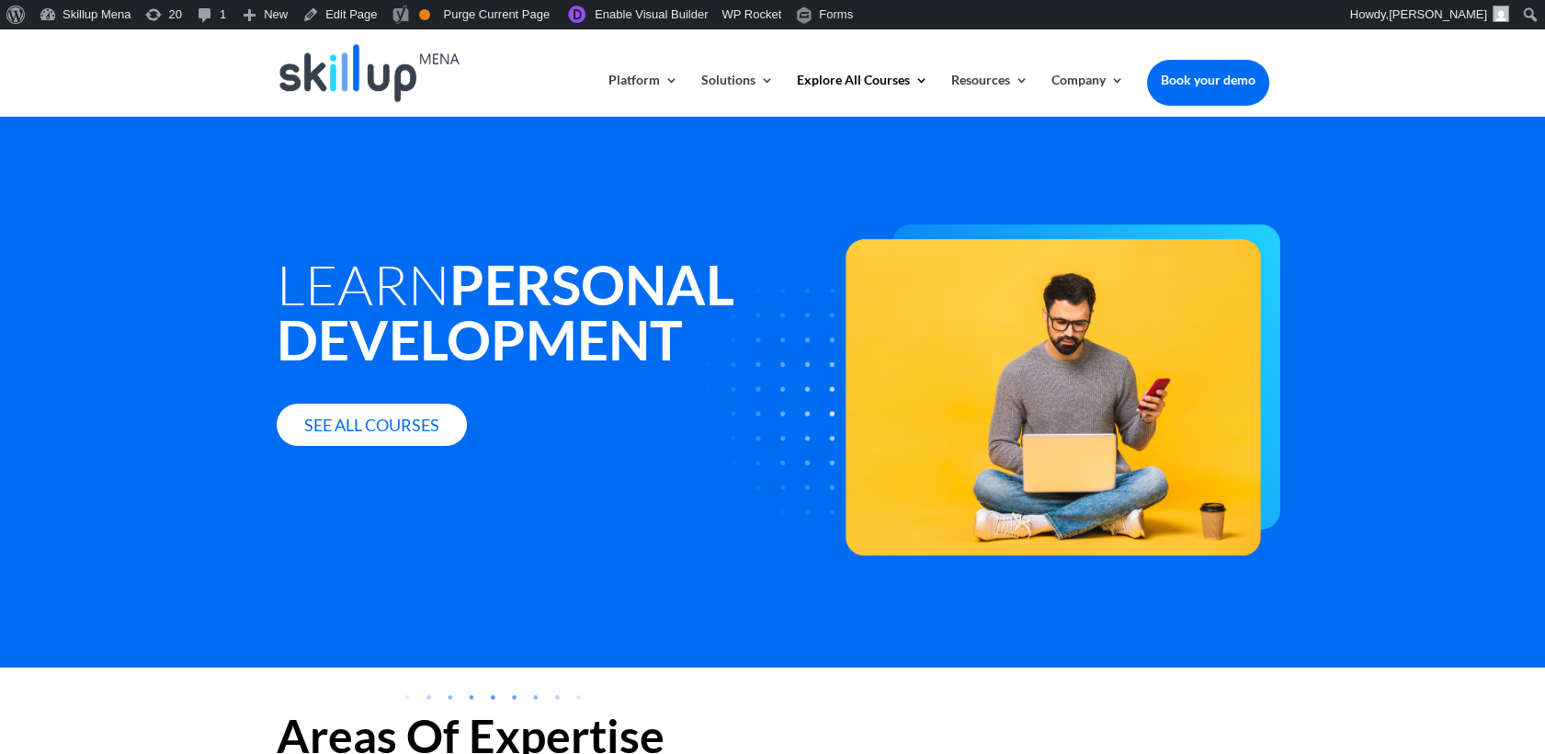
click at [373, 256] on h1 "Learn Personal Development" at bounding box center [564, 315] width 574 height 119
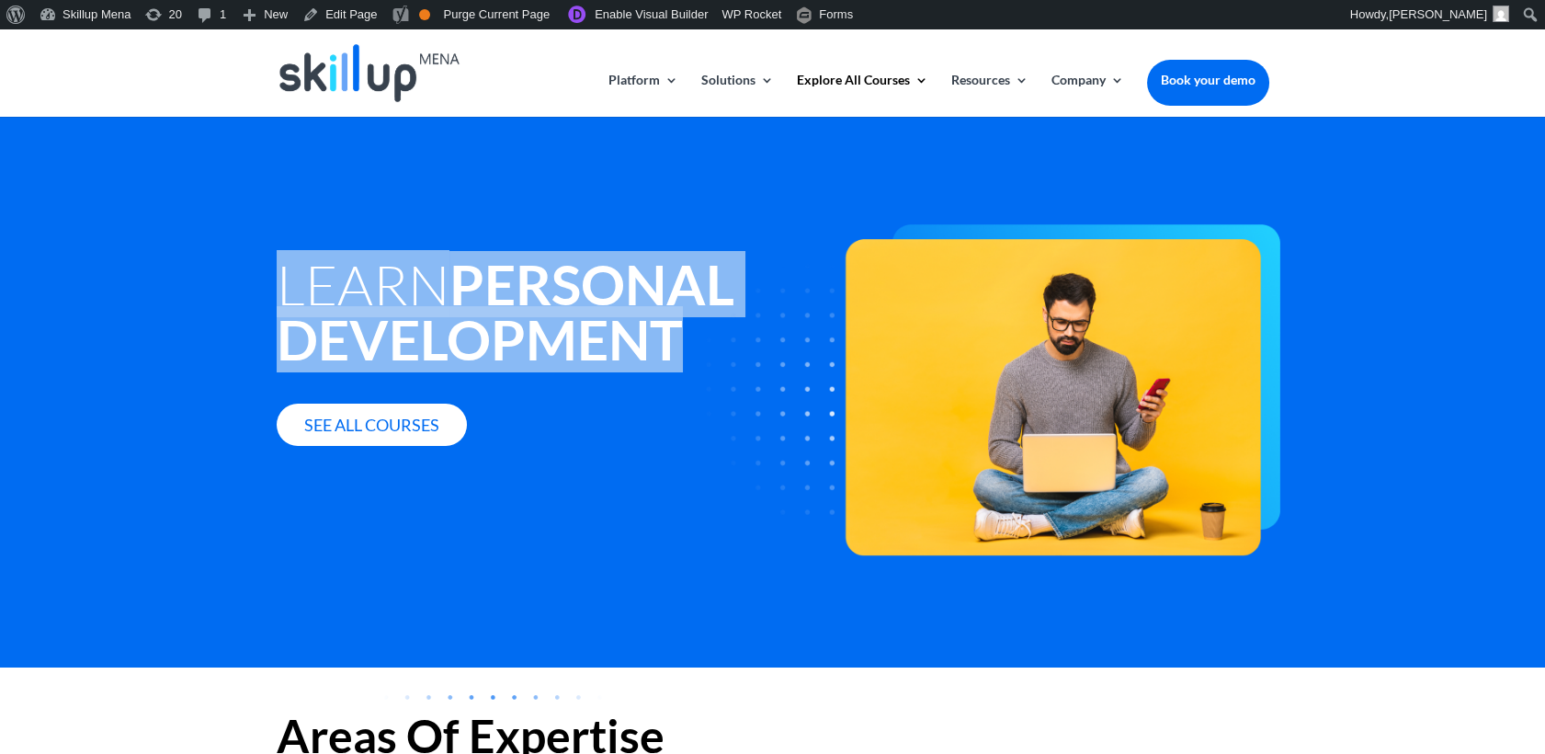
click at [374, 256] on h1 "Learn Personal Development" at bounding box center [564, 315] width 574 height 119
copy div "Learn Personal Development"
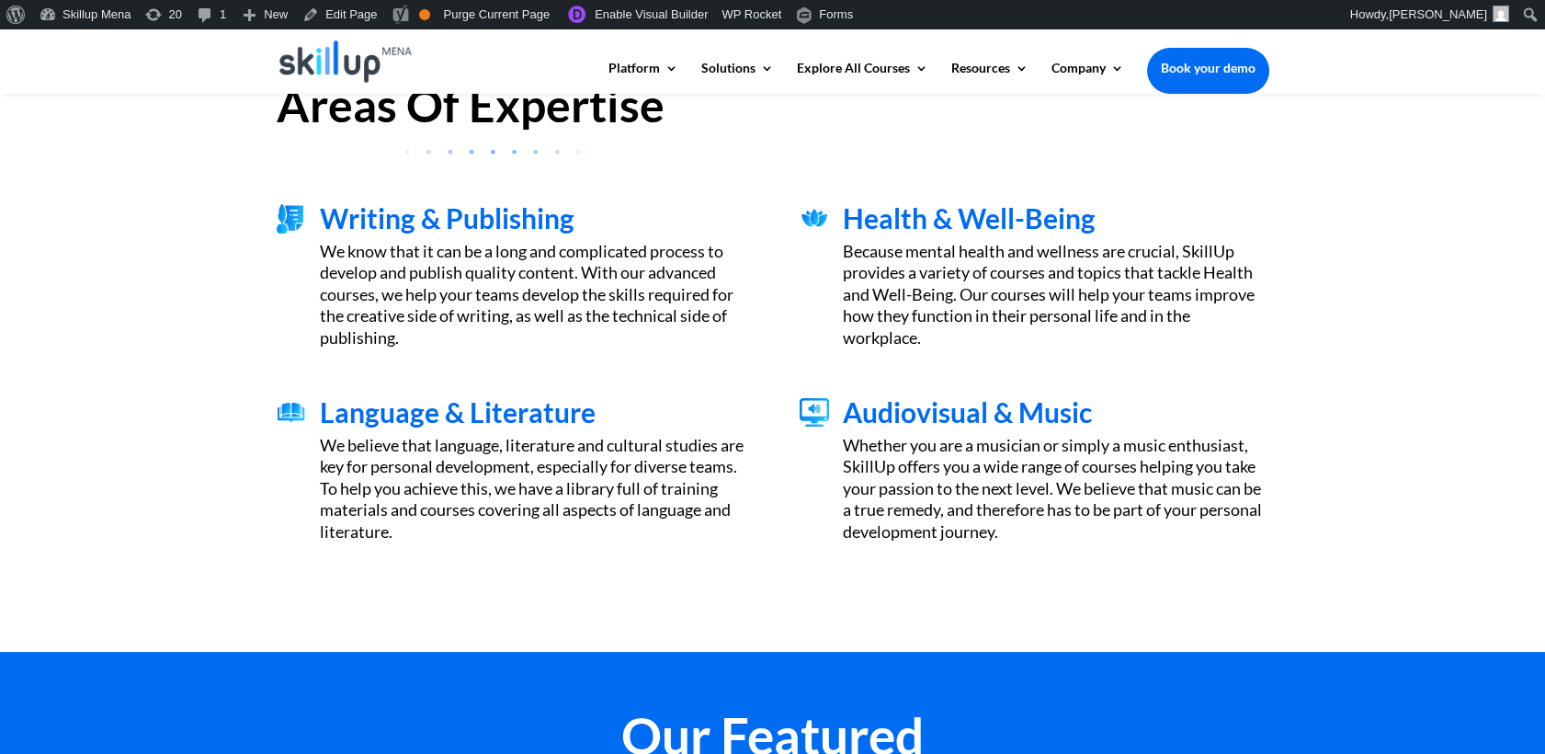
scroll to position [612, 0]
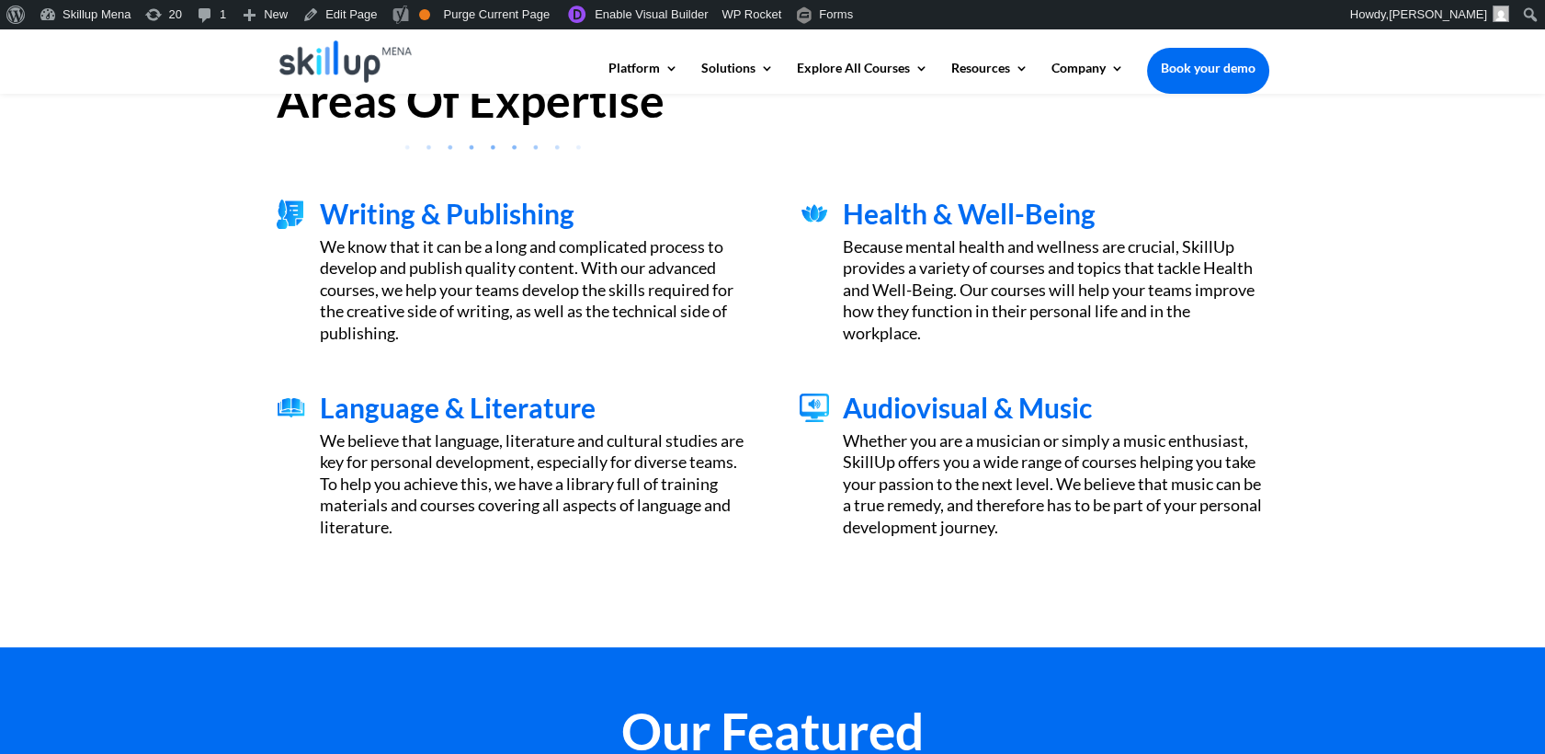
click at [412, 228] on h3 "Writing & Publishing" at bounding box center [533, 217] width 426 height 37
click at [362, 190] on div "Writing & Publishing We know that it can be a long and complicated process to d…" at bounding box center [773, 272] width 993 height 194
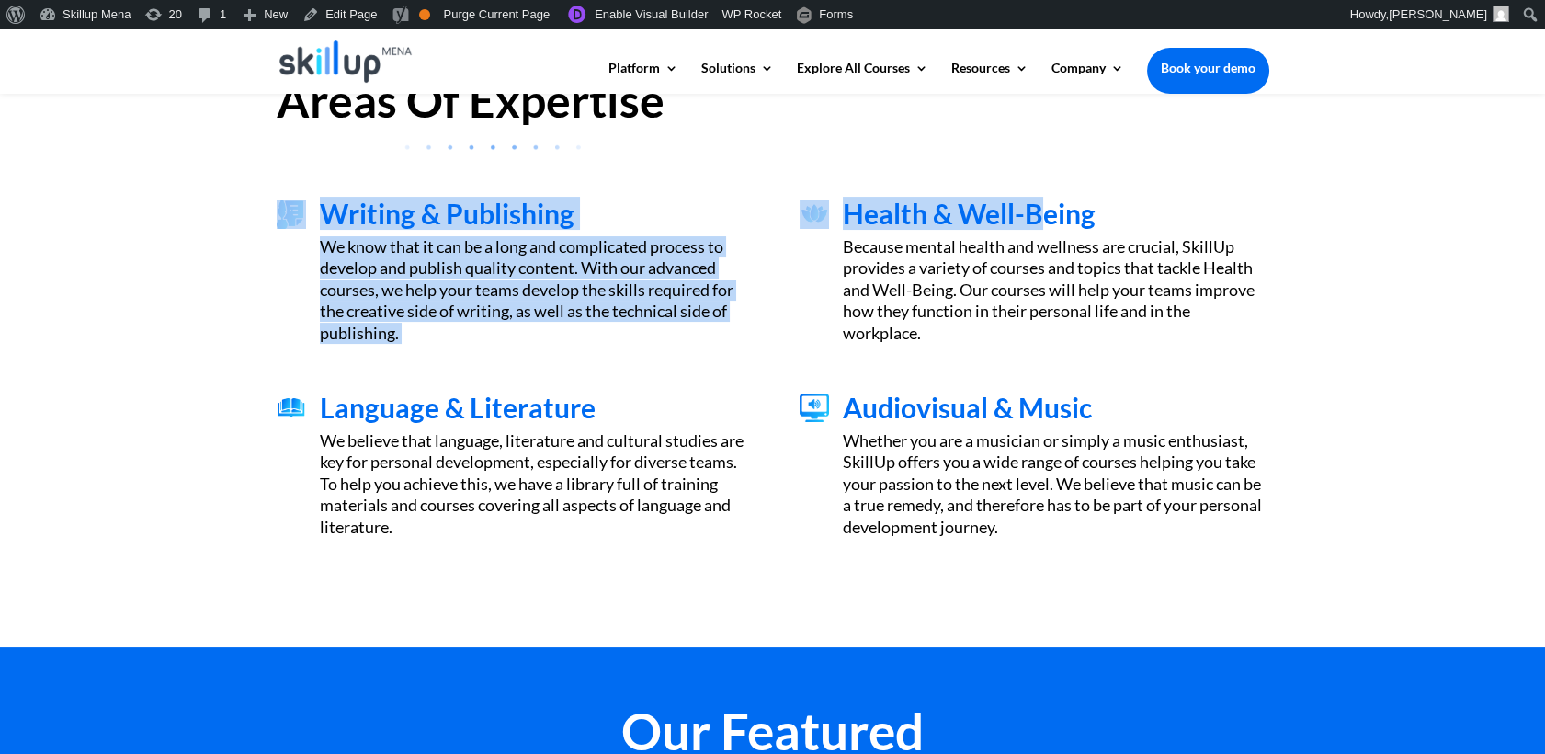
drag, startPoint x: 362, startPoint y: 190, endPoint x: 1037, endPoint y: 230, distance: 675.8
click at [1037, 230] on div "Writing & Publishing We know that it can be a long and complicated process to d…" at bounding box center [773, 272] width 993 height 194
drag, startPoint x: 1037, startPoint y: 230, endPoint x: 428, endPoint y: 320, distance: 615.1
click at [429, 320] on div "We know that it can be a long and complicated process to develop and publish qu…" at bounding box center [533, 290] width 426 height 108
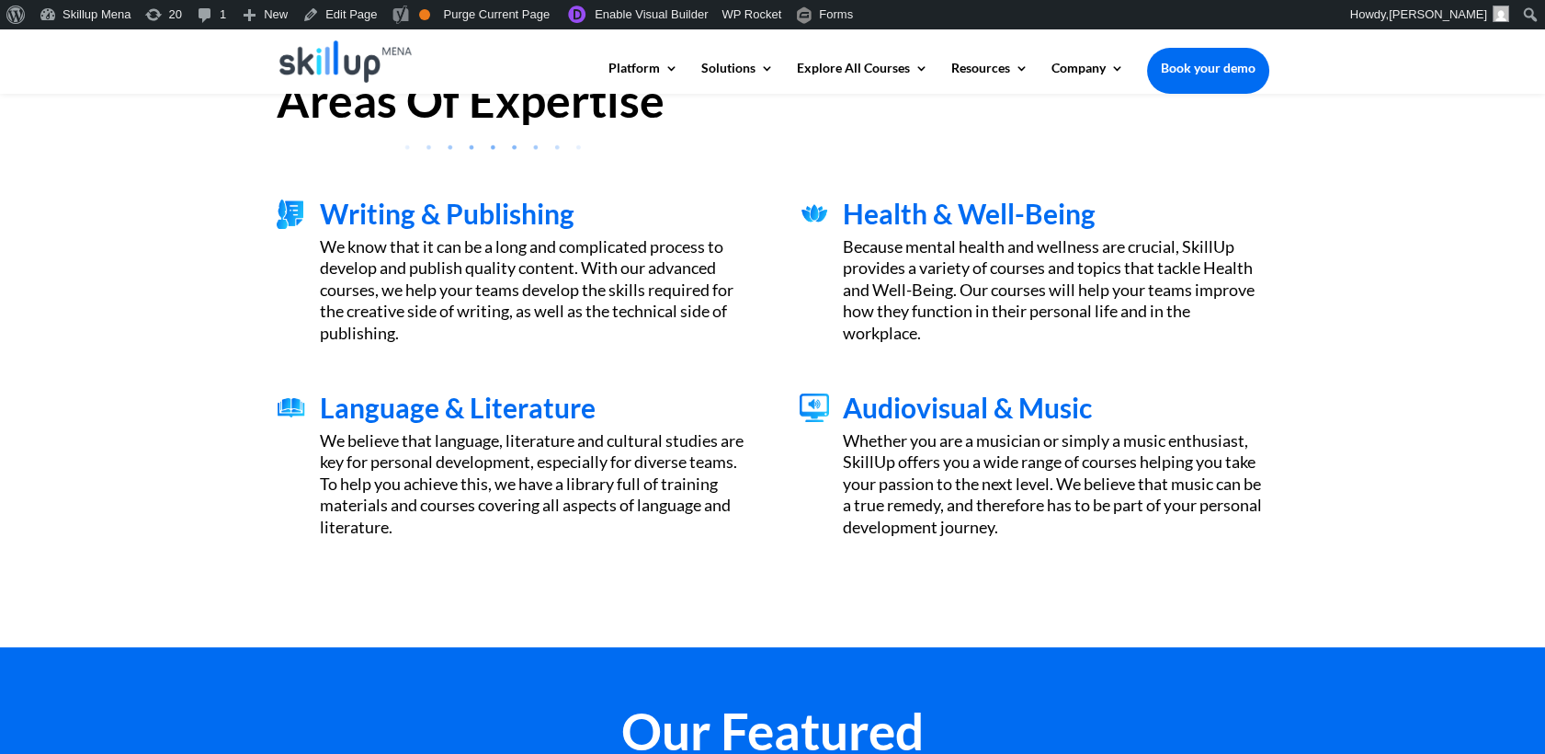
click at [404, 414] on span "Language & Literature" at bounding box center [458, 407] width 276 height 33
click at [351, 415] on span "Language & Literature" at bounding box center [458, 407] width 276 height 33
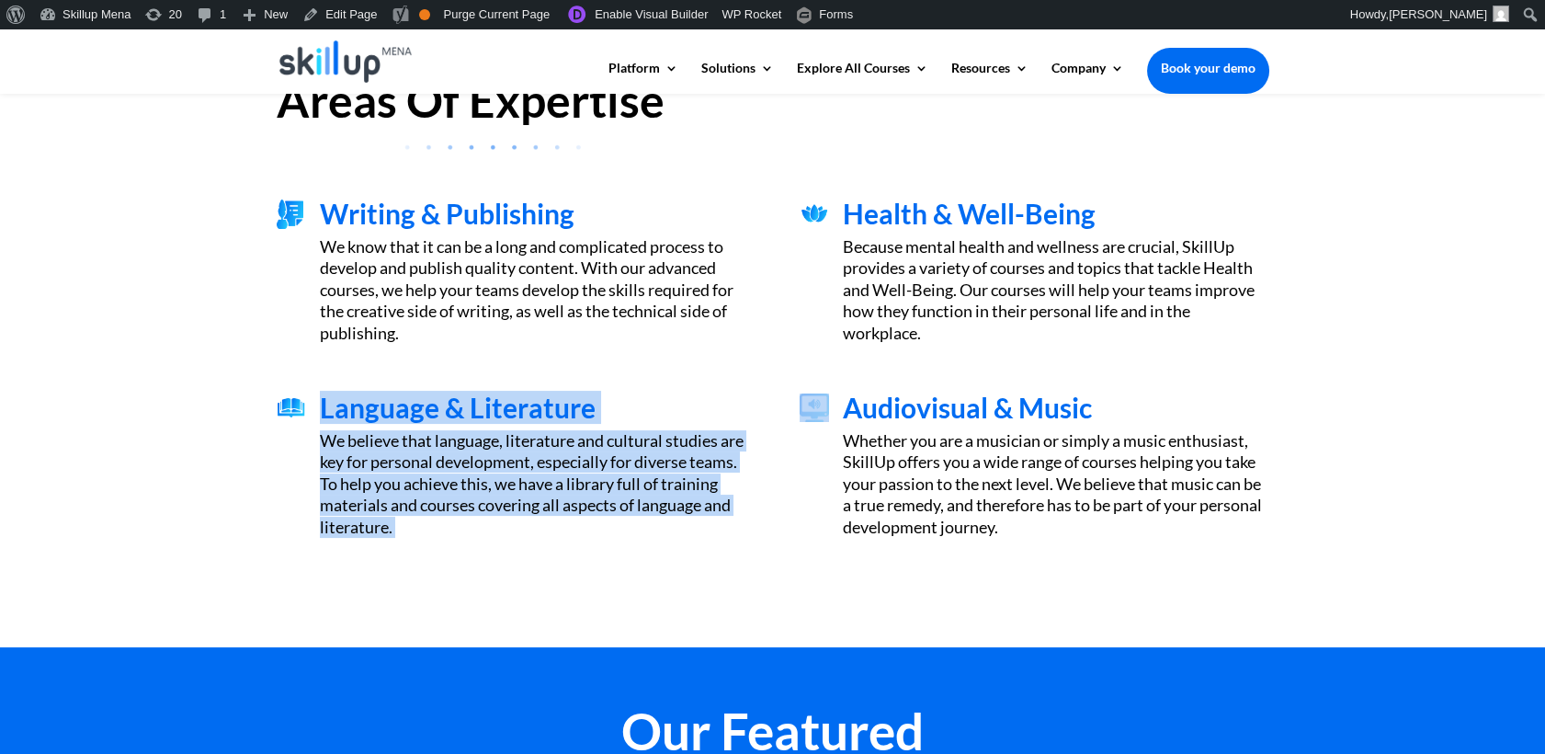
drag, startPoint x: 350, startPoint y: 414, endPoint x: 956, endPoint y: 544, distance: 619.6
click at [956, 544] on div "Language & Literature We believe that language, literature and cultural studies…" at bounding box center [773, 466] width 993 height 194
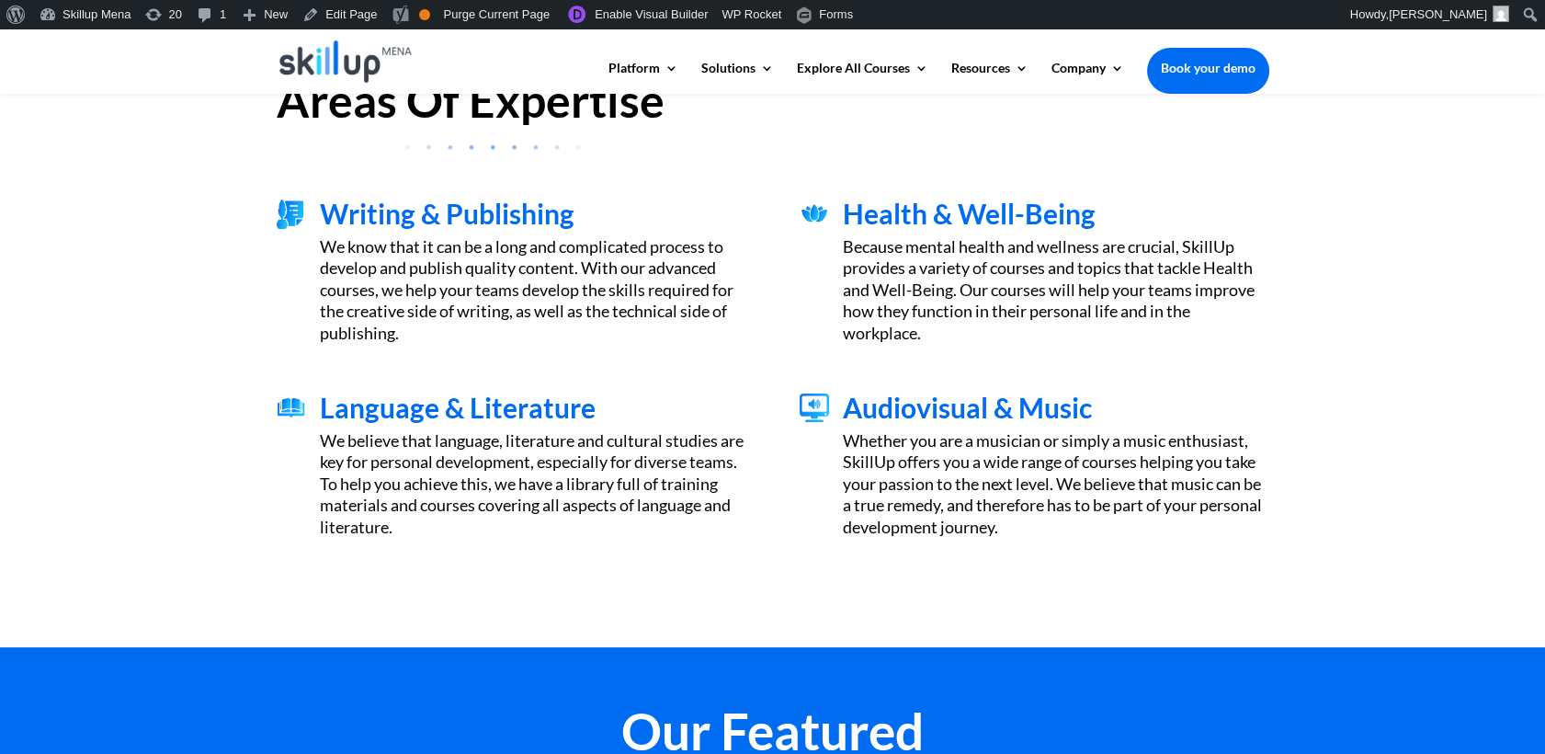
drag, startPoint x: 956, startPoint y: 544, endPoint x: 925, endPoint y: 165, distance: 380.0
click at [924, 155] on div "Areas Of Expertise" at bounding box center [773, 105] width 993 height 140
click at [910, 223] on span "Health & Well-Being" at bounding box center [969, 213] width 253 height 33
click at [909, 223] on span "Health & Well-Being" at bounding box center [969, 213] width 253 height 33
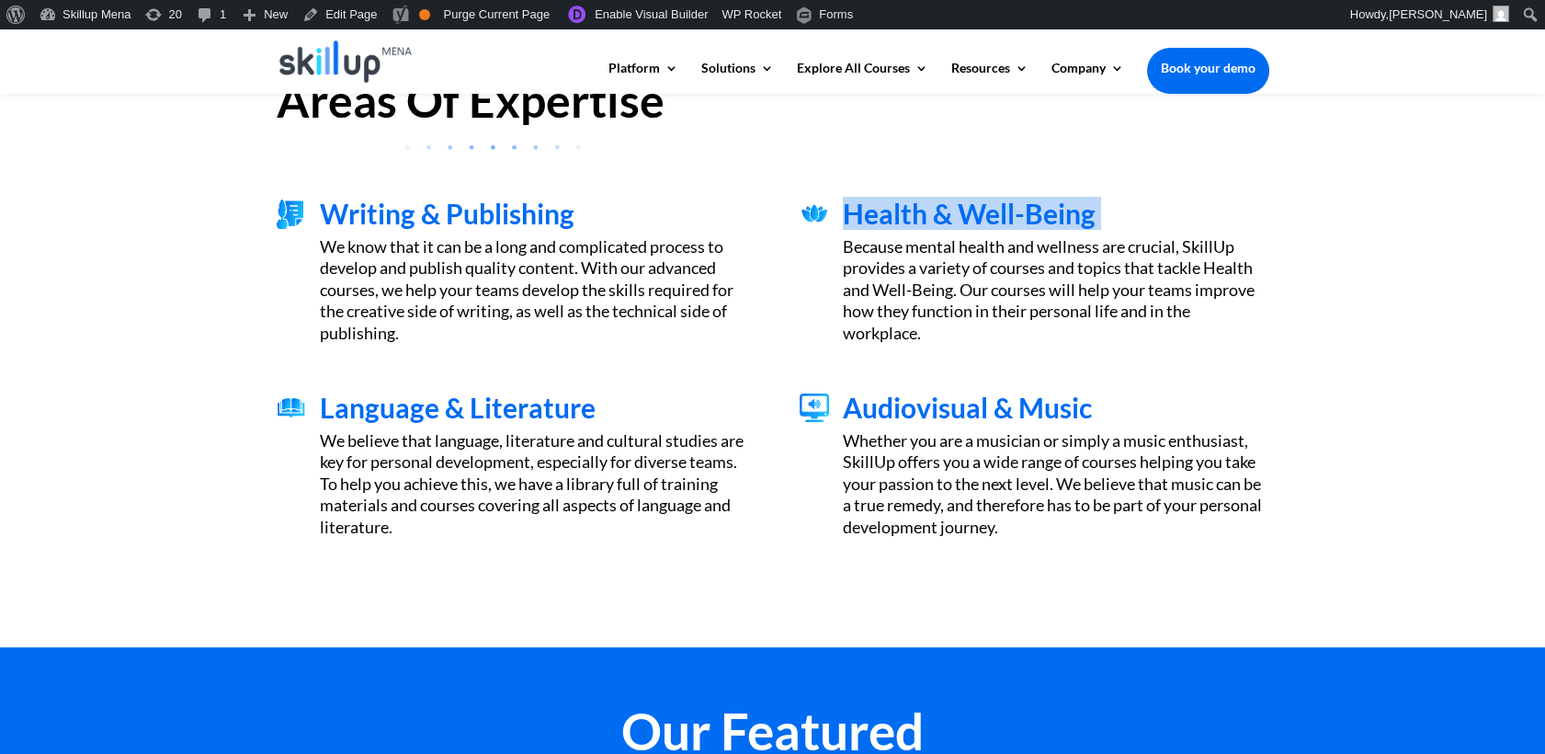
copy div "Health & Well-Being"
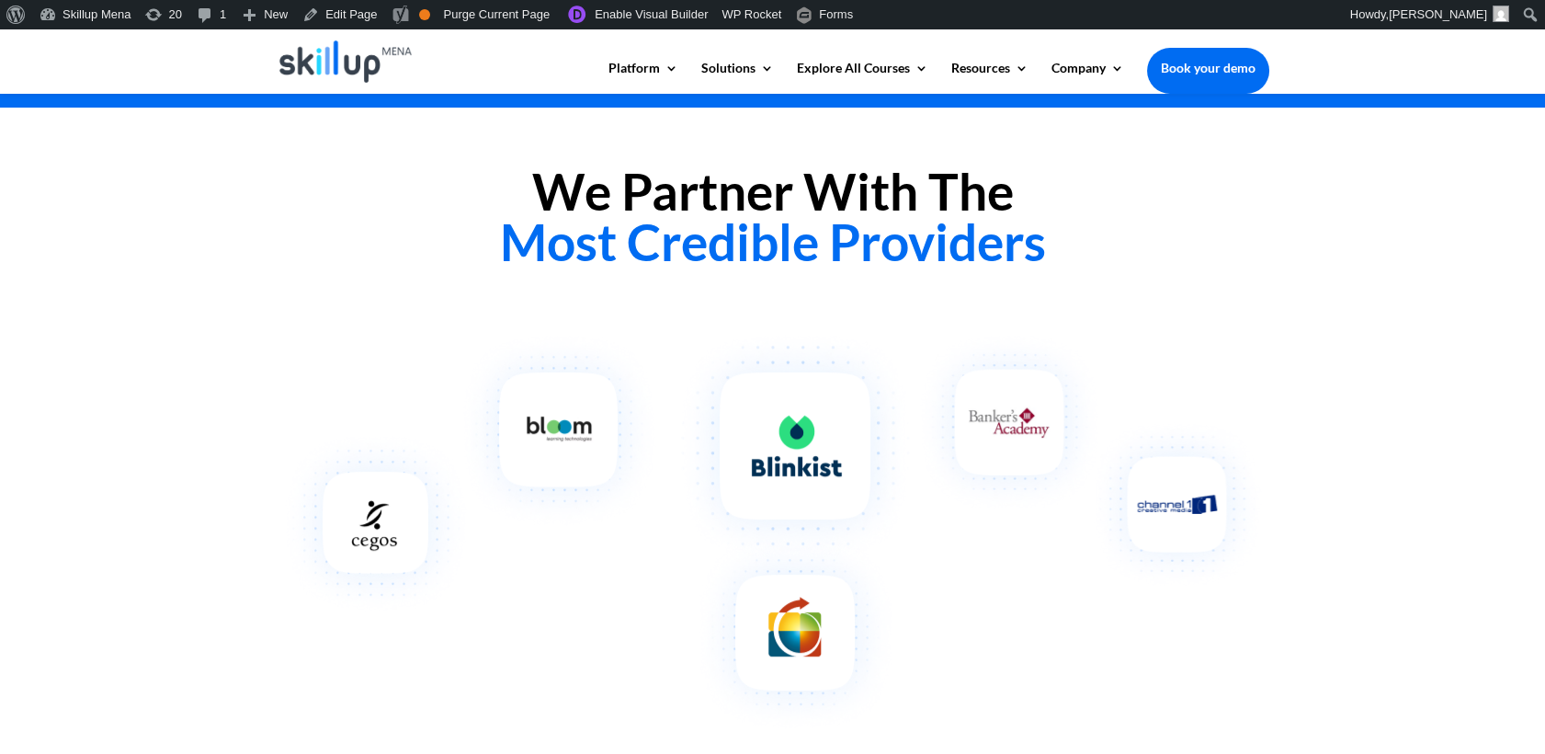
scroll to position [1633, 0]
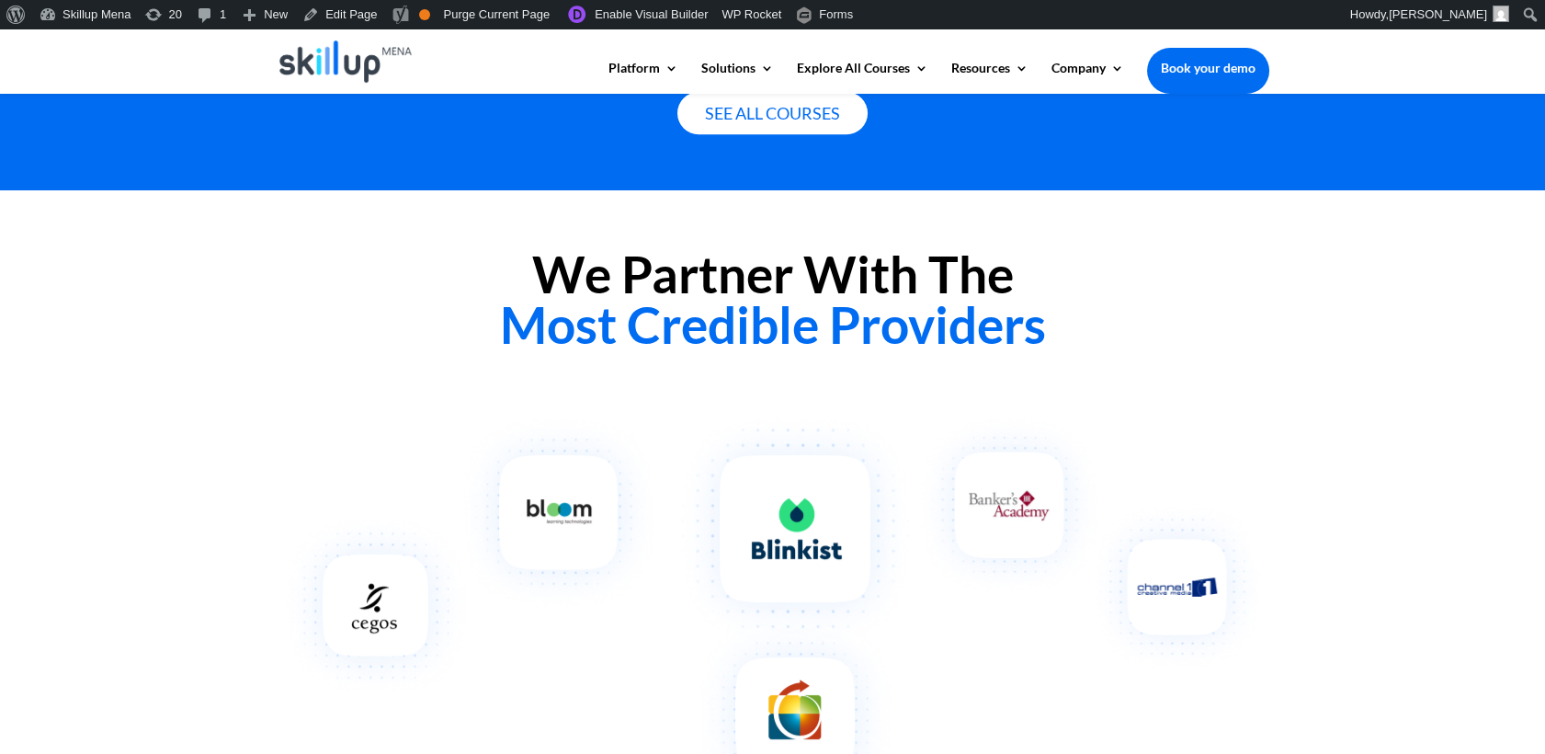
click at [662, 283] on h2 "We Partner With The Most Credible Providers" at bounding box center [773, 304] width 993 height 110
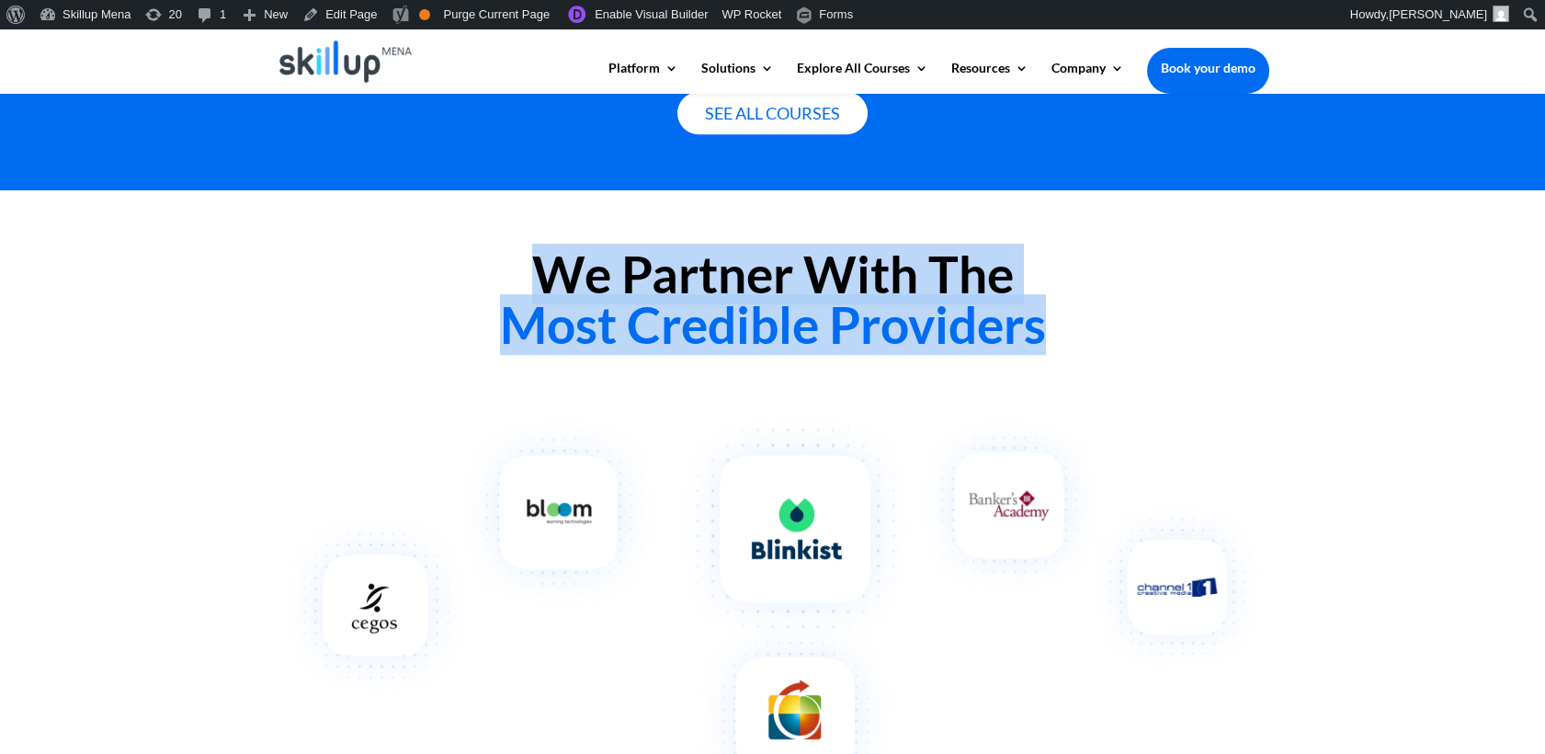
drag, startPoint x: 662, startPoint y: 283, endPoint x: 697, endPoint y: 358, distance: 83.1
click at [697, 358] on div "We Partner With The Most Credible Providers" at bounding box center [773, 304] width 993 height 160
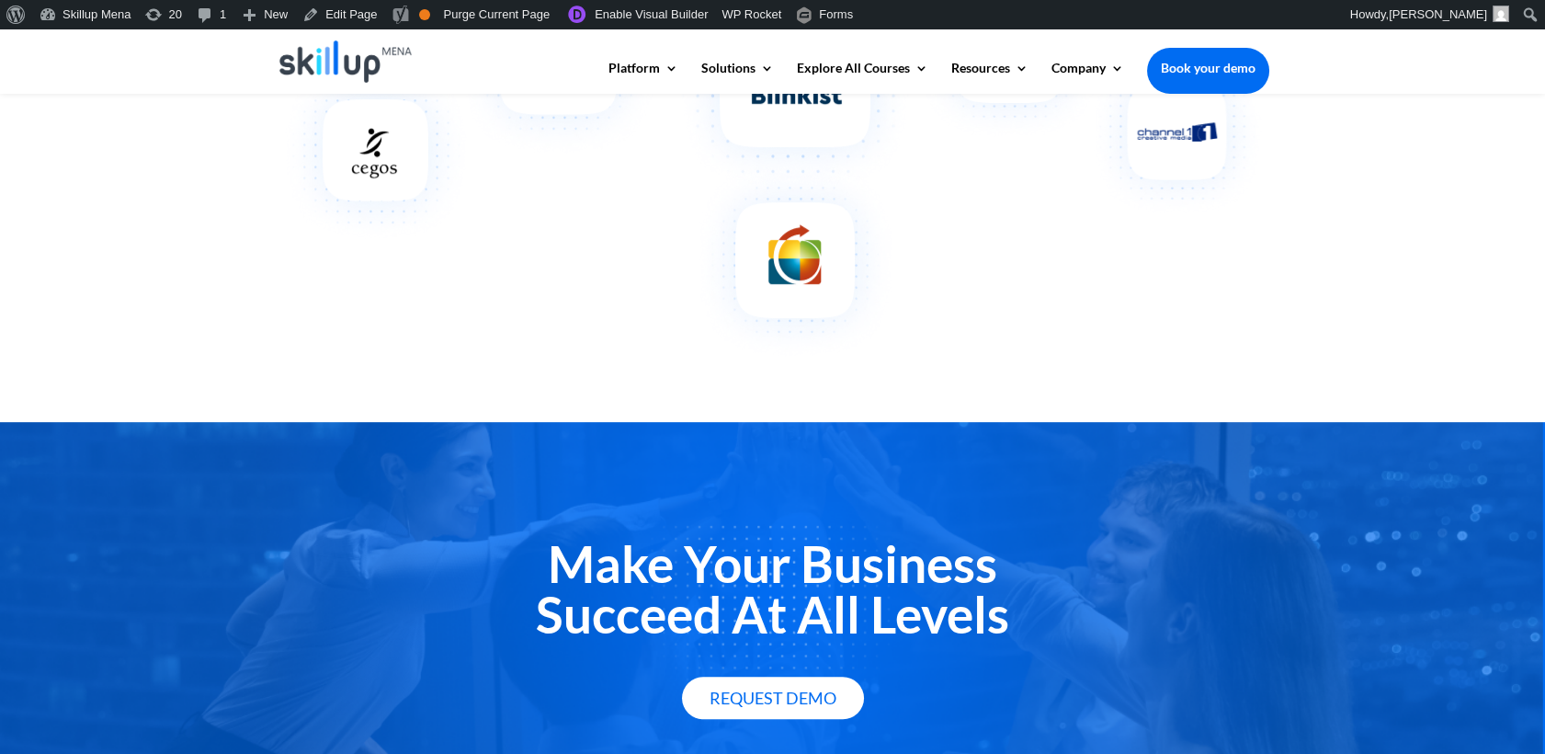
scroll to position [2395, 0]
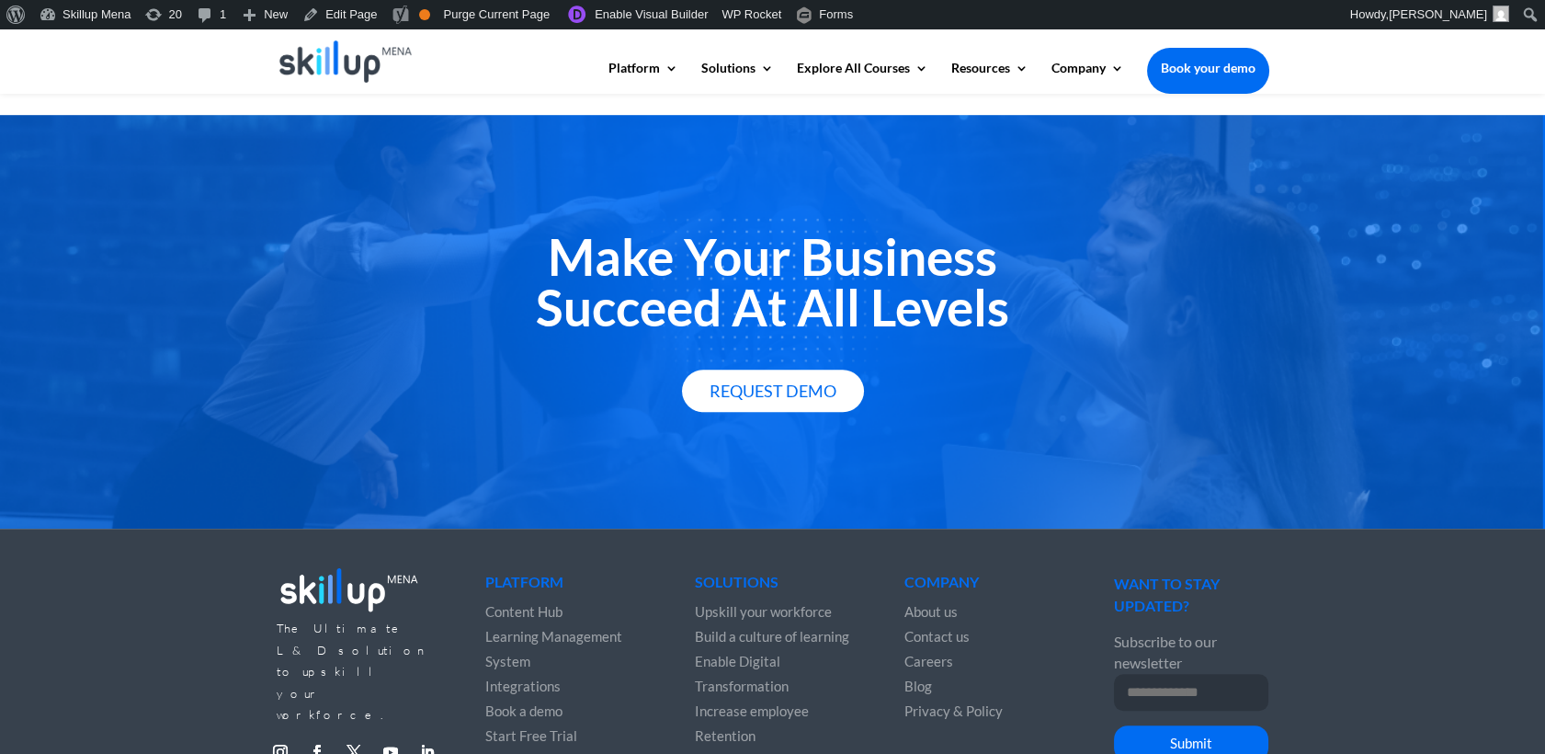
click at [735, 232] on h2 "Make Your Business Succeed At All Levels" at bounding box center [773, 287] width 993 height 110
click at [728, 254] on h2 "Make Your Business Succeed At All Levels" at bounding box center [773, 287] width 993 height 110
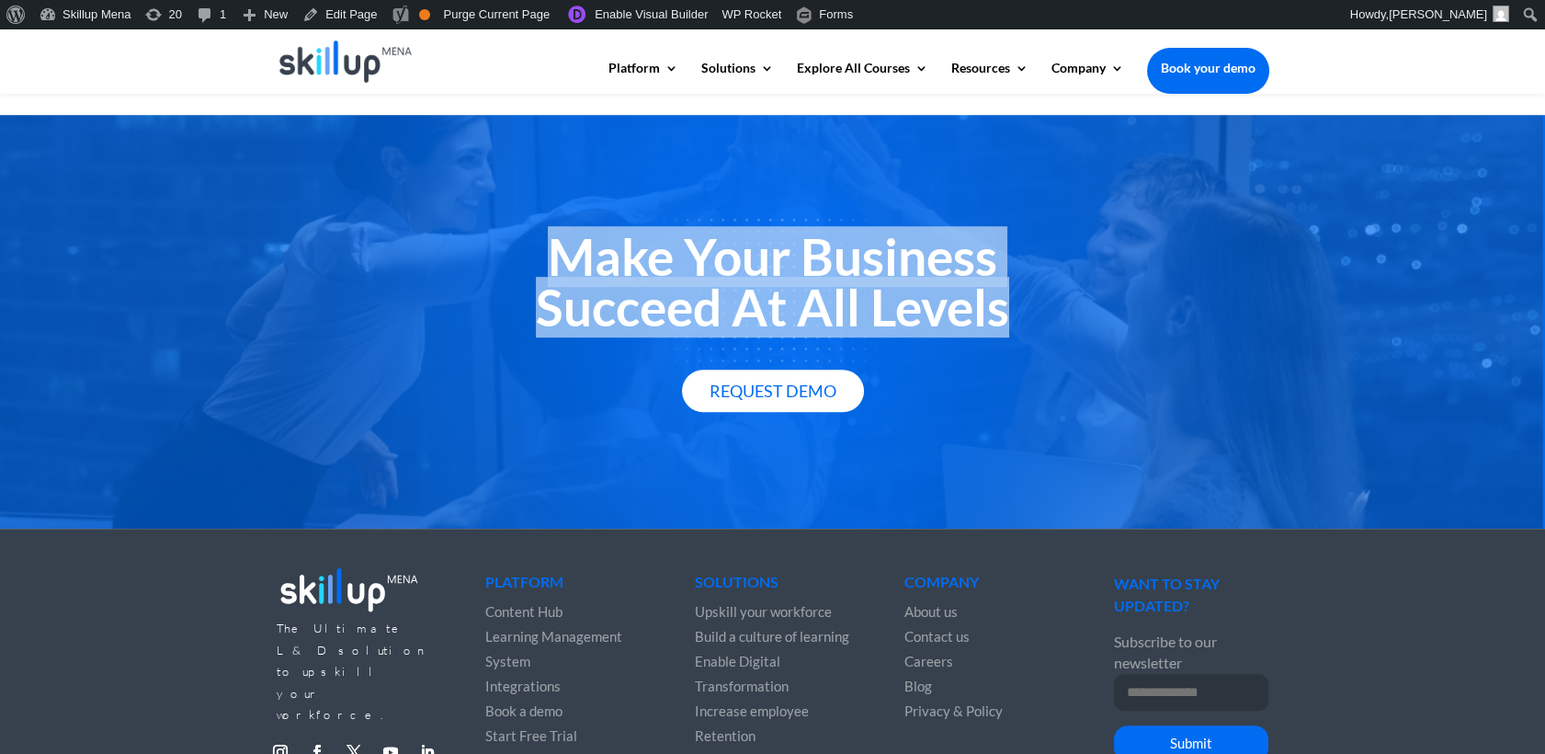
drag, startPoint x: 728, startPoint y: 254, endPoint x: 747, endPoint y: 311, distance: 60.2
click at [747, 311] on h2 "Make Your Business Succeed At All Levels" at bounding box center [773, 287] width 993 height 110
copy div "Make Your Business Succeed At All Levels"
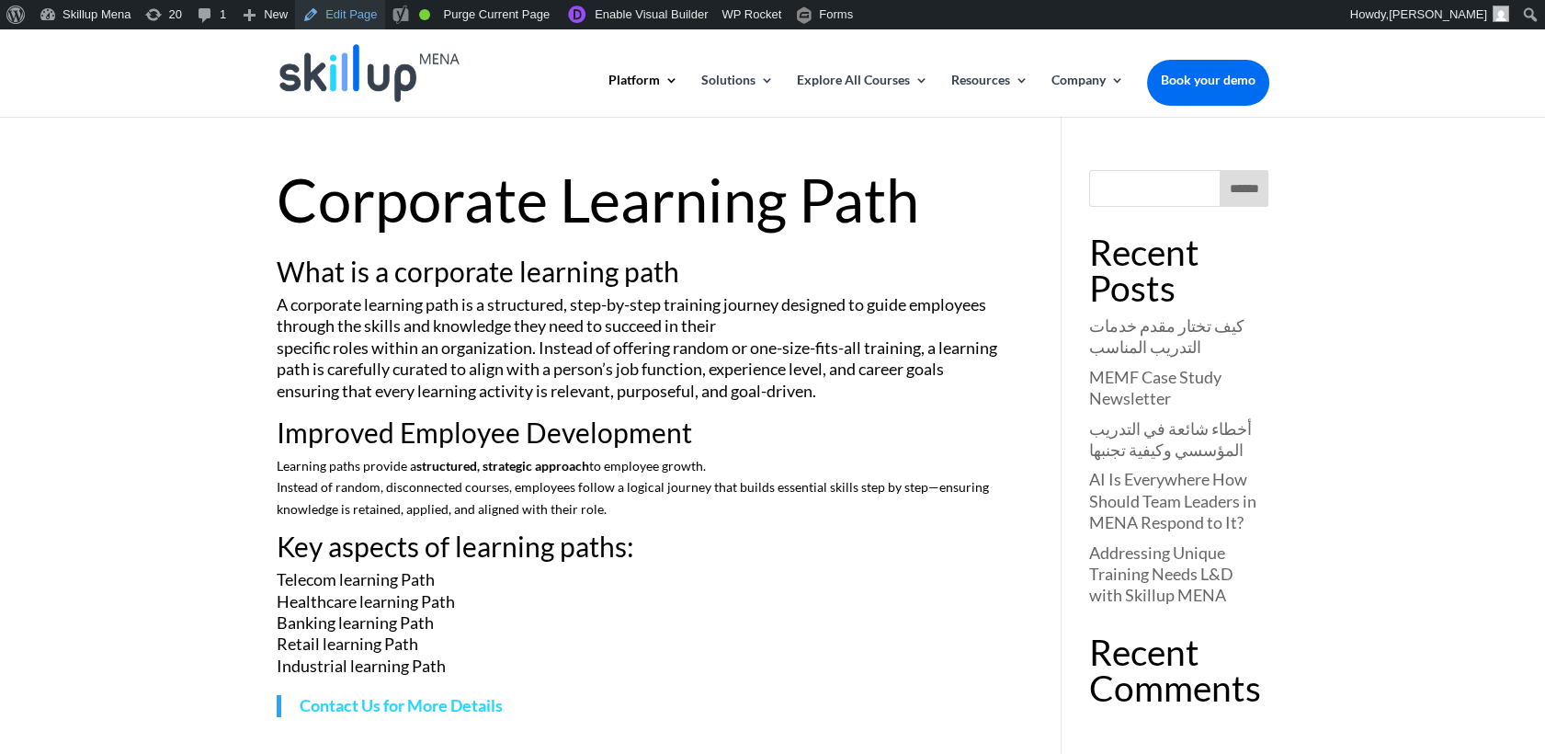
click at [331, 15] on link "Edit Page" at bounding box center [339, 14] width 89 height 29
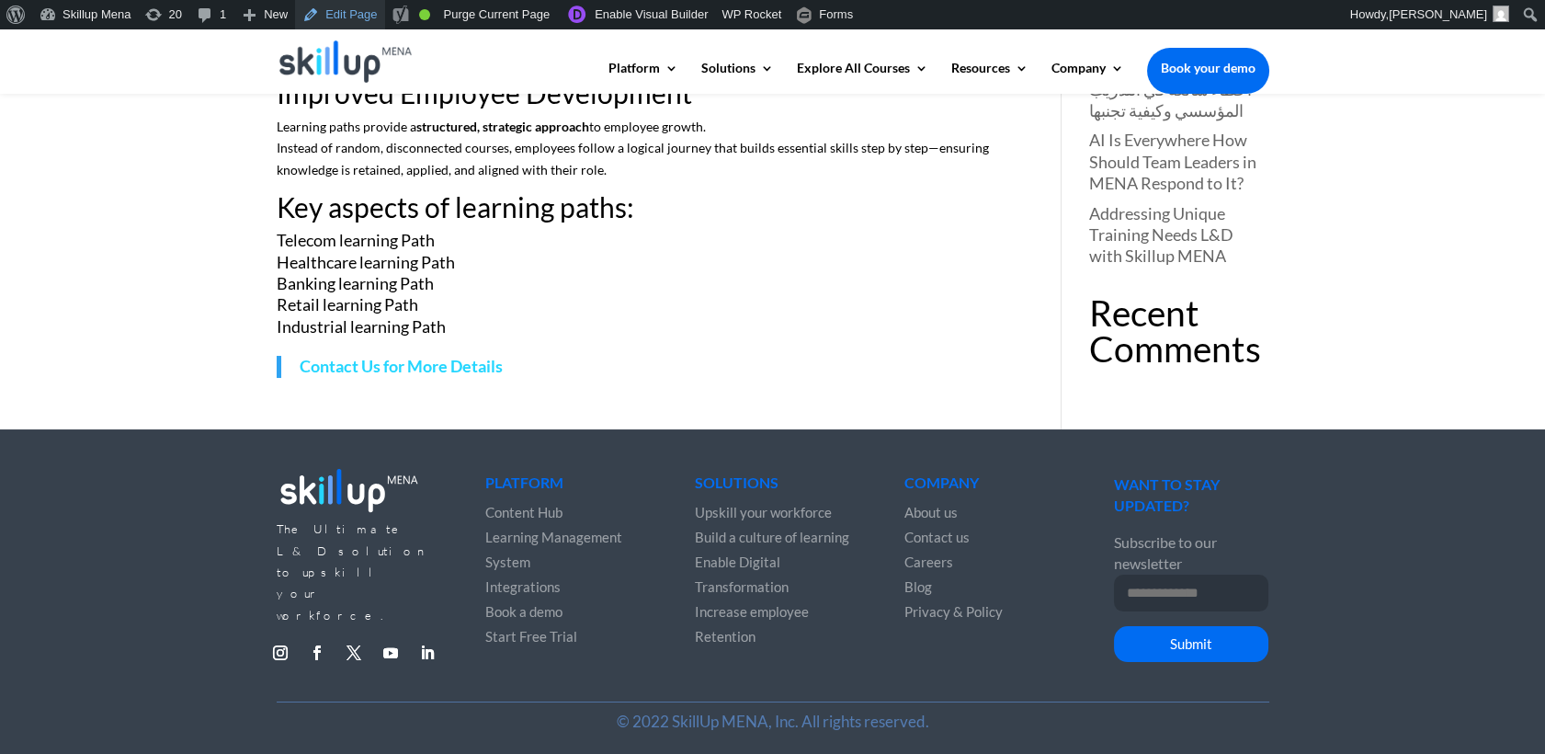
scroll to position [317, 0]
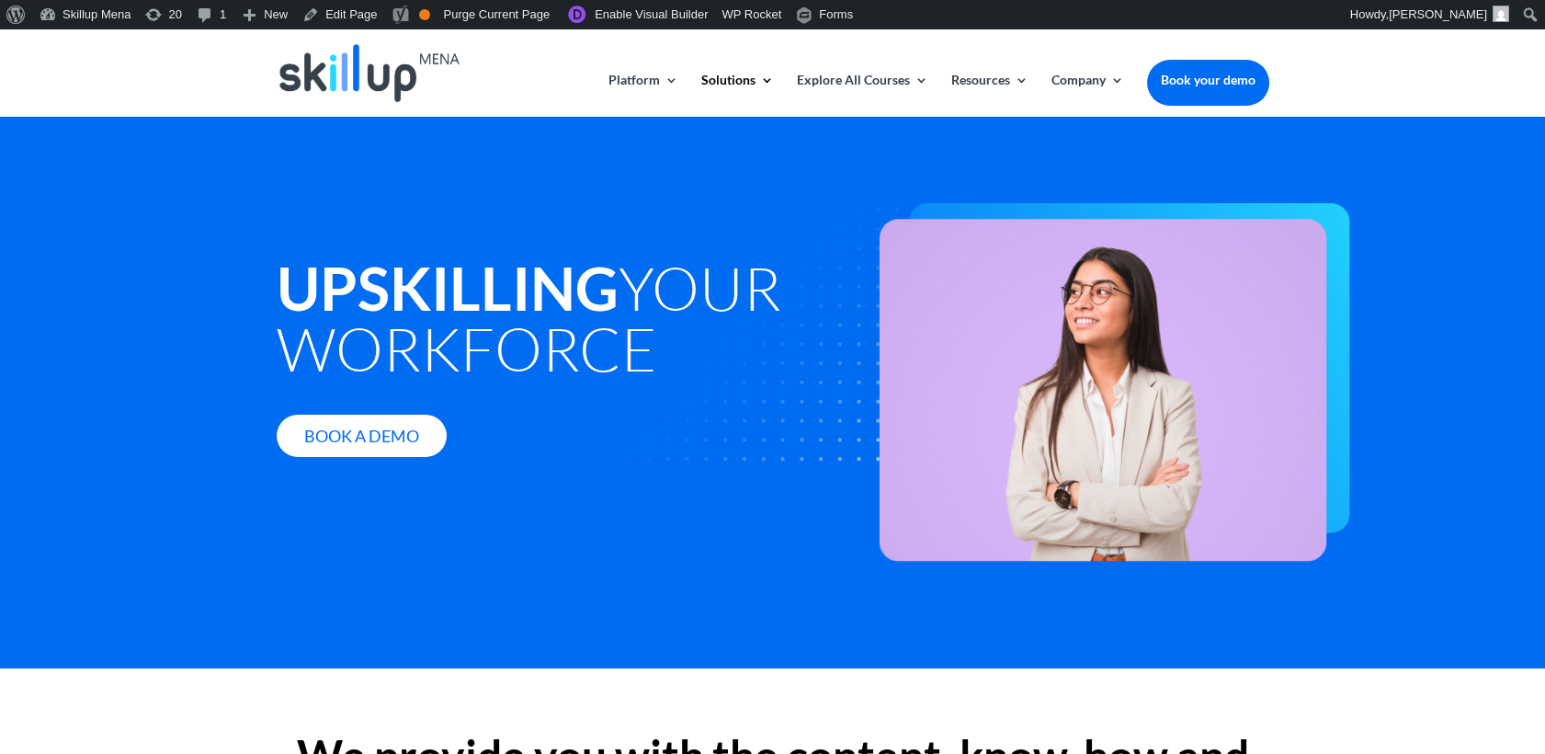
drag, startPoint x: 132, startPoint y: 284, endPoint x: 266, endPoint y: 130, distance: 204.0
click at [133, 283] on div "Upskilling your workforce Book A Demo" at bounding box center [772, 393] width 1545 height 552
click at [337, 23] on link "Edit Page" at bounding box center [339, 14] width 89 height 29
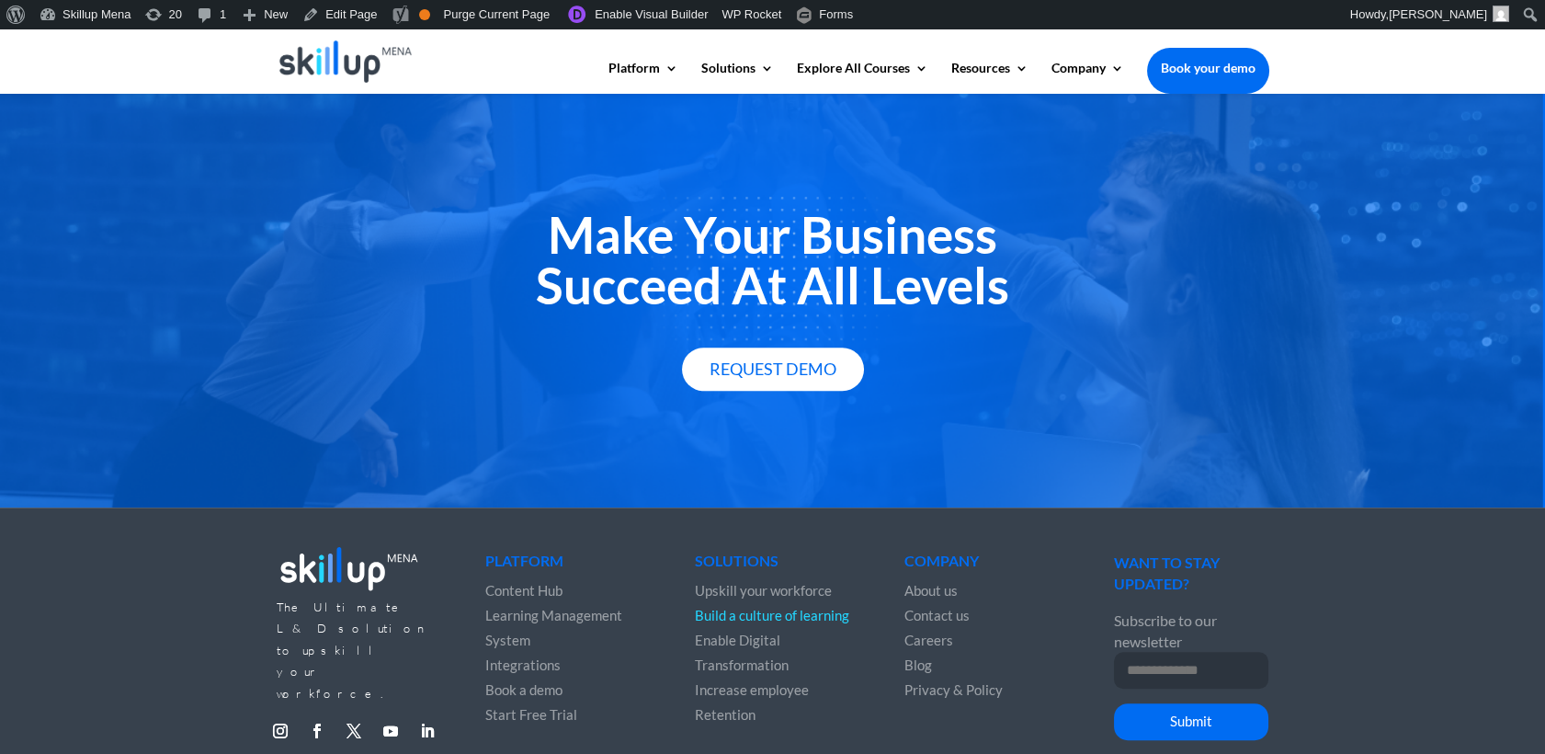
scroll to position [2144, 0]
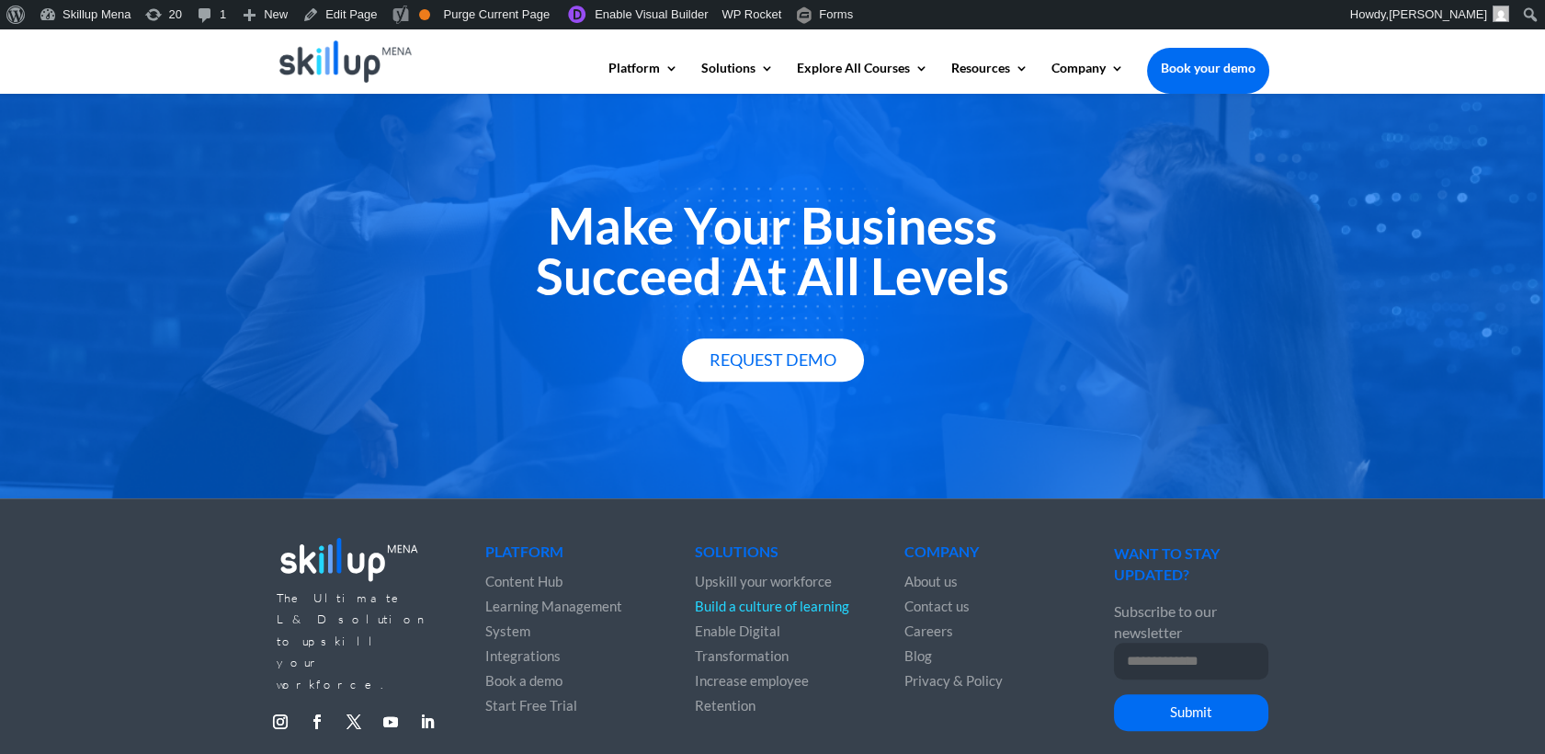
click at [568, 290] on h2 "Make Your Business Succeed At All Levels" at bounding box center [773, 255] width 993 height 110
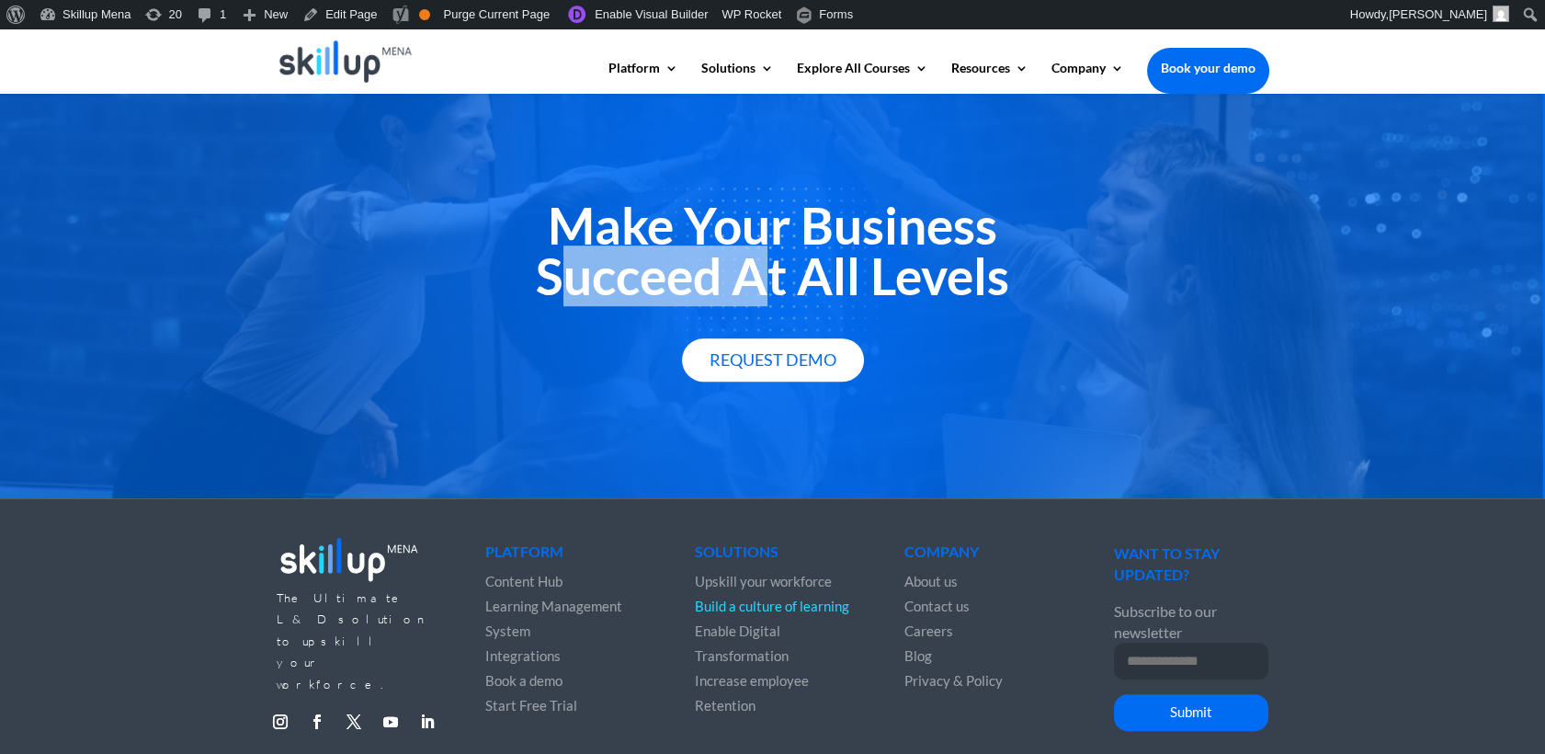
click at [568, 290] on h2 "Make Your Business Succeed At All Levels" at bounding box center [773, 255] width 993 height 110
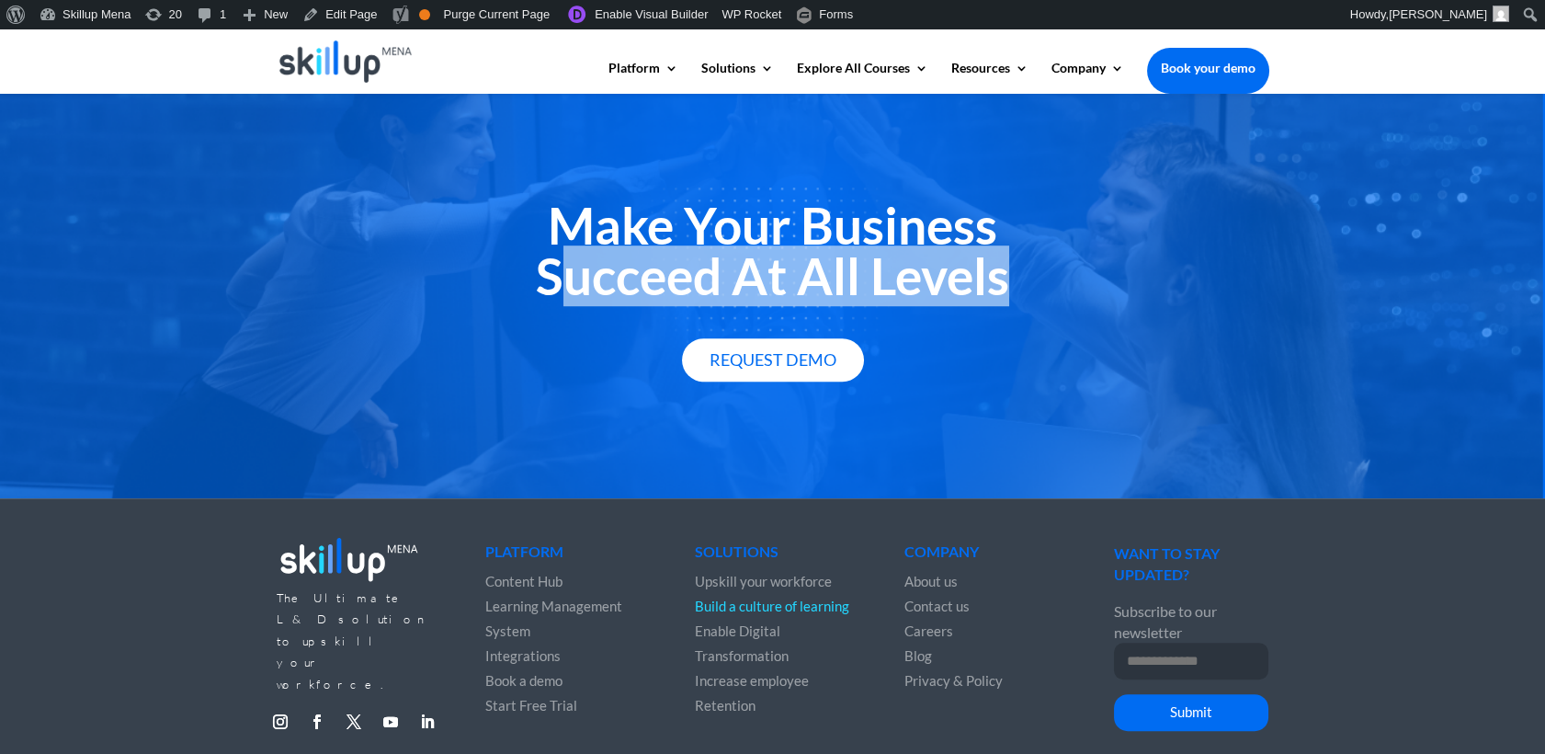
click at [568, 290] on h2 "Make Your Business Succeed At All Levels" at bounding box center [773, 255] width 993 height 110
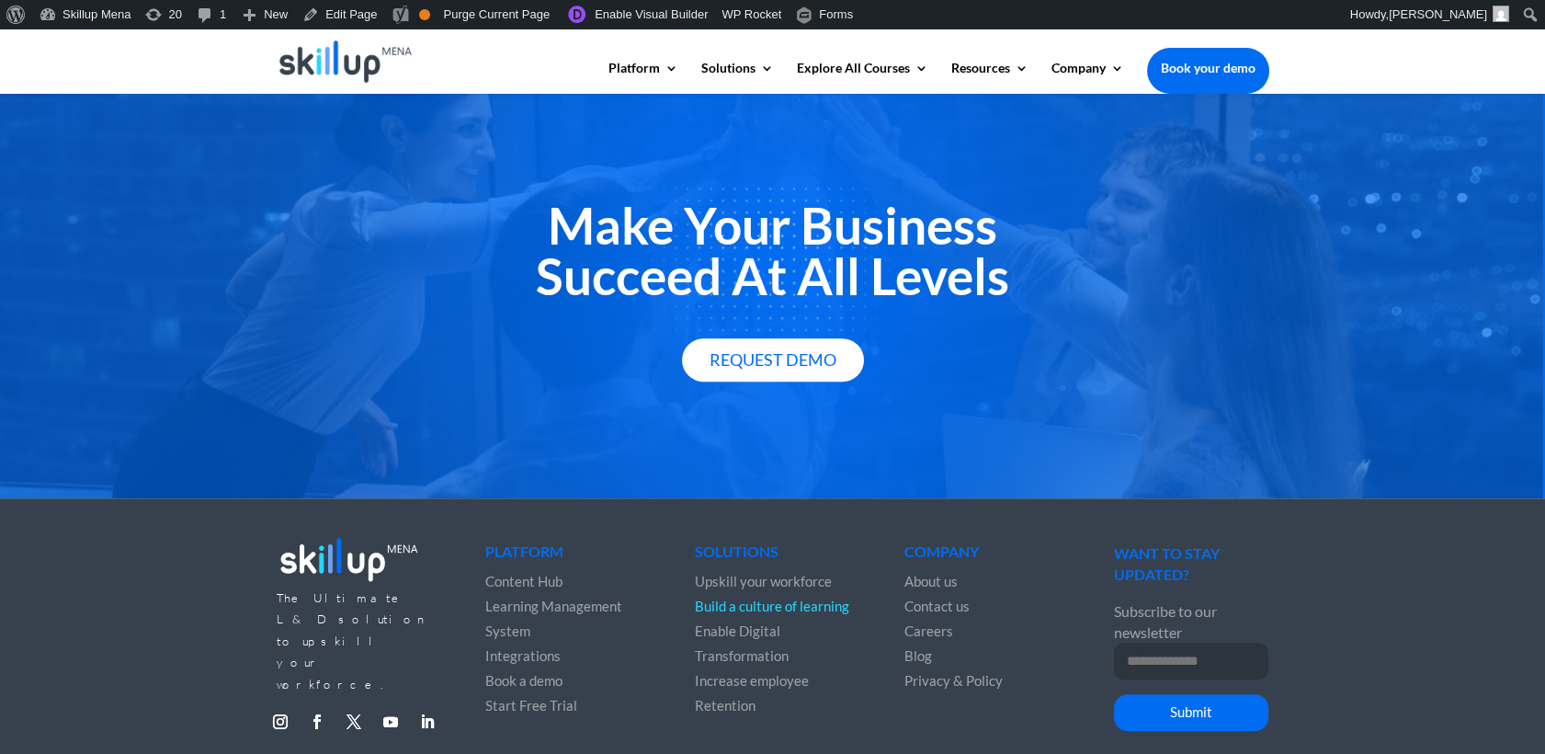
drag, startPoint x: 568, startPoint y: 290, endPoint x: 540, endPoint y: 233, distance: 63.3
click at [540, 233] on h2 "Make Your Business Succeed At All Levels" at bounding box center [773, 255] width 993 height 110
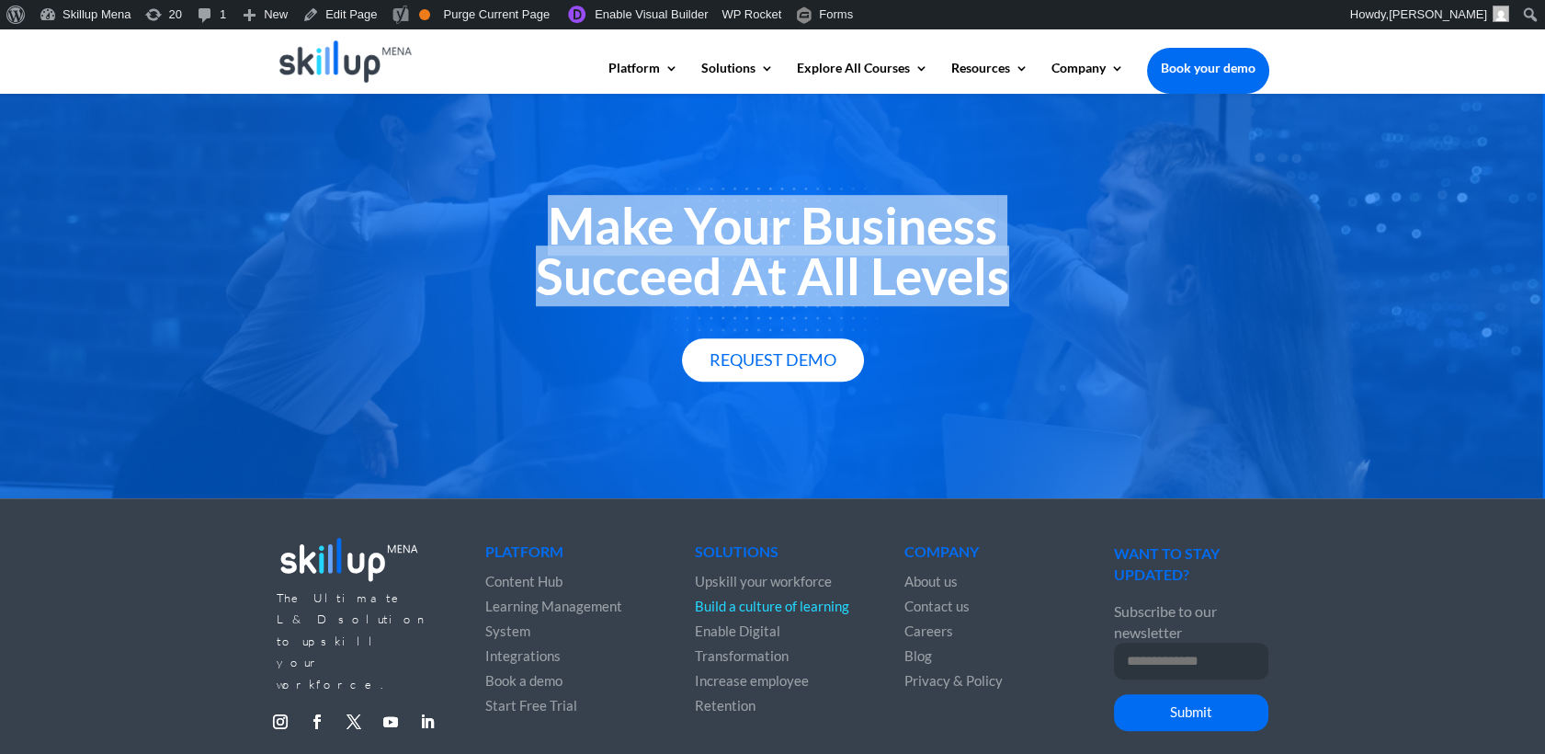
drag, startPoint x: 540, startPoint y: 233, endPoint x: 542, endPoint y: 279, distance: 45.1
click at [542, 279] on h2 "Make Your Business Succeed At All Levels" at bounding box center [773, 255] width 993 height 110
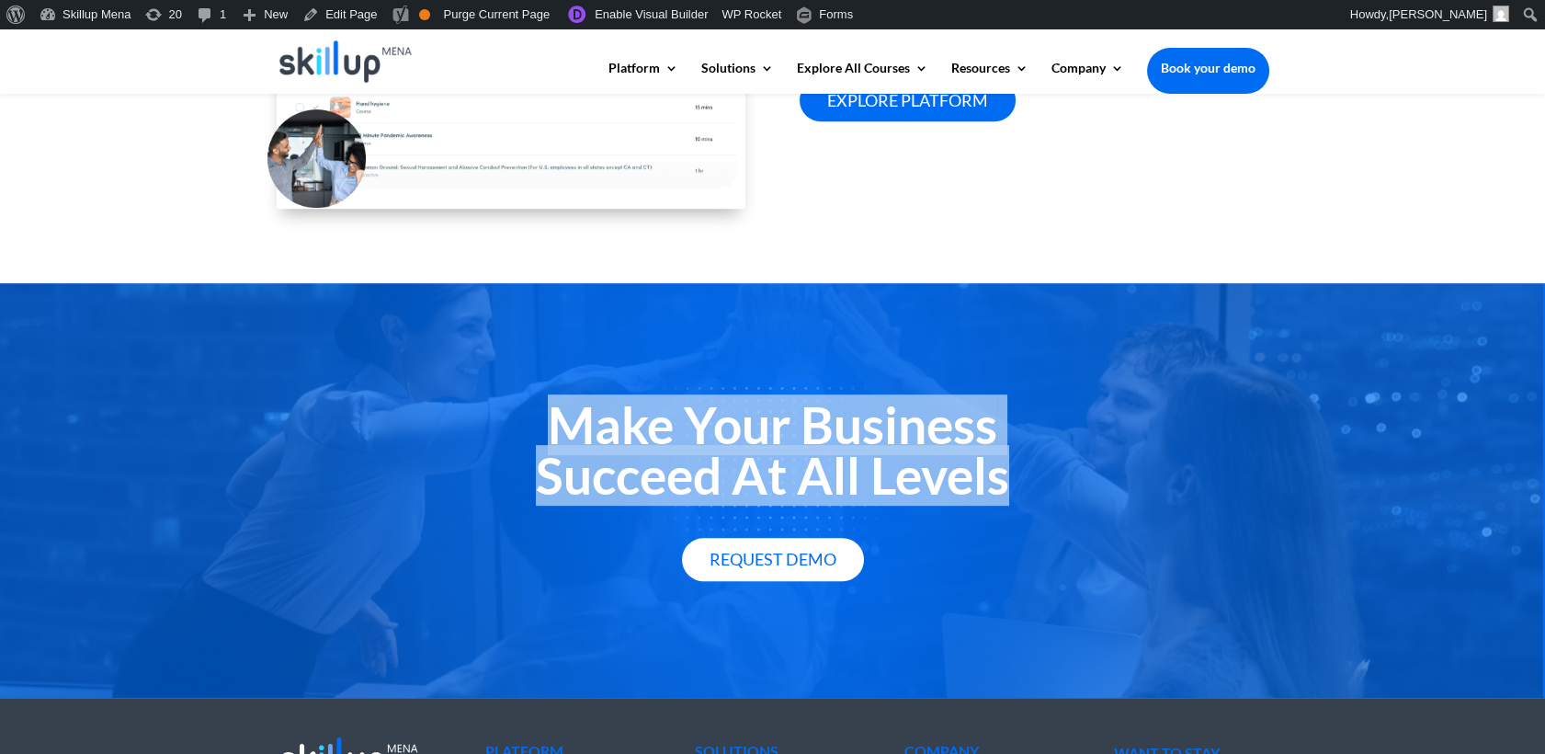
scroll to position [2235, 0]
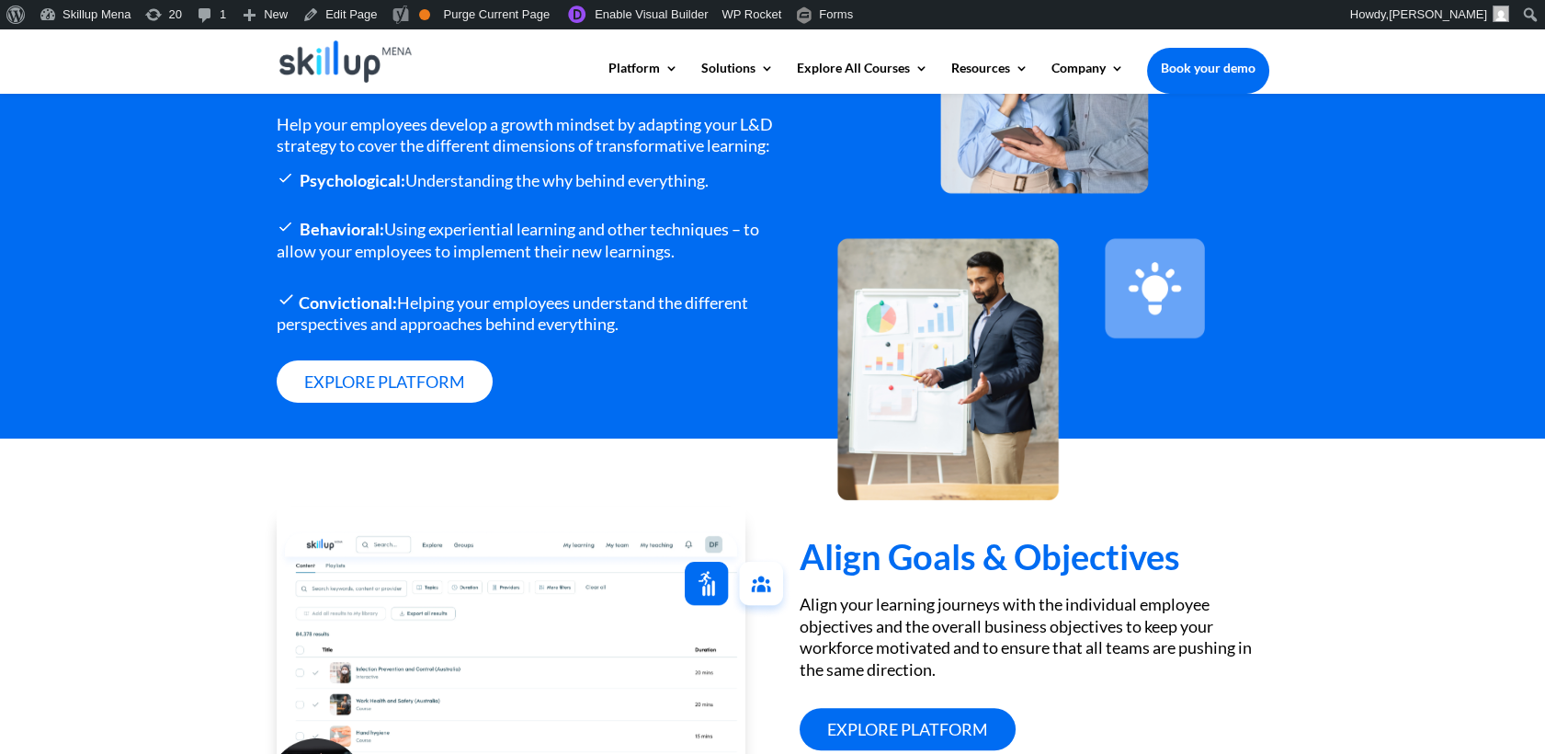
click at [1369, 269] on div "Keep Transformative Learning At The Forefront Help your employees develop a gro…" at bounding box center [772, 205] width 1545 height 467
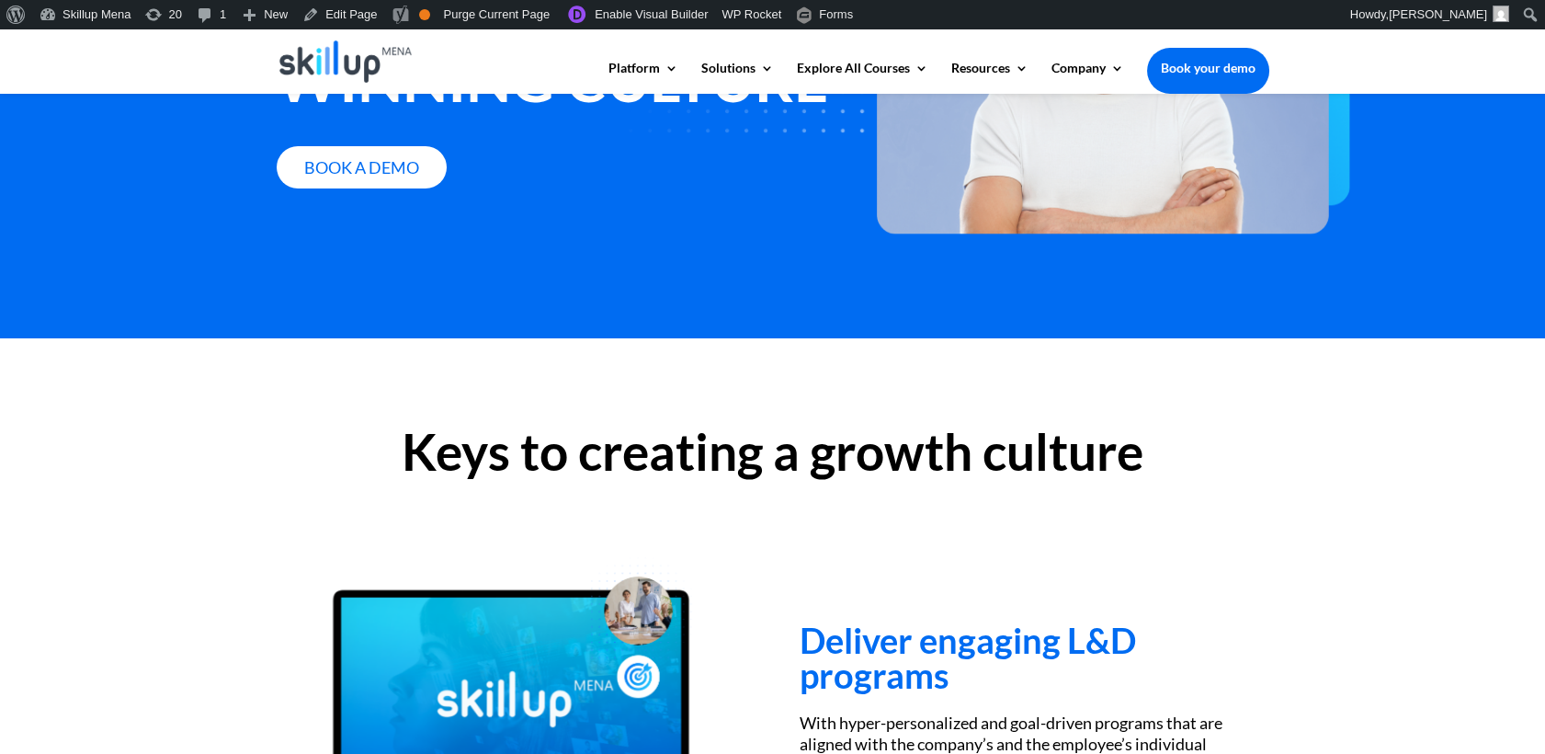
scroll to position [0, 0]
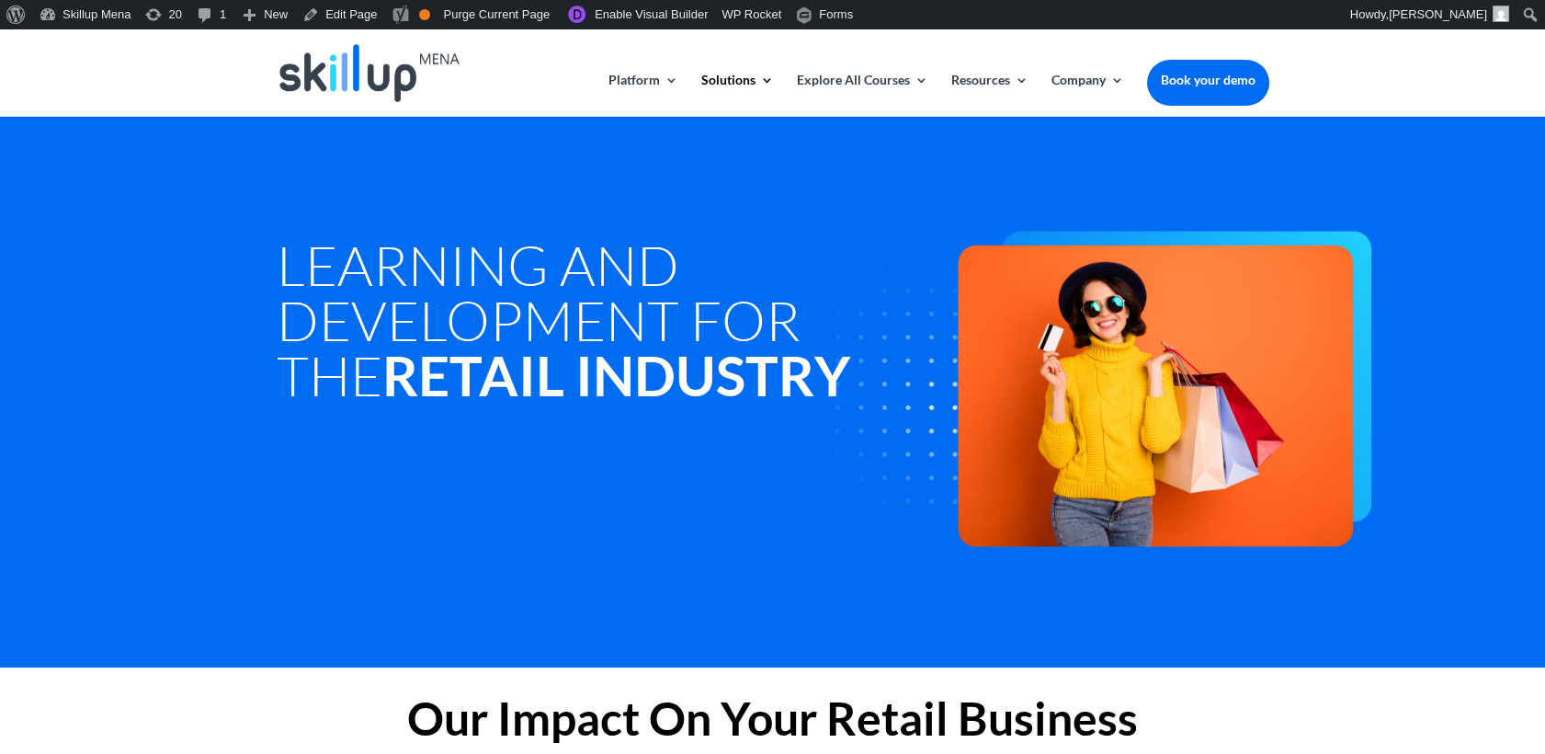
click at [369, 270] on h1 "Learning and Development for the Retail Industry" at bounding box center [564, 324] width 574 height 175
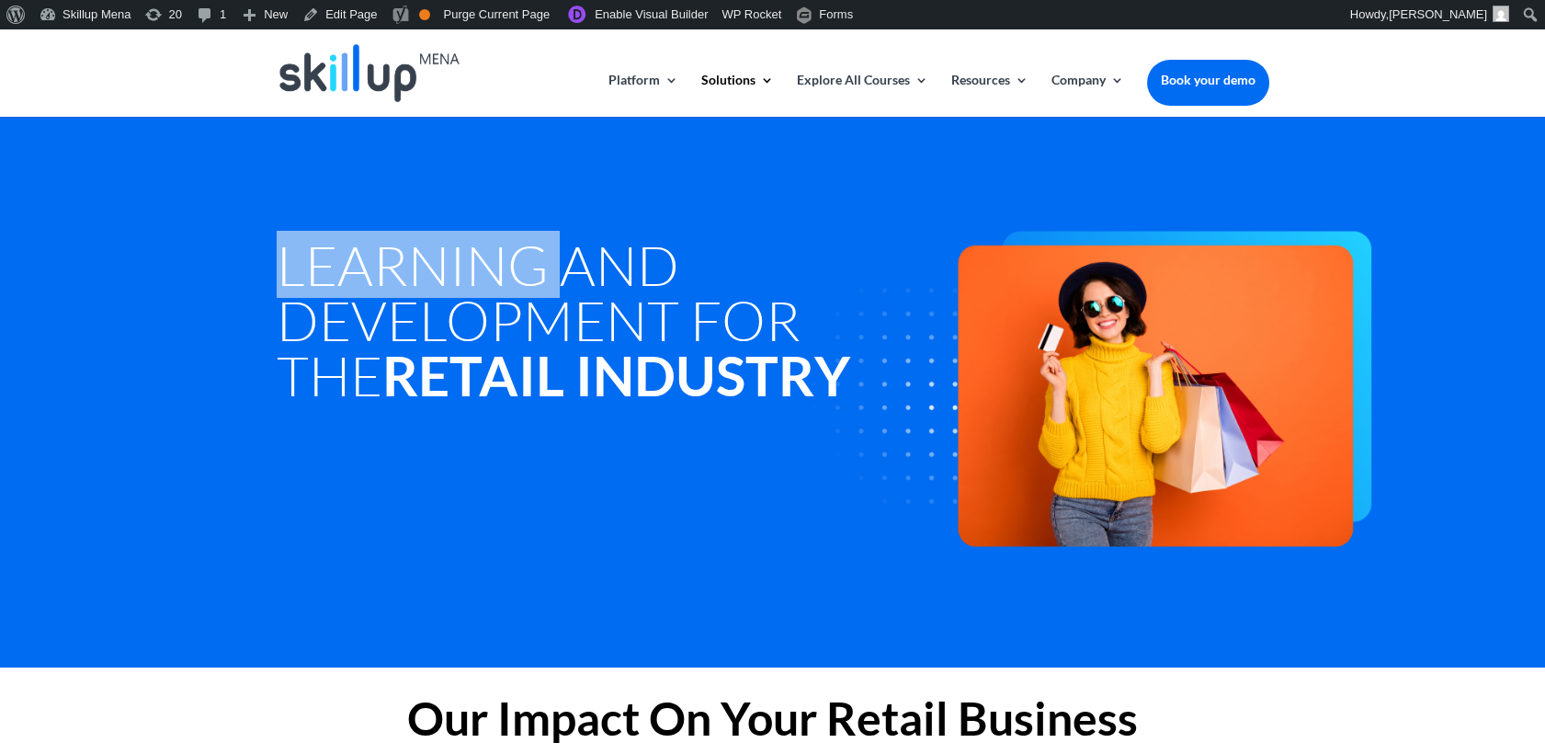
click at [369, 270] on h1 "Learning and Development for the Retail Industry" at bounding box center [564, 324] width 574 height 175
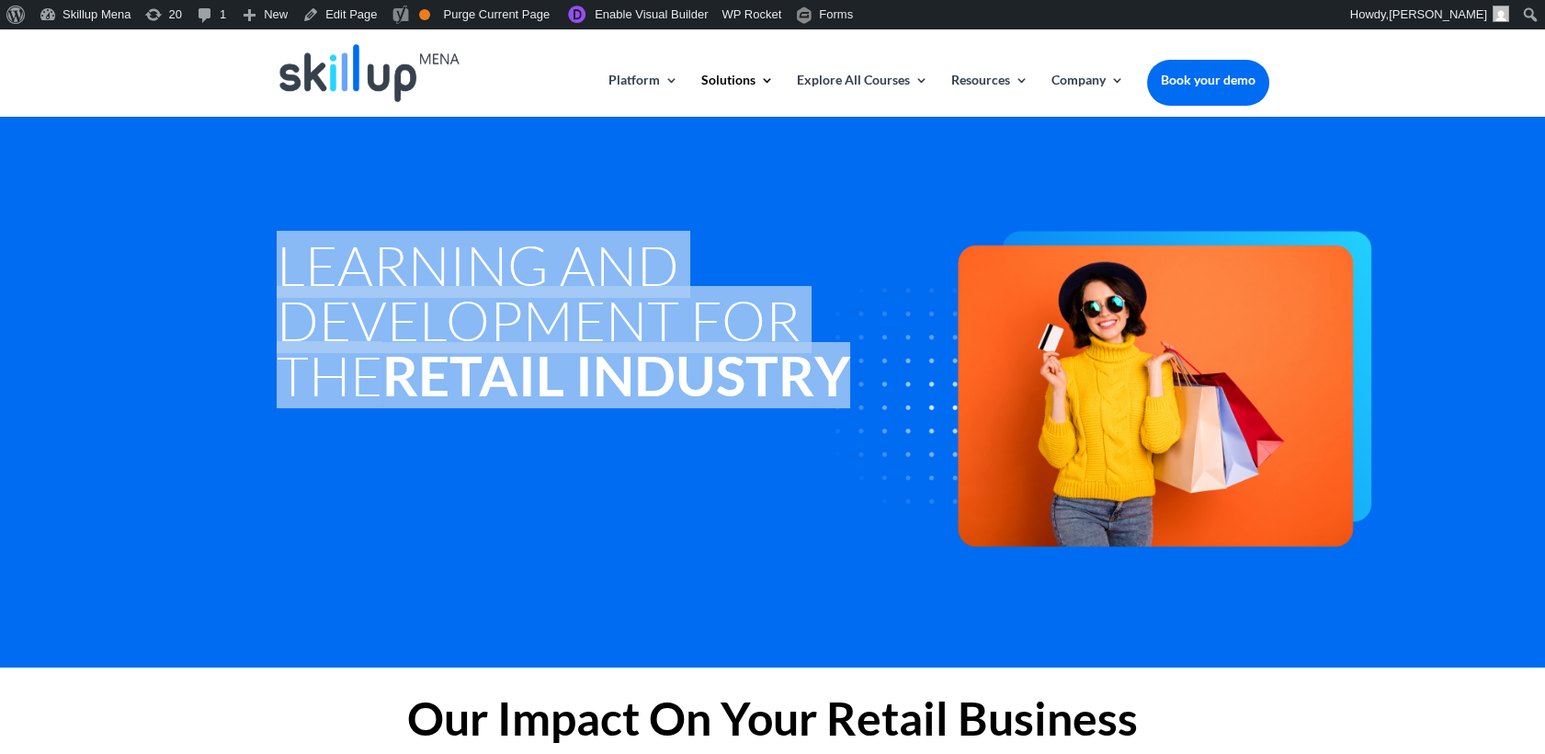
drag, startPoint x: 369, startPoint y: 270, endPoint x: 388, endPoint y: 384, distance: 115.6
click at [388, 384] on h1 "Learning and Development for the Retail Industry" at bounding box center [564, 324] width 574 height 175
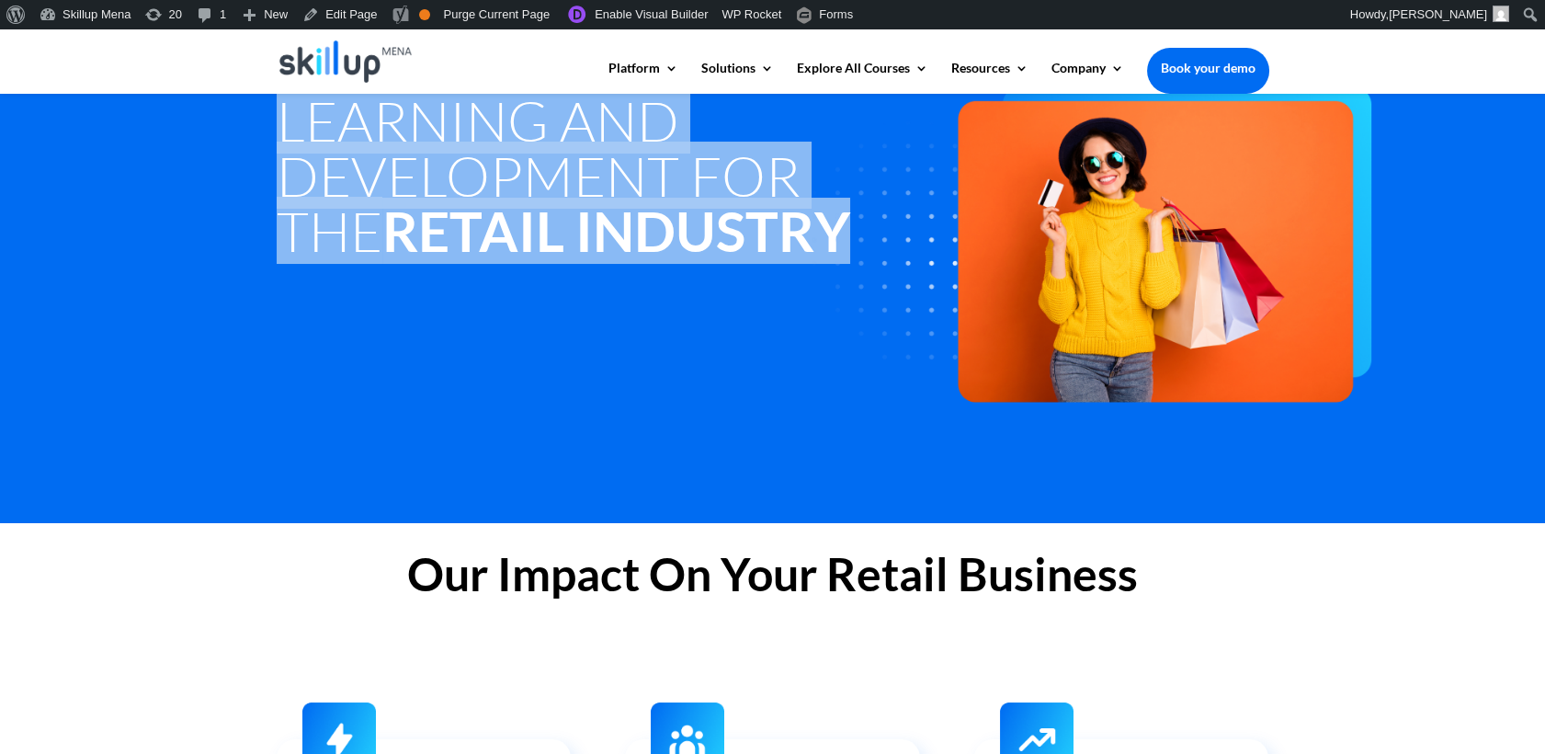
scroll to position [204, 0]
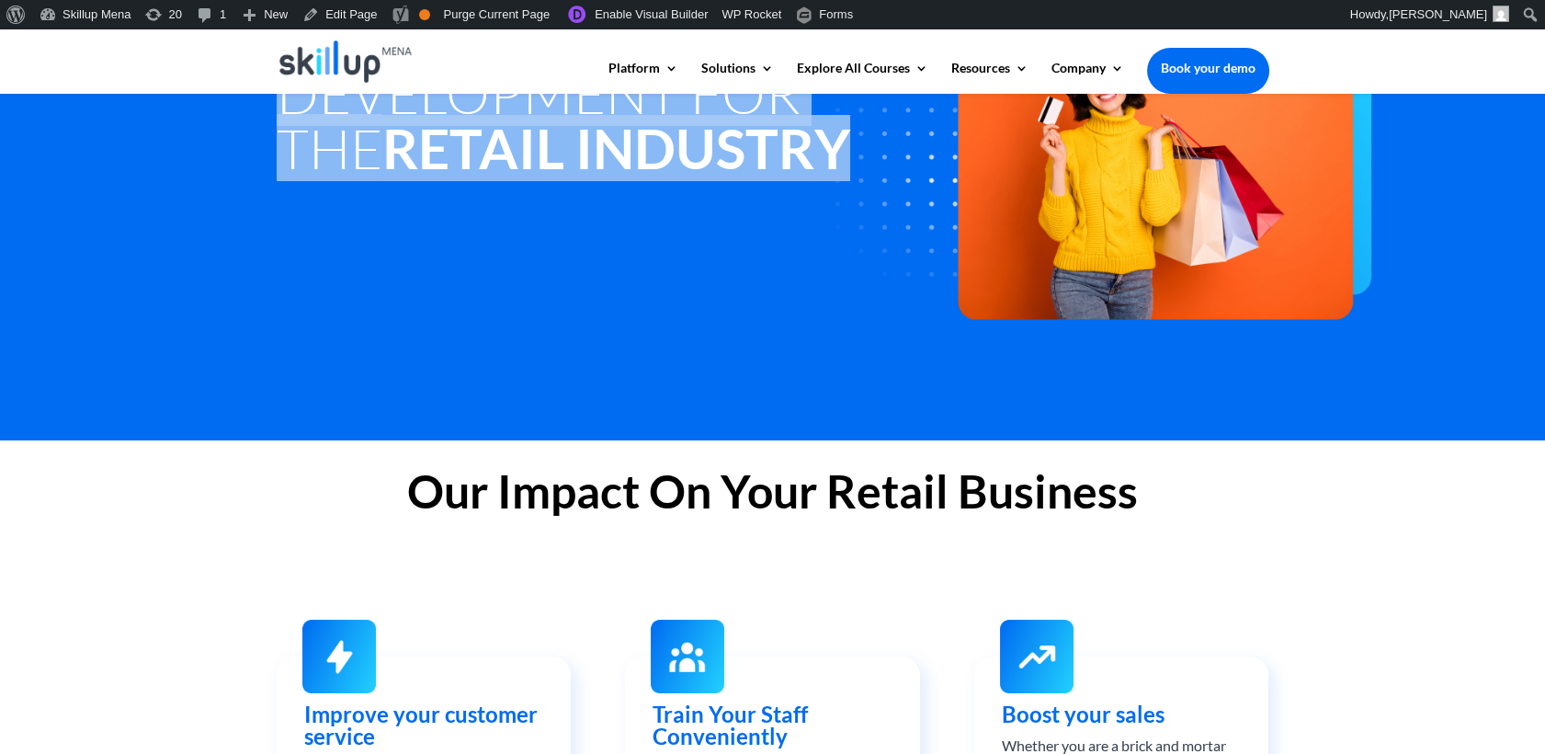
copy div "Learning and Development for the Retail Industry"
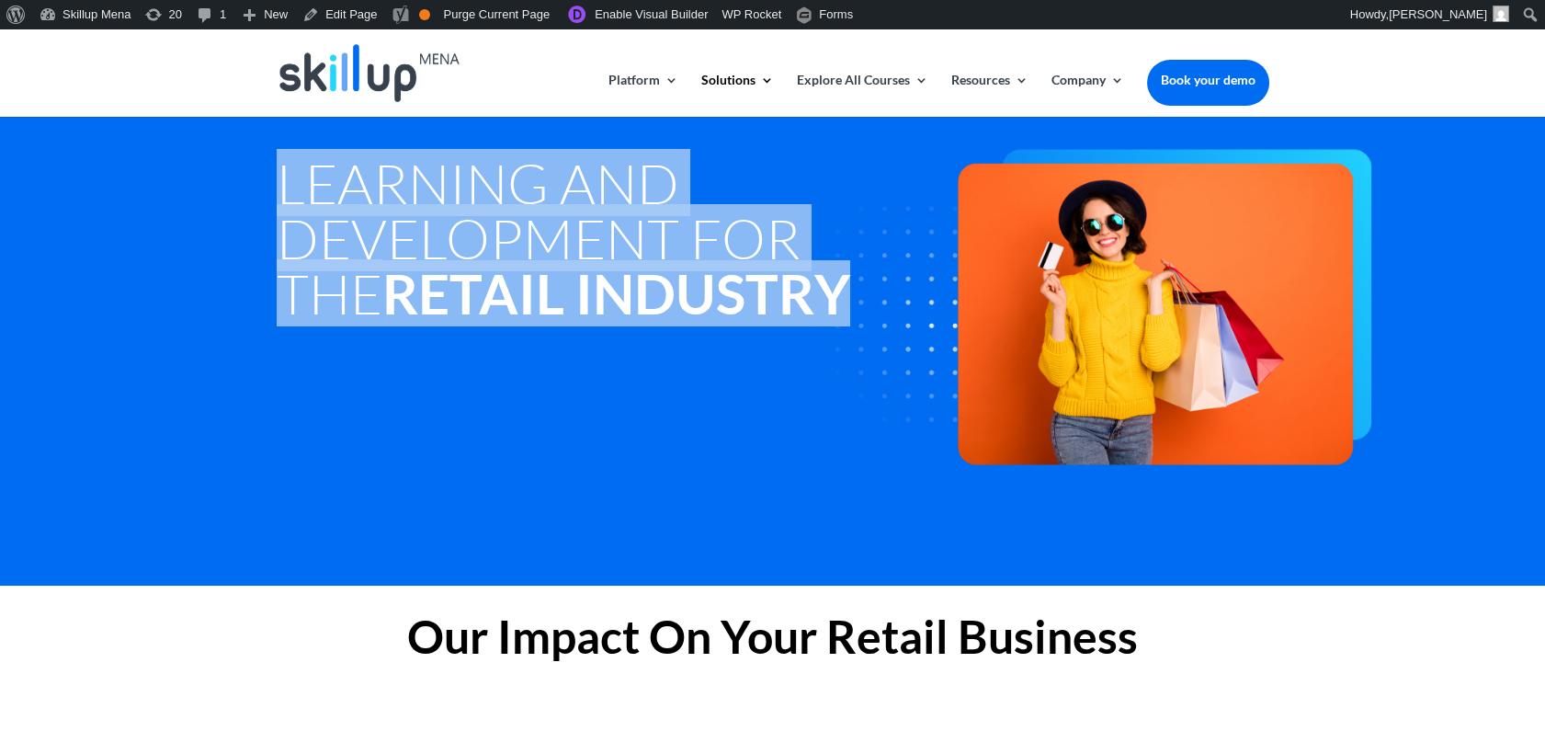
scroll to position [0, 0]
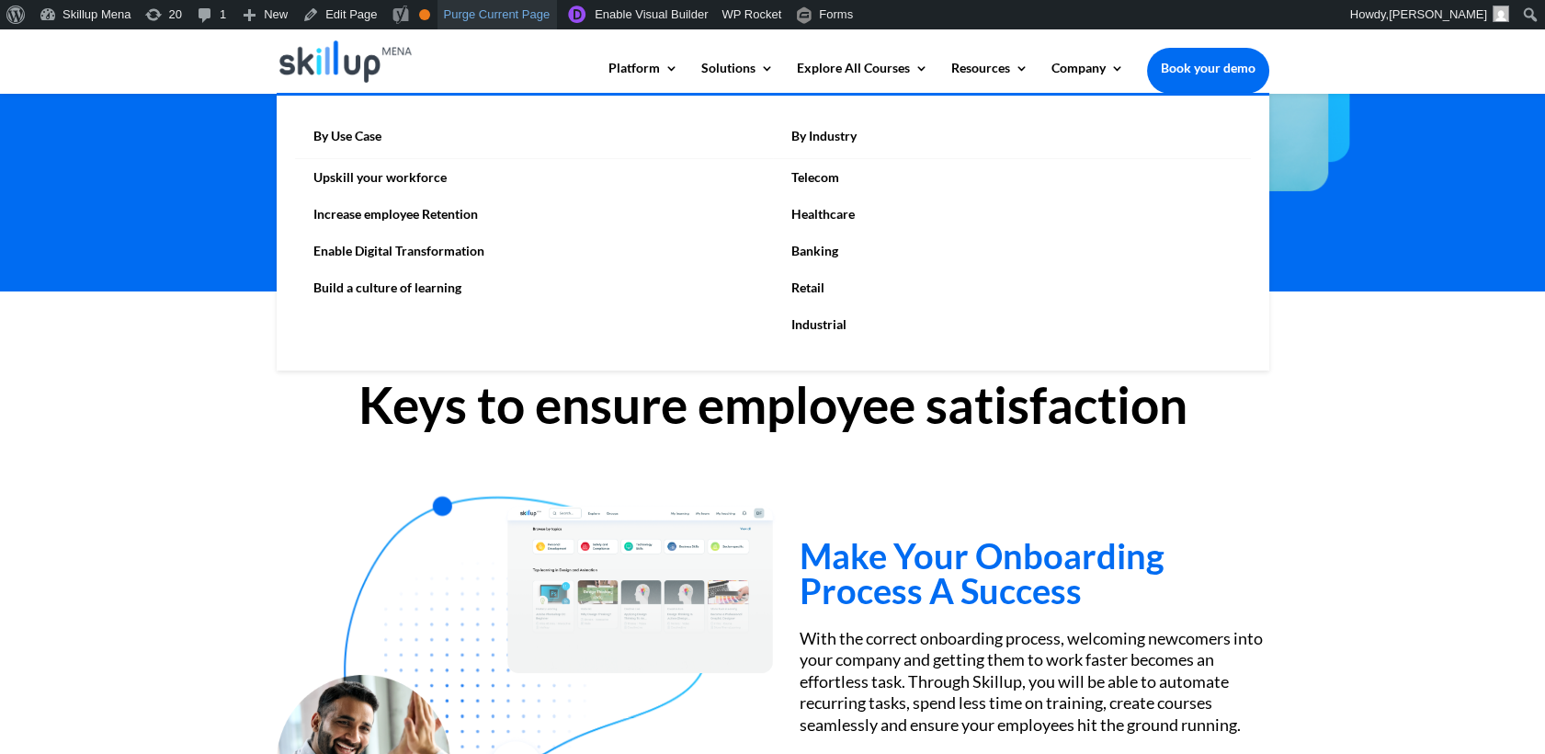
scroll to position [204, 0]
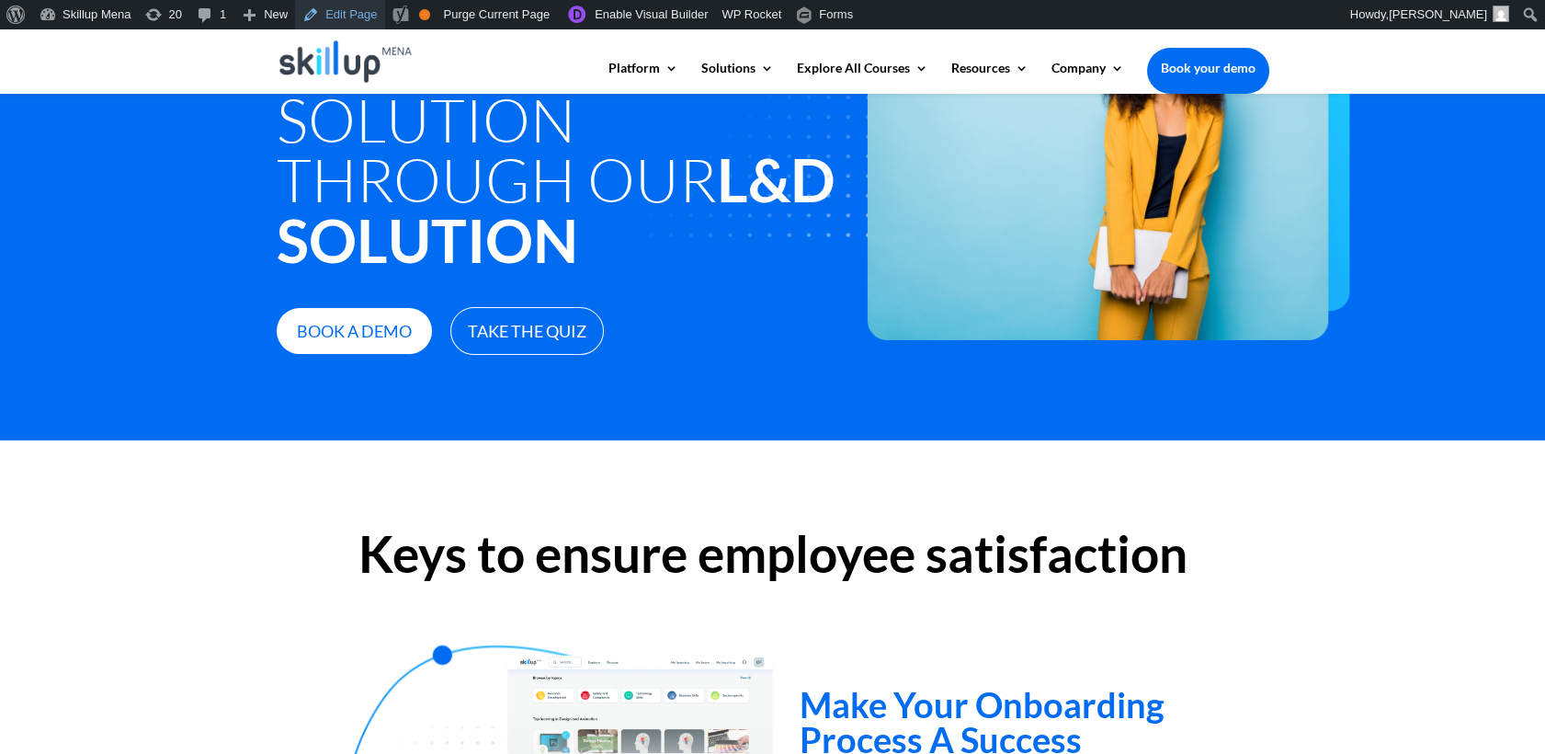
click at [336, 14] on link "Edit Page" at bounding box center [339, 14] width 89 height 29
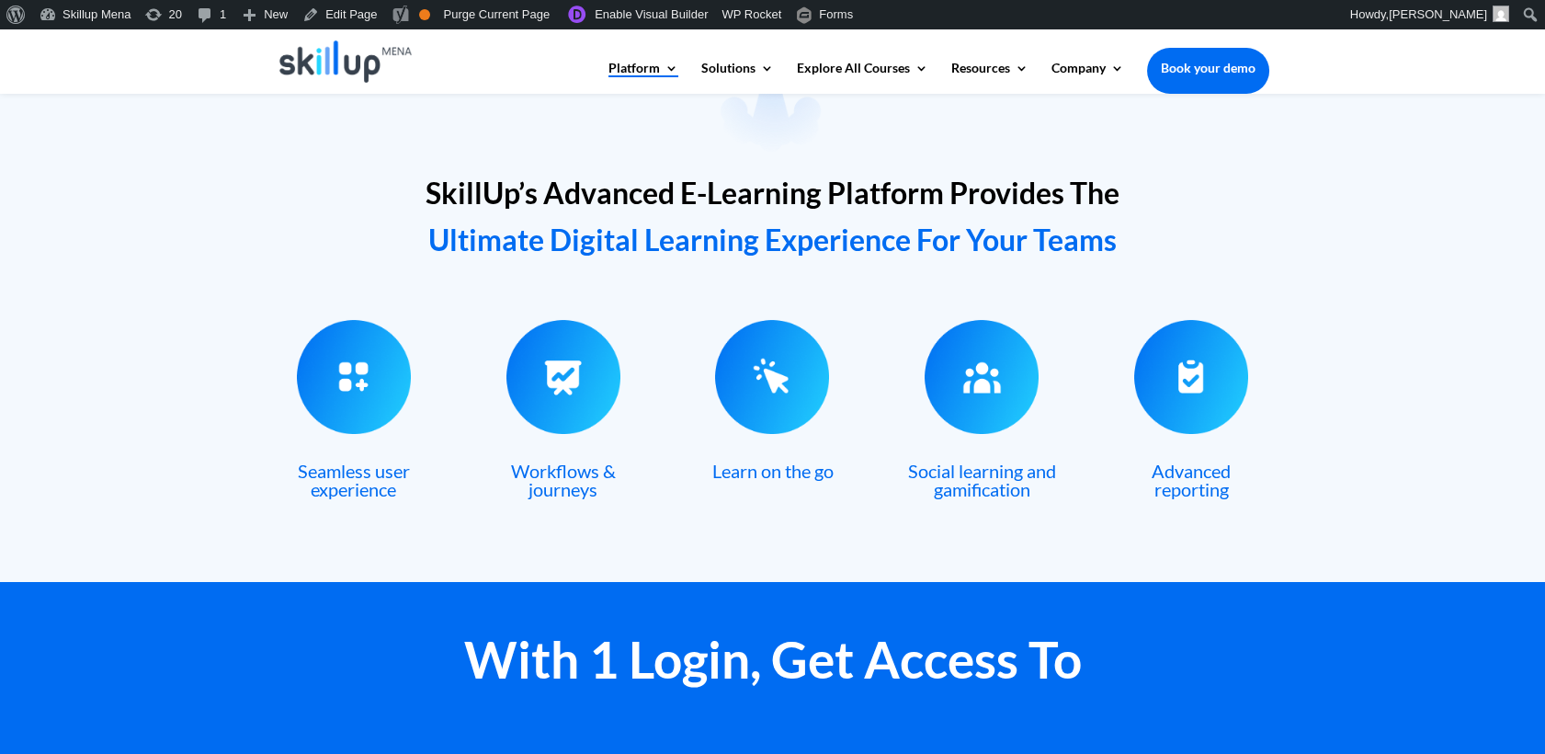
scroll to position [714, 0]
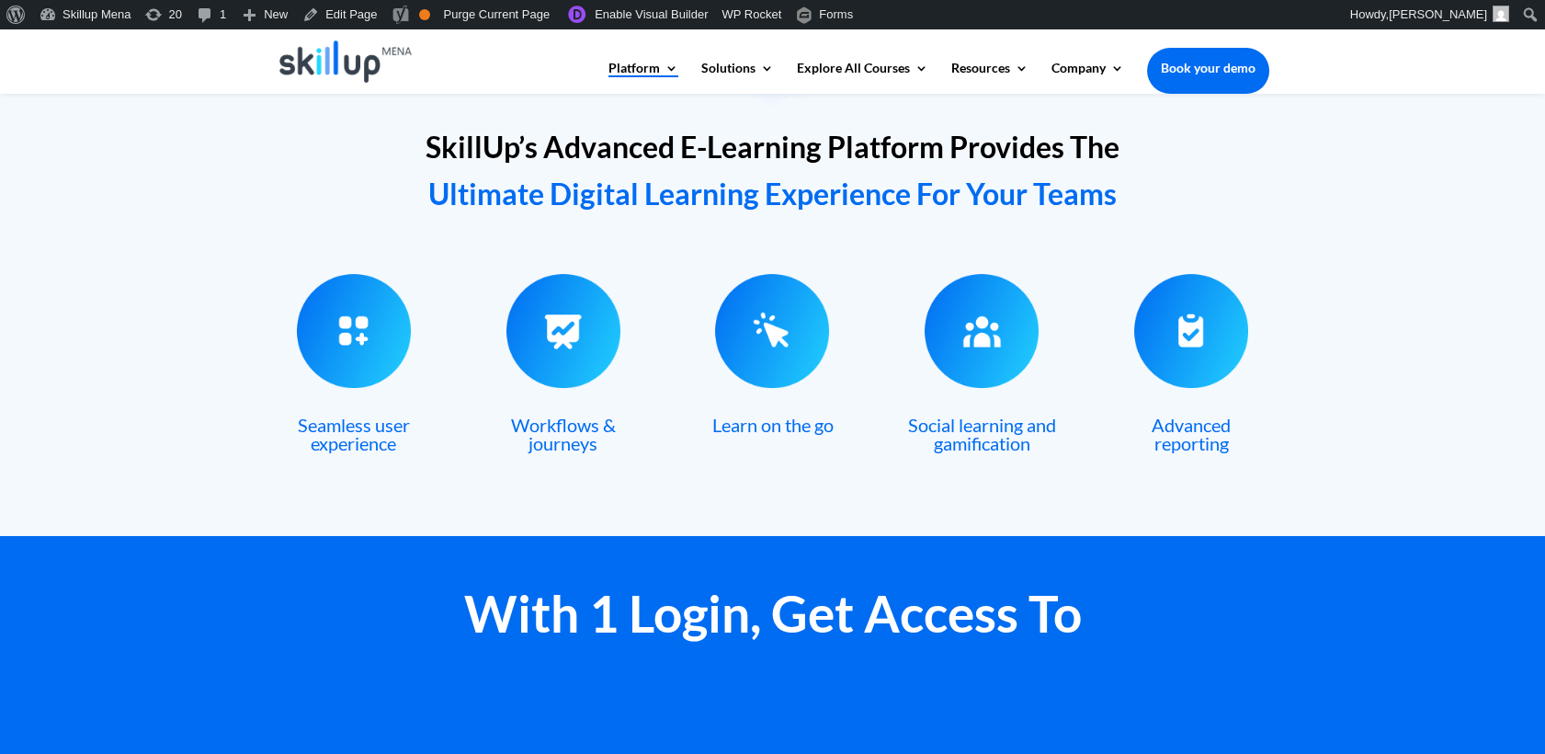
click at [768, 432] on span "Learn on the go" at bounding box center [771, 425] width 121 height 22
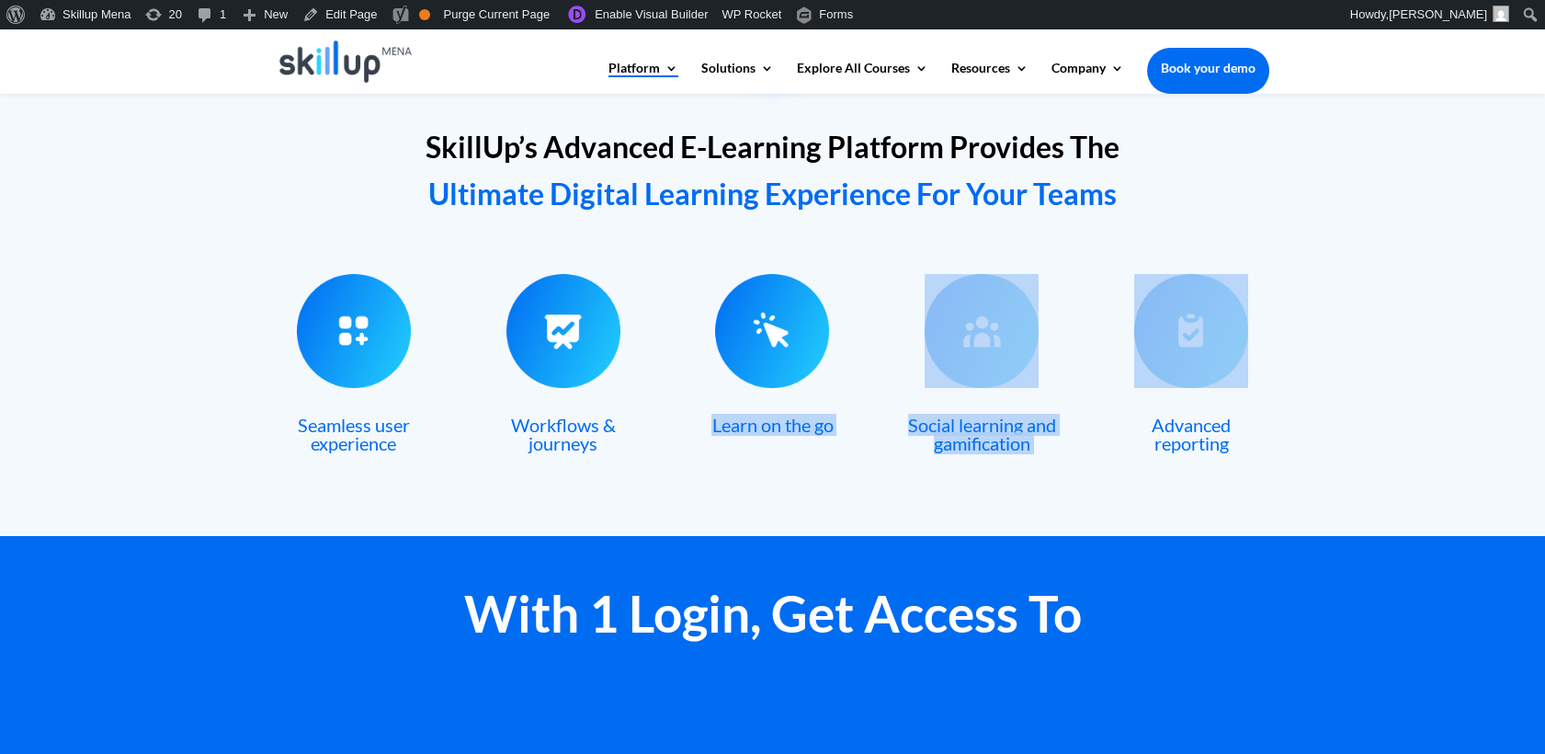
drag, startPoint x: 768, startPoint y: 432, endPoint x: 978, endPoint y: 440, distance: 210.7
click at [978, 440] on div "Seamless user experience Workflows & journeys Learn on the go Social learning a…" at bounding box center [773, 367] width 993 height 237
click at [978, 440] on span "Social learning and gamification" at bounding box center [982, 434] width 148 height 40
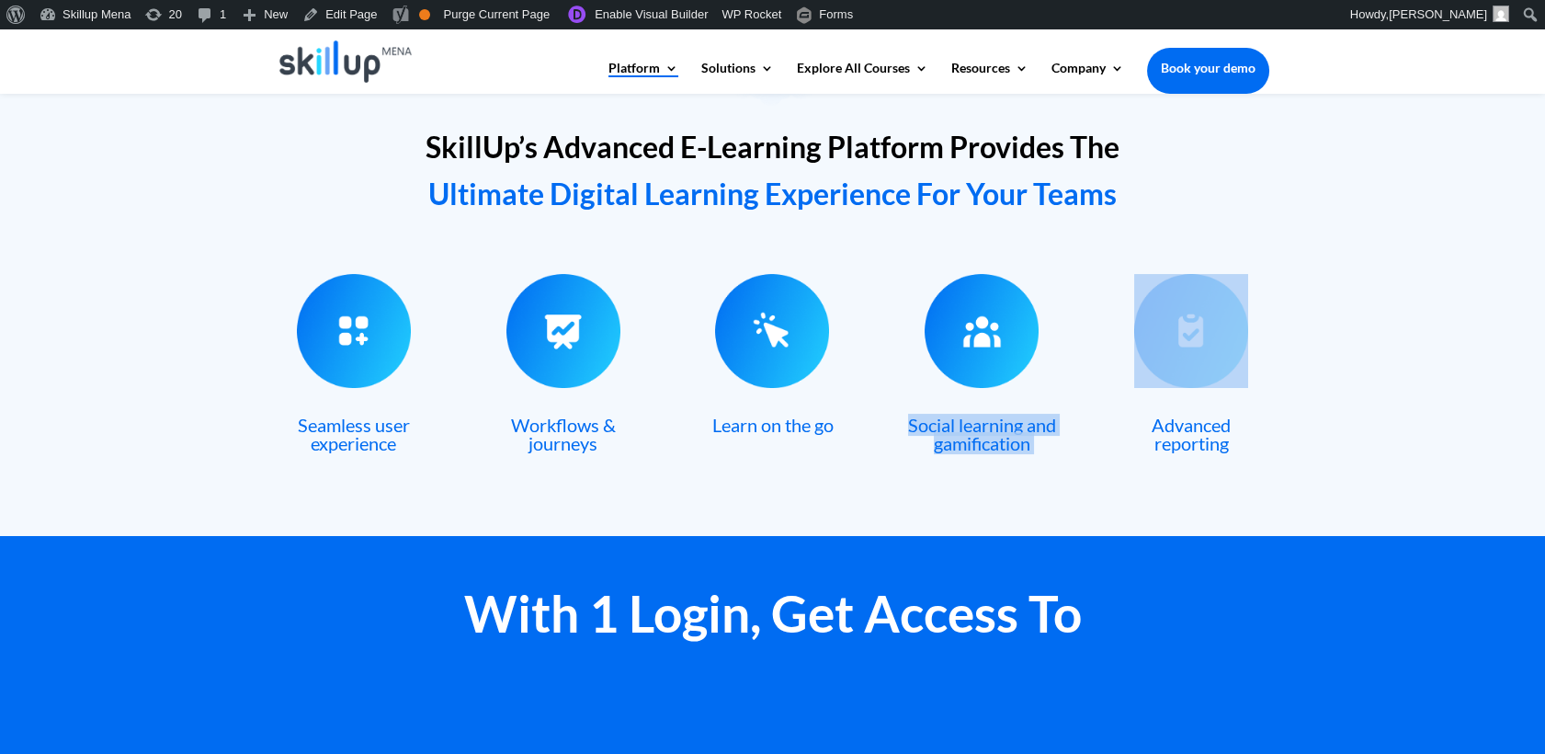
click at [978, 440] on span "Social learning and gamification" at bounding box center [982, 434] width 148 height 40
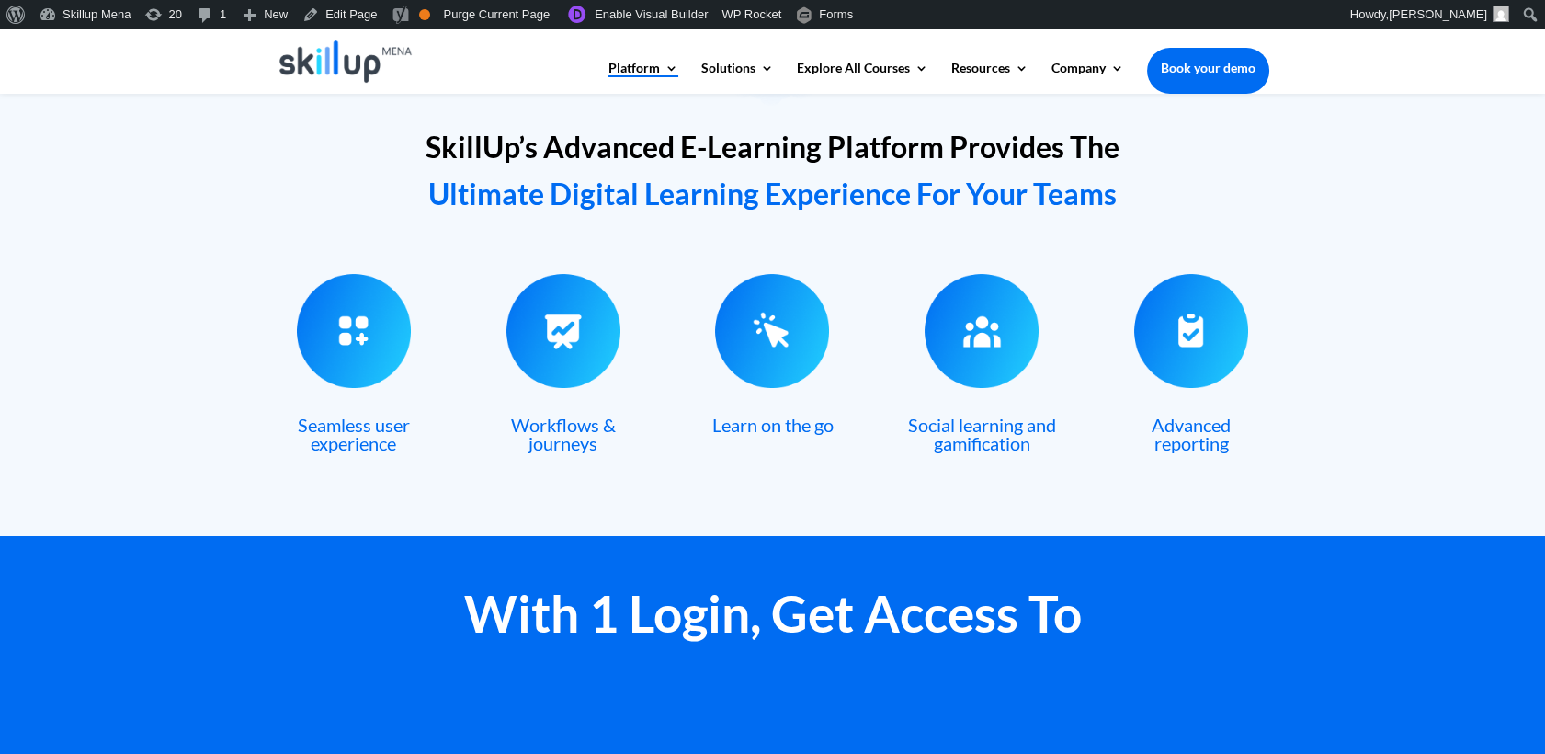
click at [408, 439] on h3 "Seamless user experience" at bounding box center [354, 438] width 154 height 46
click at [367, 430] on span "Seamless user experience" at bounding box center [354, 434] width 112 height 40
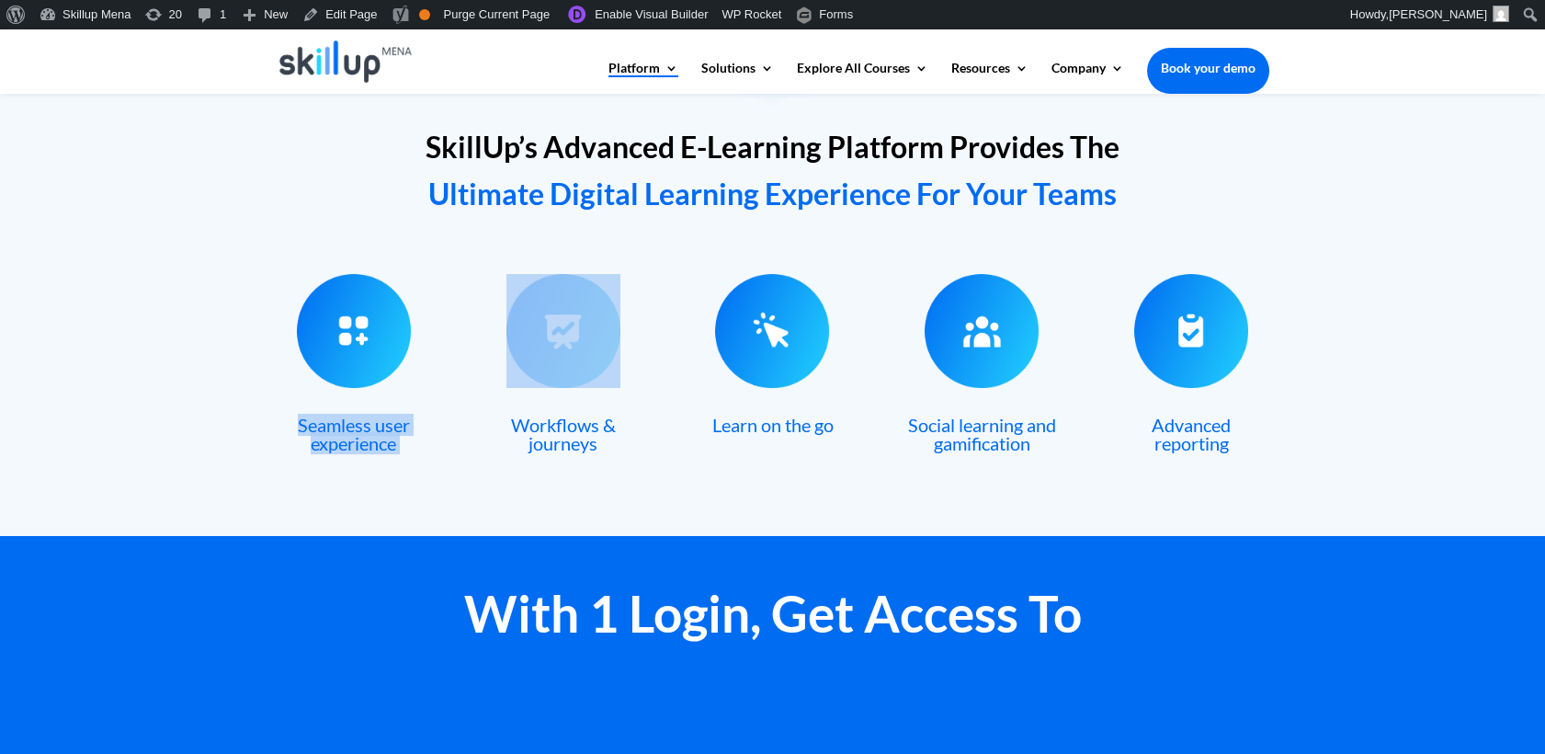
click at [367, 430] on span "Seamless user experience" at bounding box center [354, 434] width 112 height 40
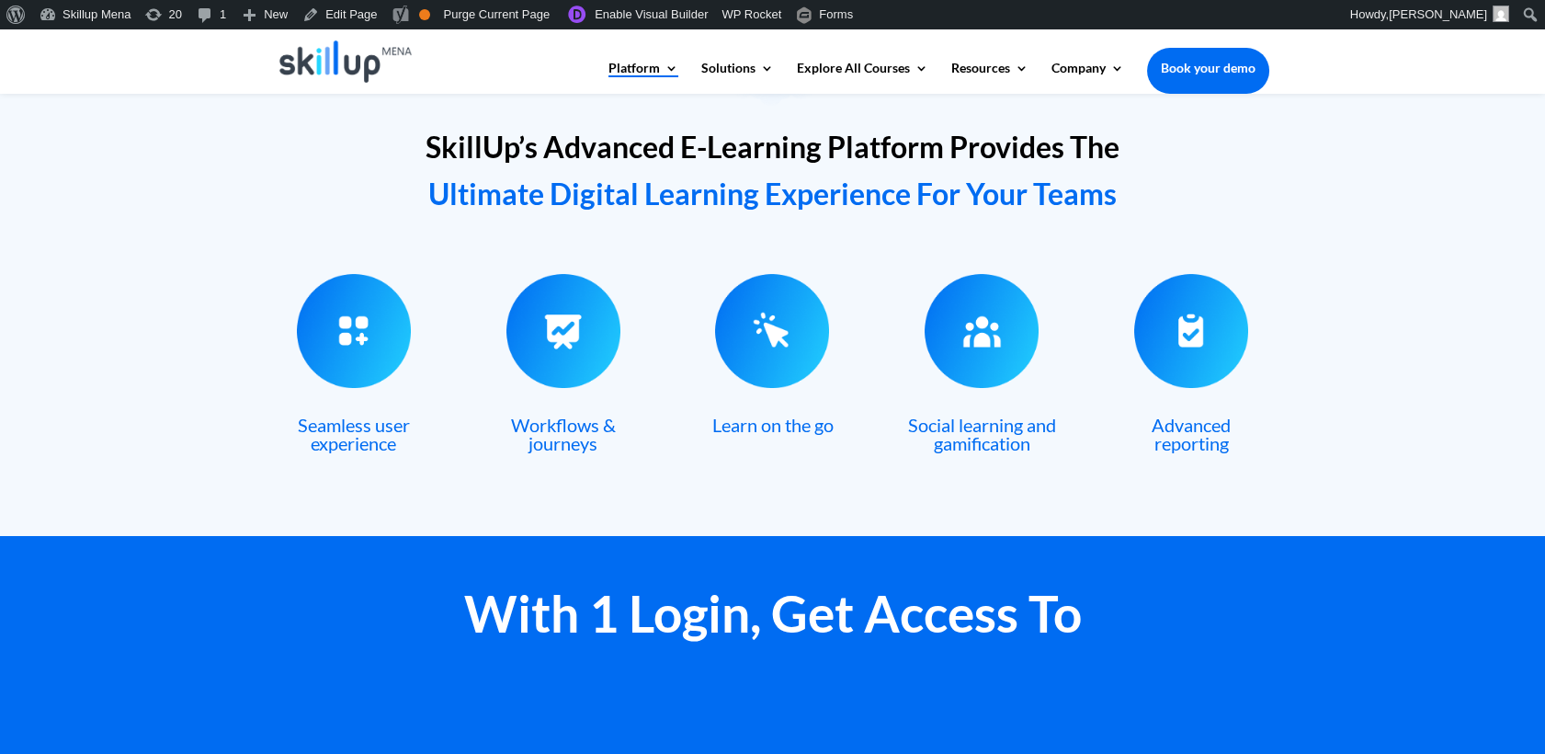
click at [927, 421] on span "Social learning and gamification" at bounding box center [982, 434] width 148 height 40
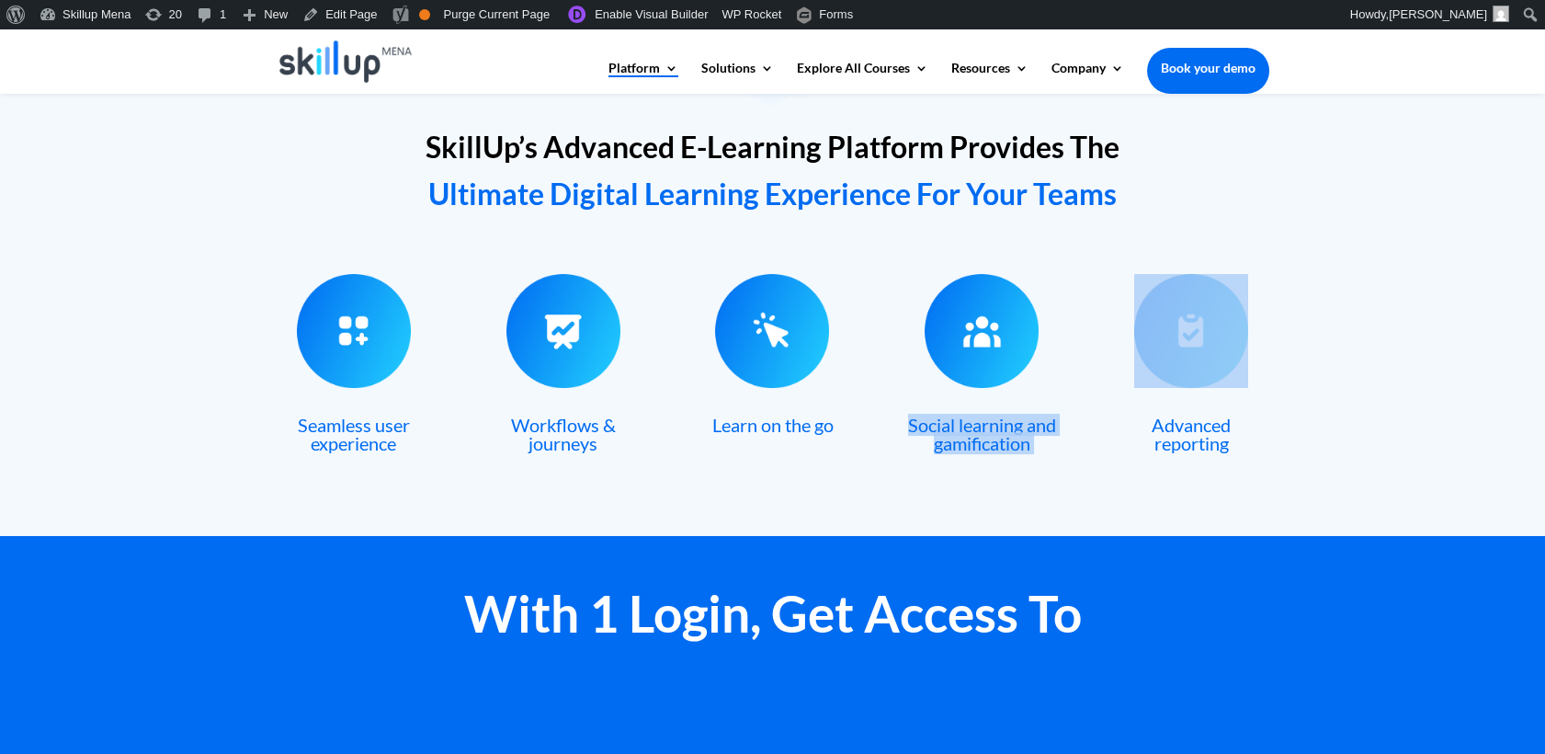
click at [927, 421] on span "Social learning and gamification" at bounding box center [982, 434] width 148 height 40
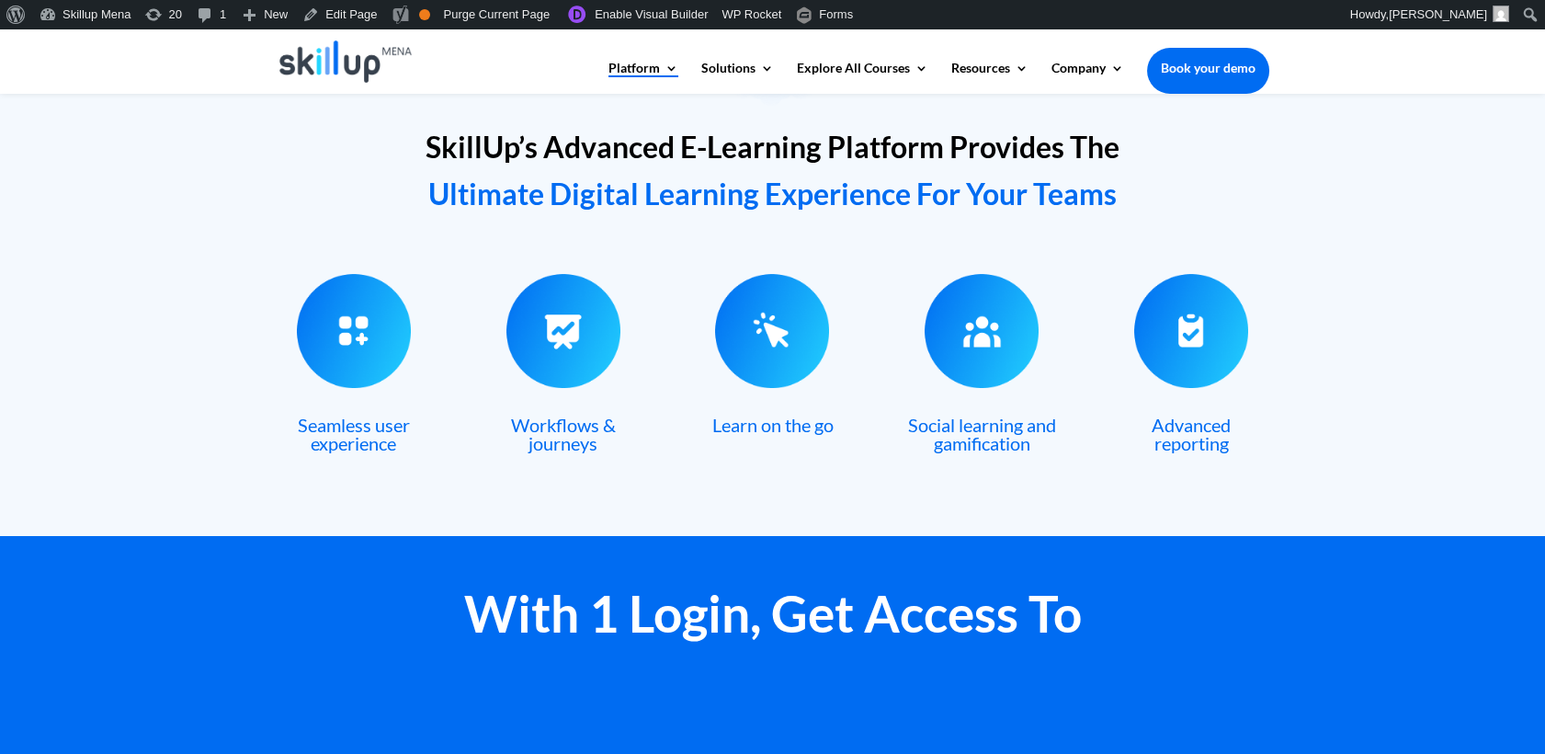
click at [569, 437] on span "Workflows & journeys" at bounding box center [563, 434] width 105 height 40
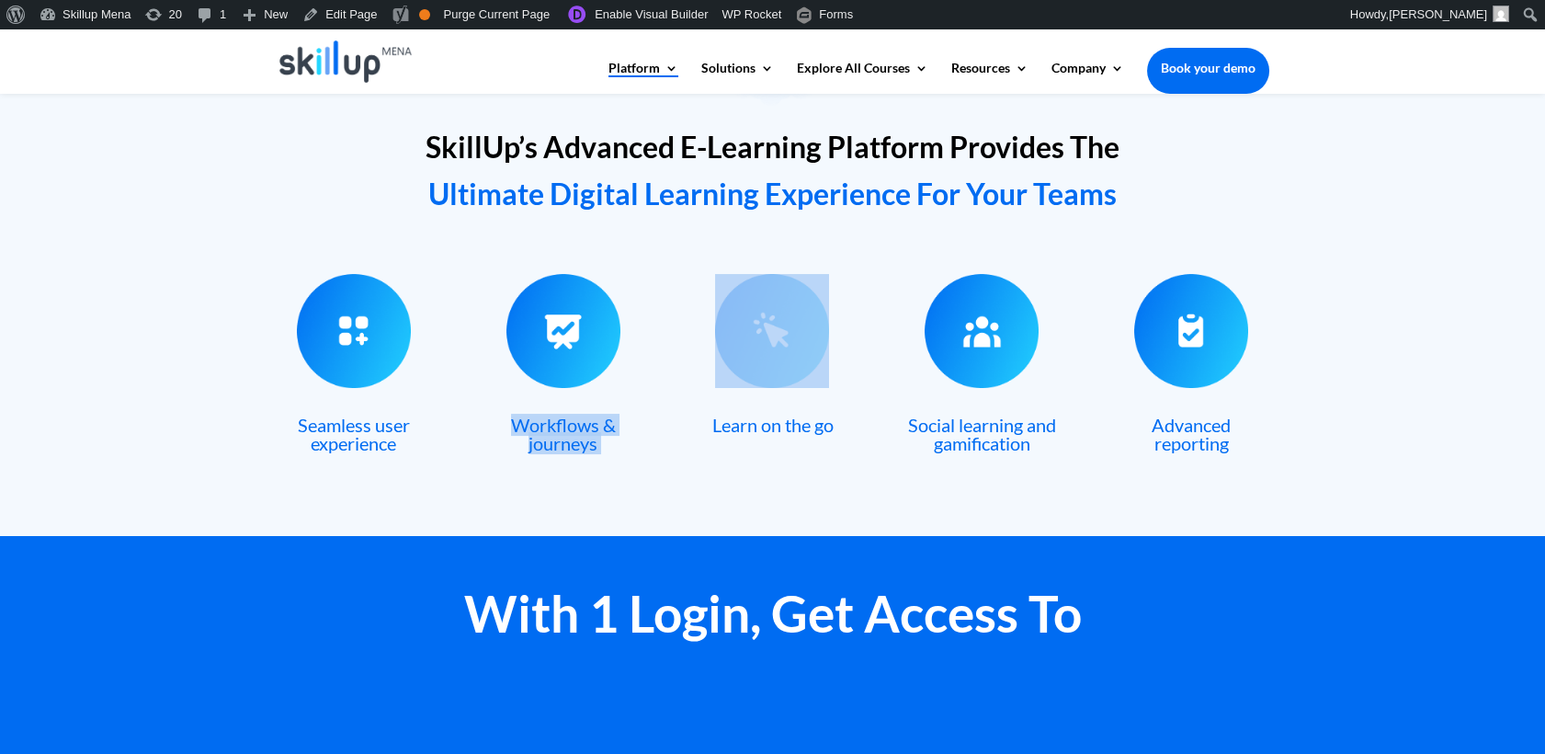
click at [569, 437] on span "Workflows & journeys" at bounding box center [563, 434] width 105 height 40
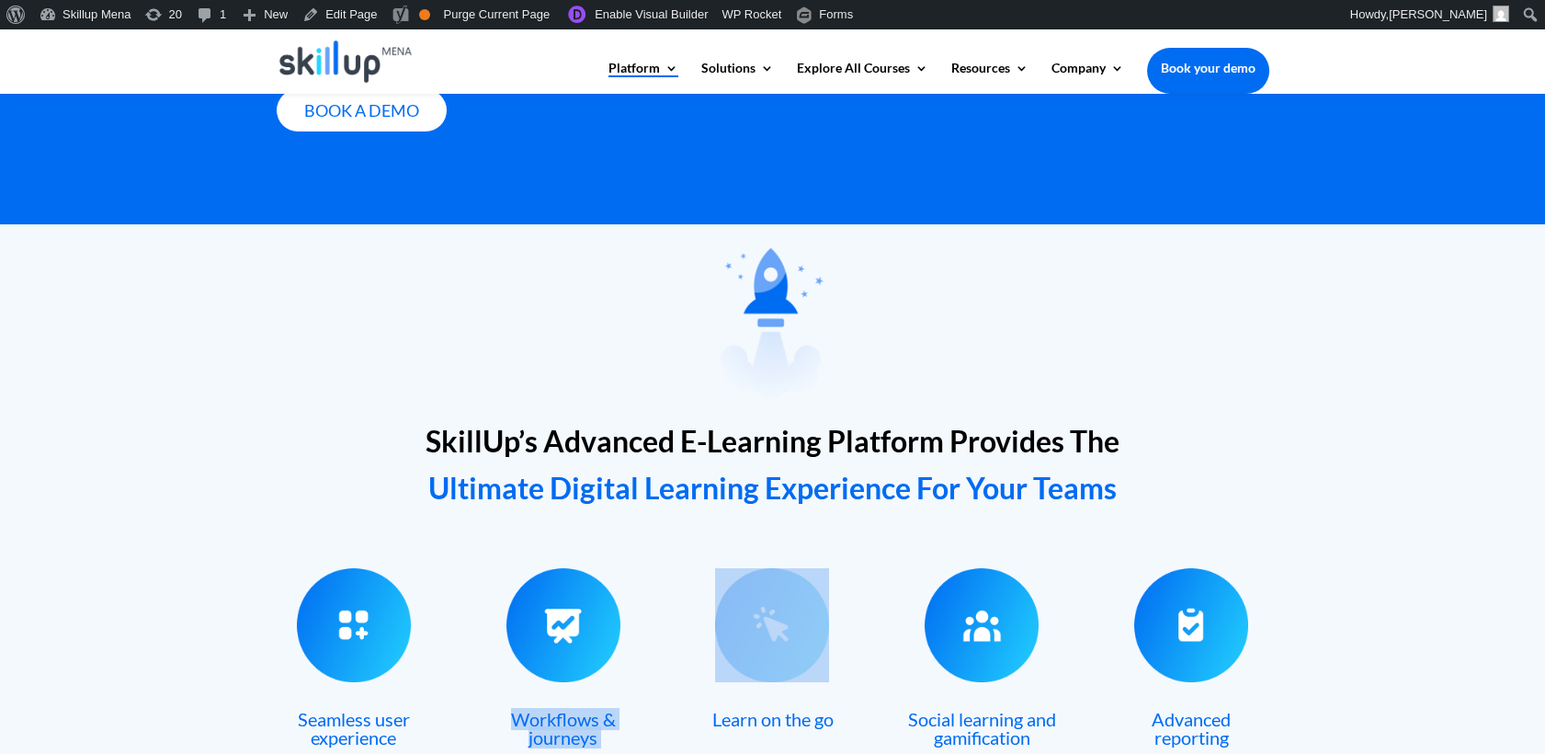
scroll to position [408, 0]
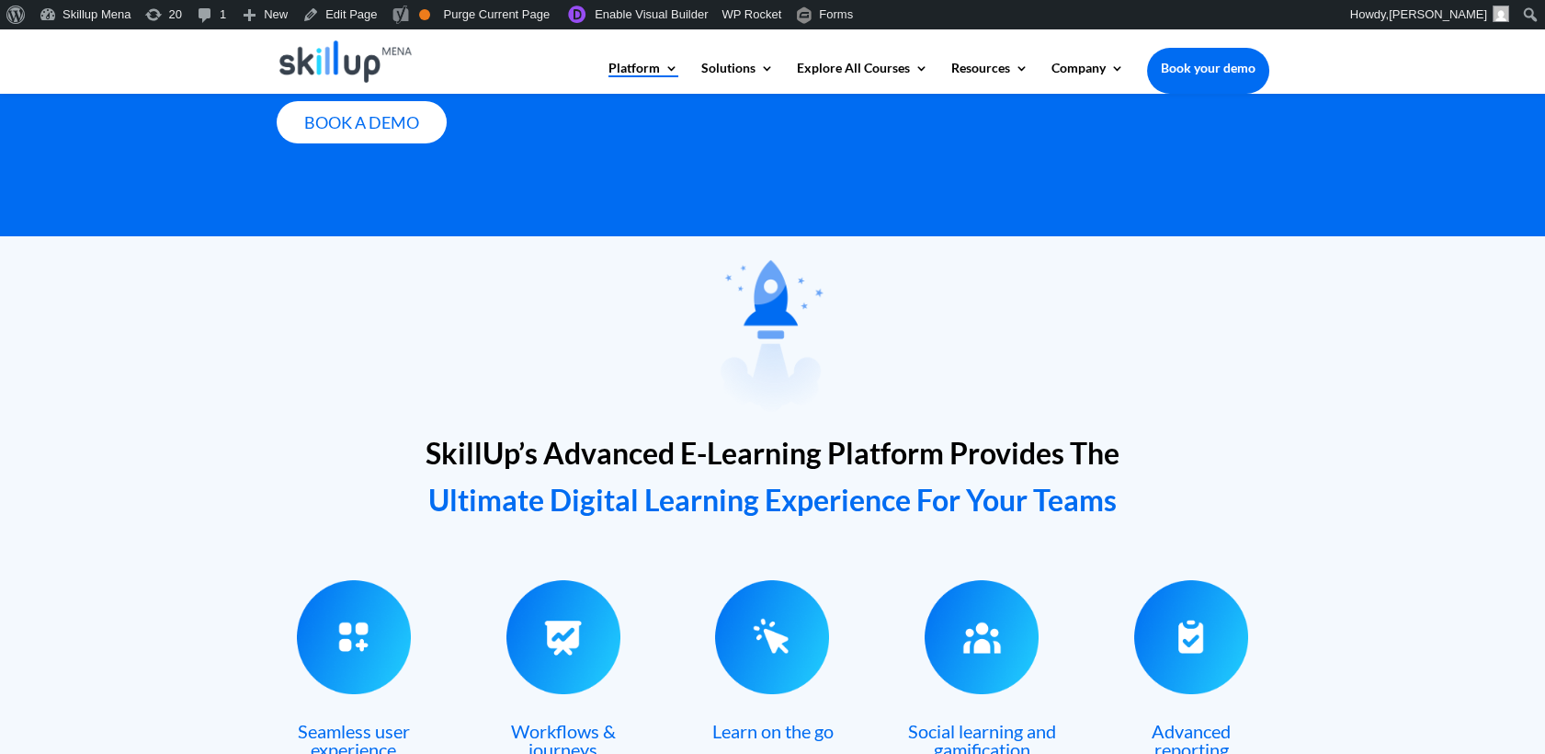
click at [507, 439] on span "SkillUp’s Advanced E-Learning Platform Provides The" at bounding box center [773, 453] width 694 height 36
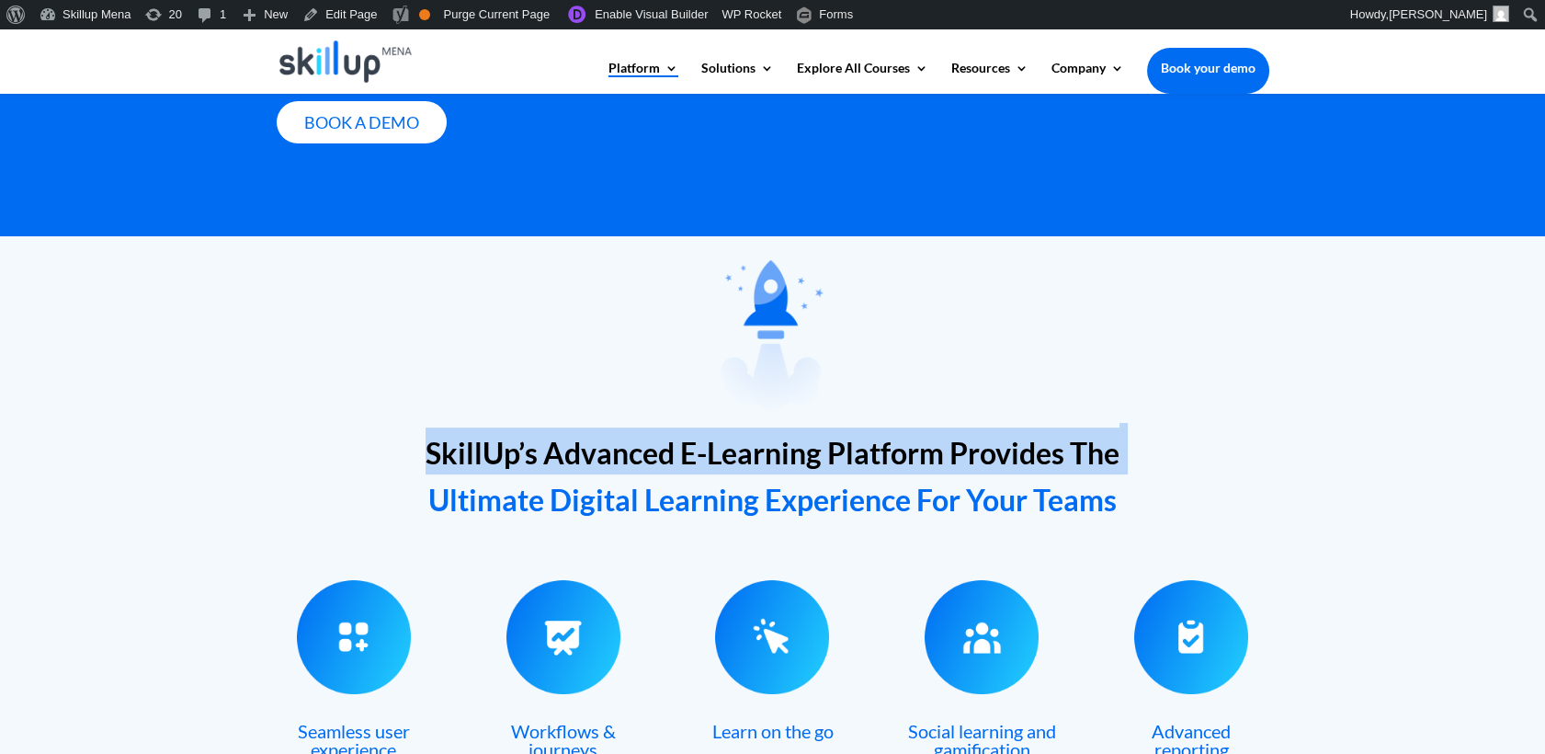
click at [515, 445] on span "SkillUp’s Advanced E-Learning Platform Provides The" at bounding box center [773, 453] width 694 height 36
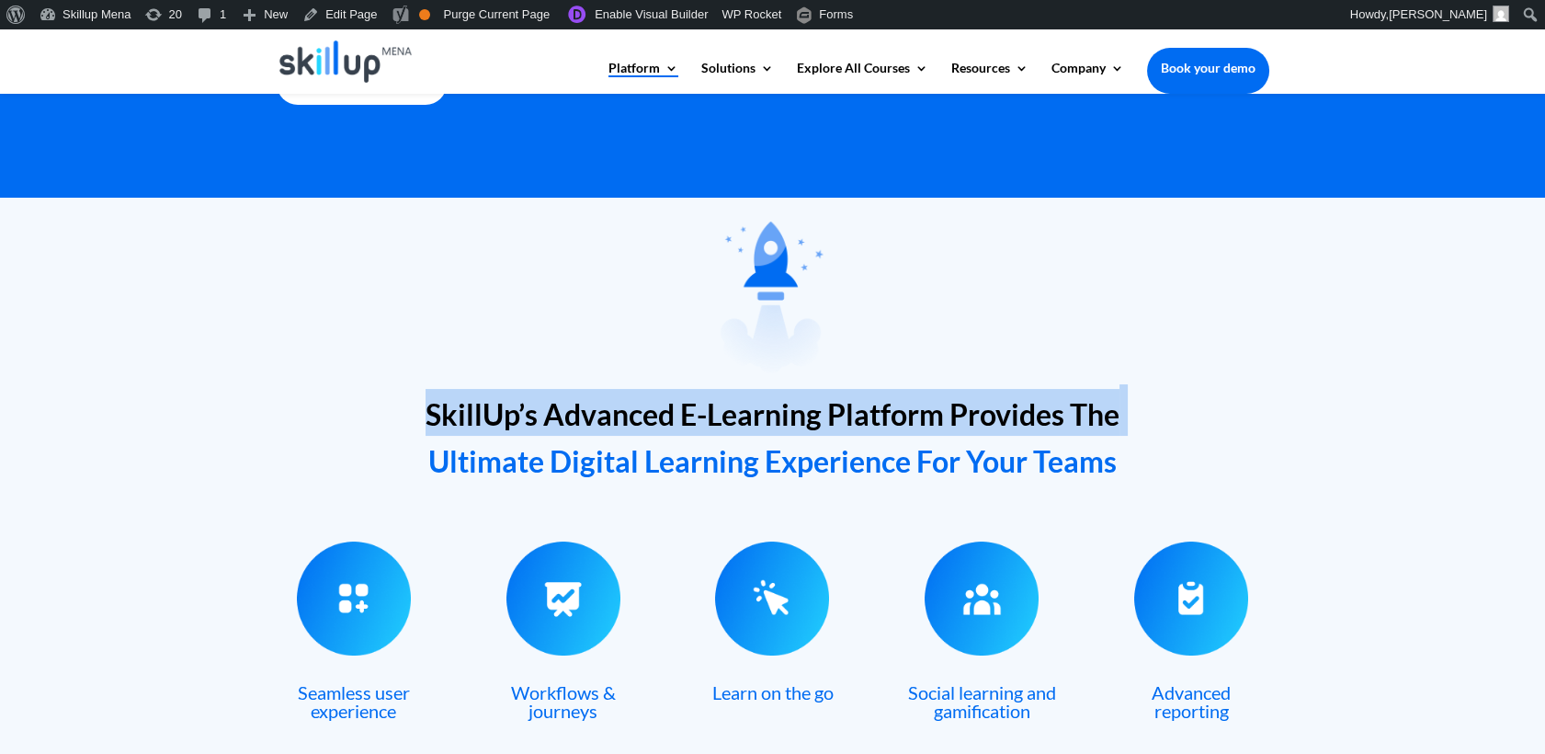
scroll to position [510, 0]
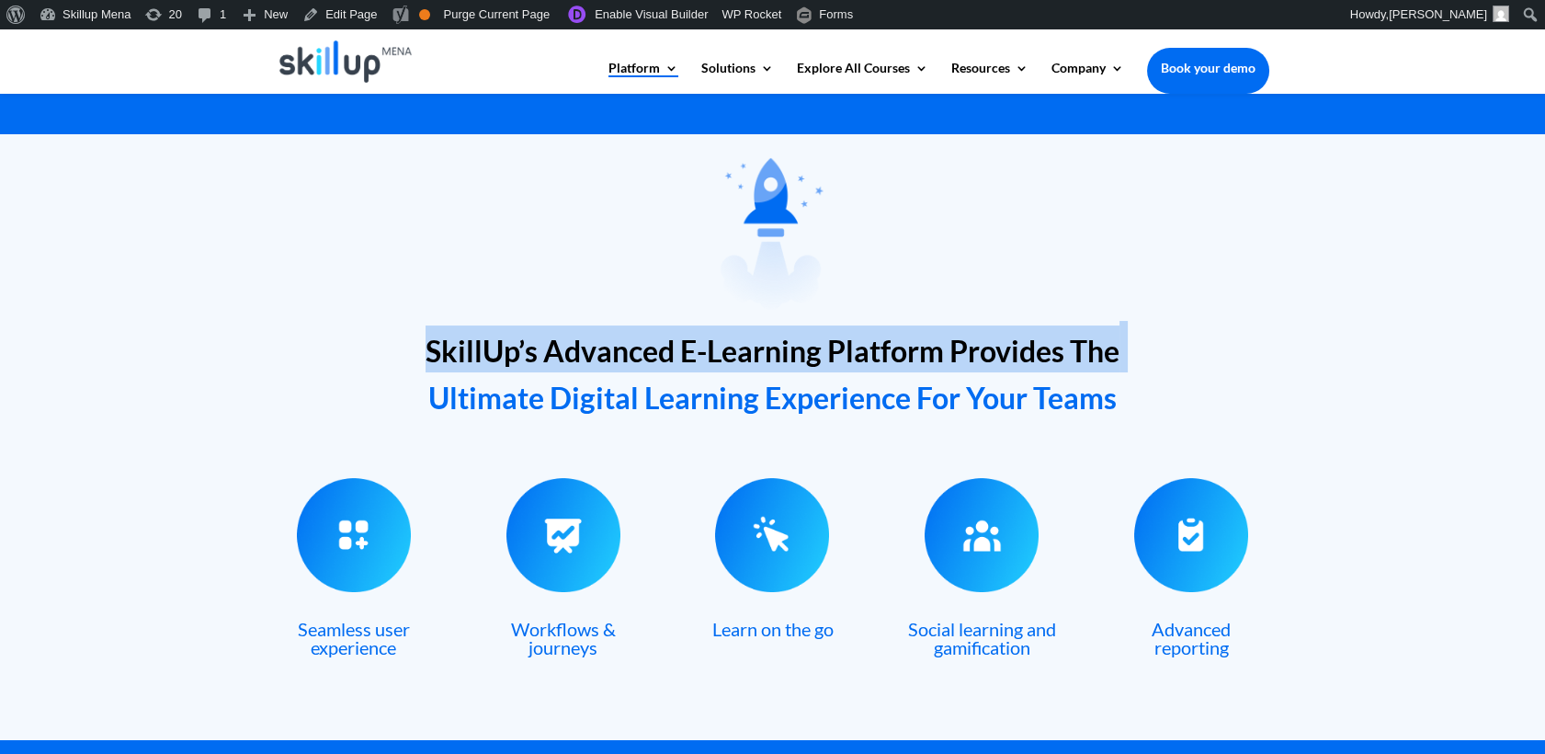
click at [497, 326] on h2 "SkillUp’s Advanced E-Learning Platform Provides The Ultimate Digital Learning E…" at bounding box center [773, 376] width 993 height 103
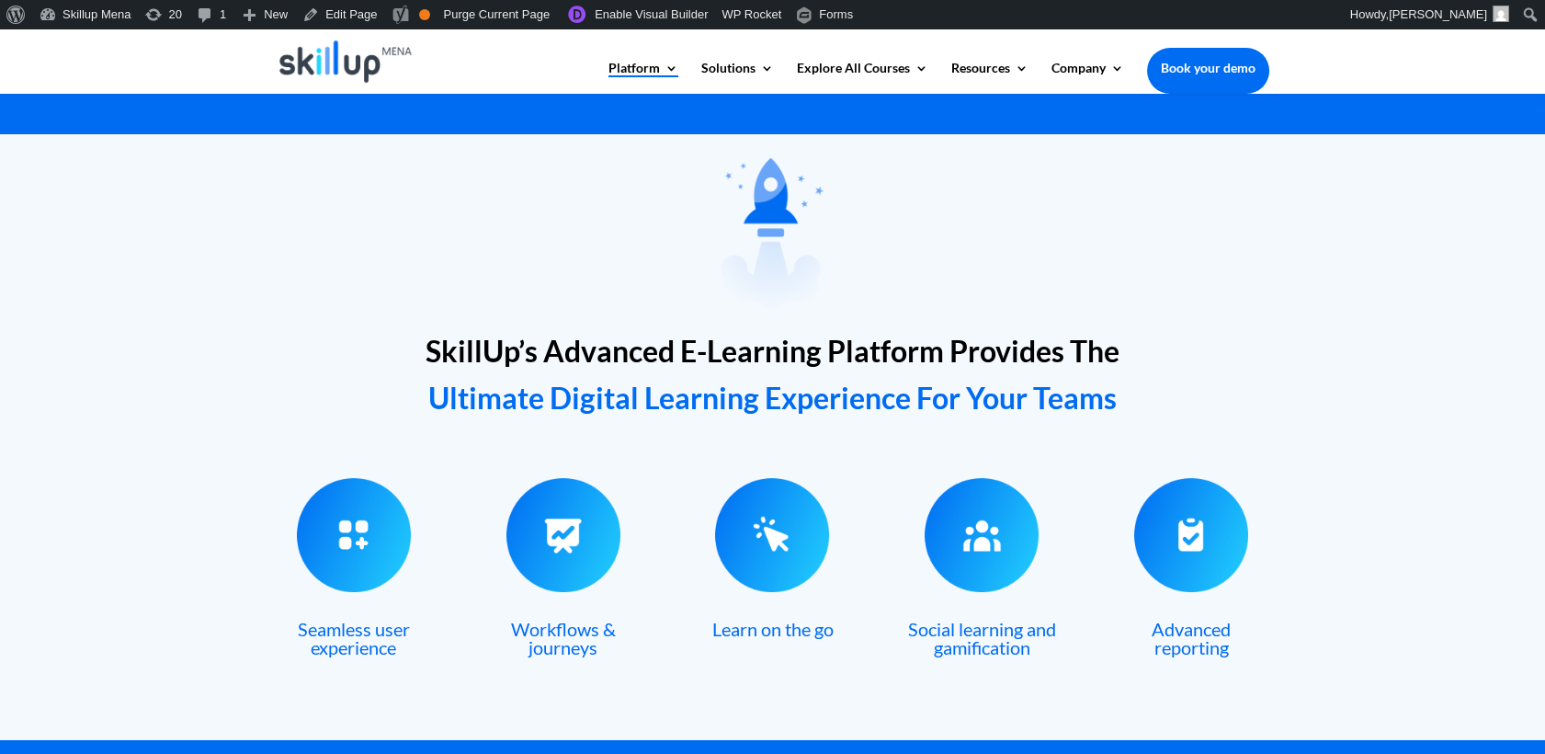
click at [472, 344] on span "SkillUp’s Advanced E-Learning Platform Provides The" at bounding box center [773, 351] width 694 height 36
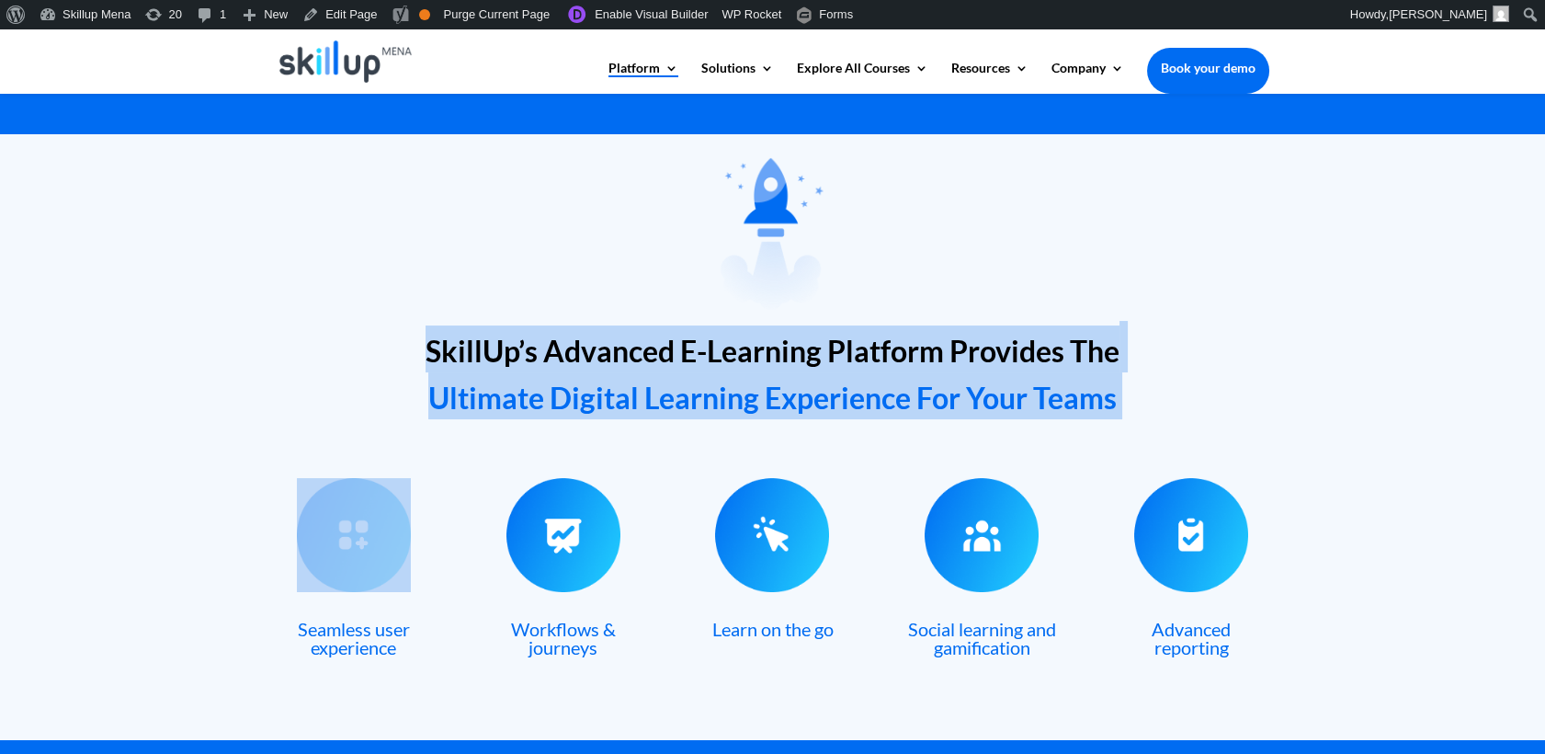
drag, startPoint x: 472, startPoint y: 344, endPoint x: 489, endPoint y: 389, distance: 48.3
click at [489, 389] on h2 "SkillUp’s Advanced E-Learning Platform Provides The Ultimate Digital Learning E…" at bounding box center [773, 376] width 993 height 103
copy div "SkillUp’s Advanced E-Learning Platform Provides The Ultimate Digital Learning E…"
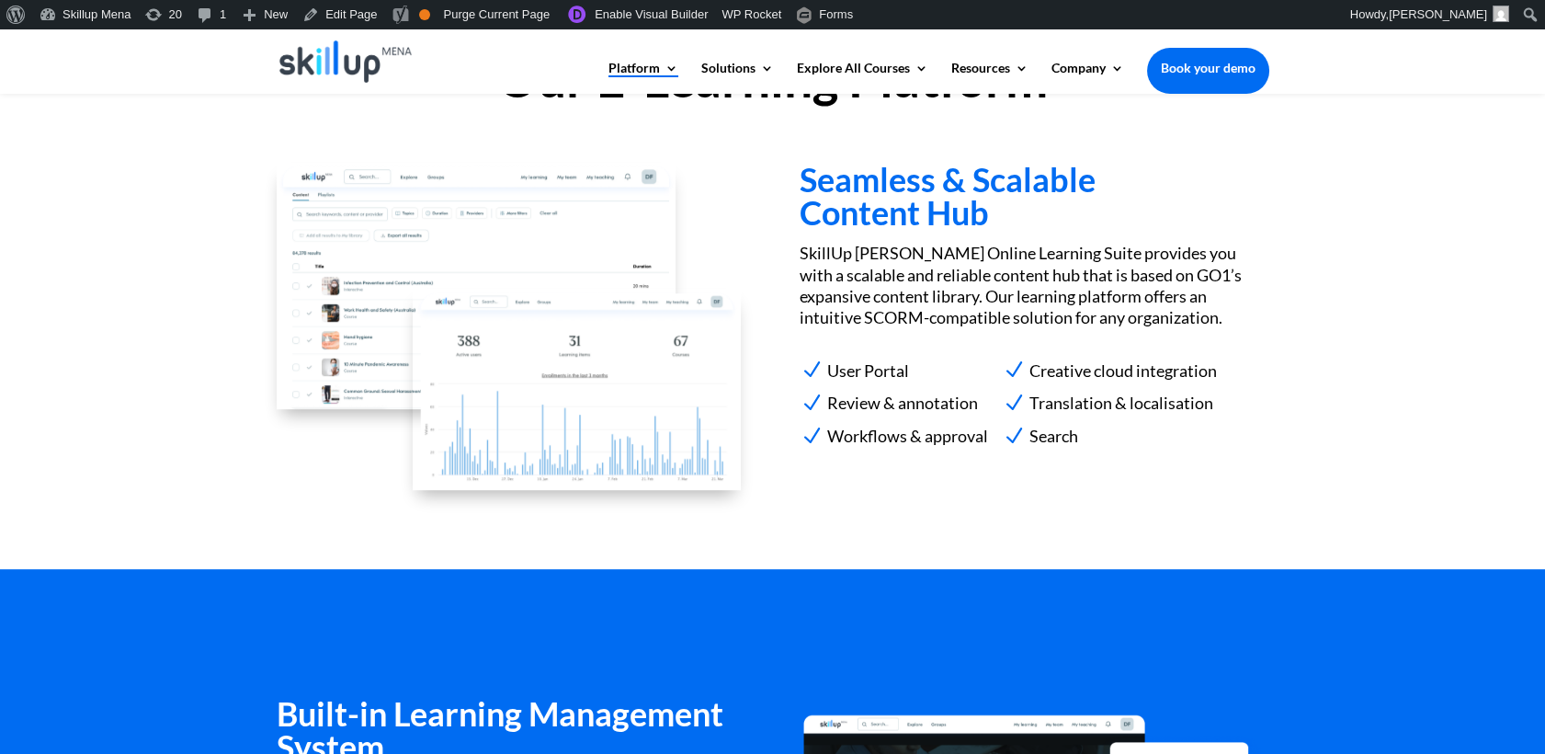
scroll to position [1735, 0]
